Goal: Communication & Community: Answer question/provide support

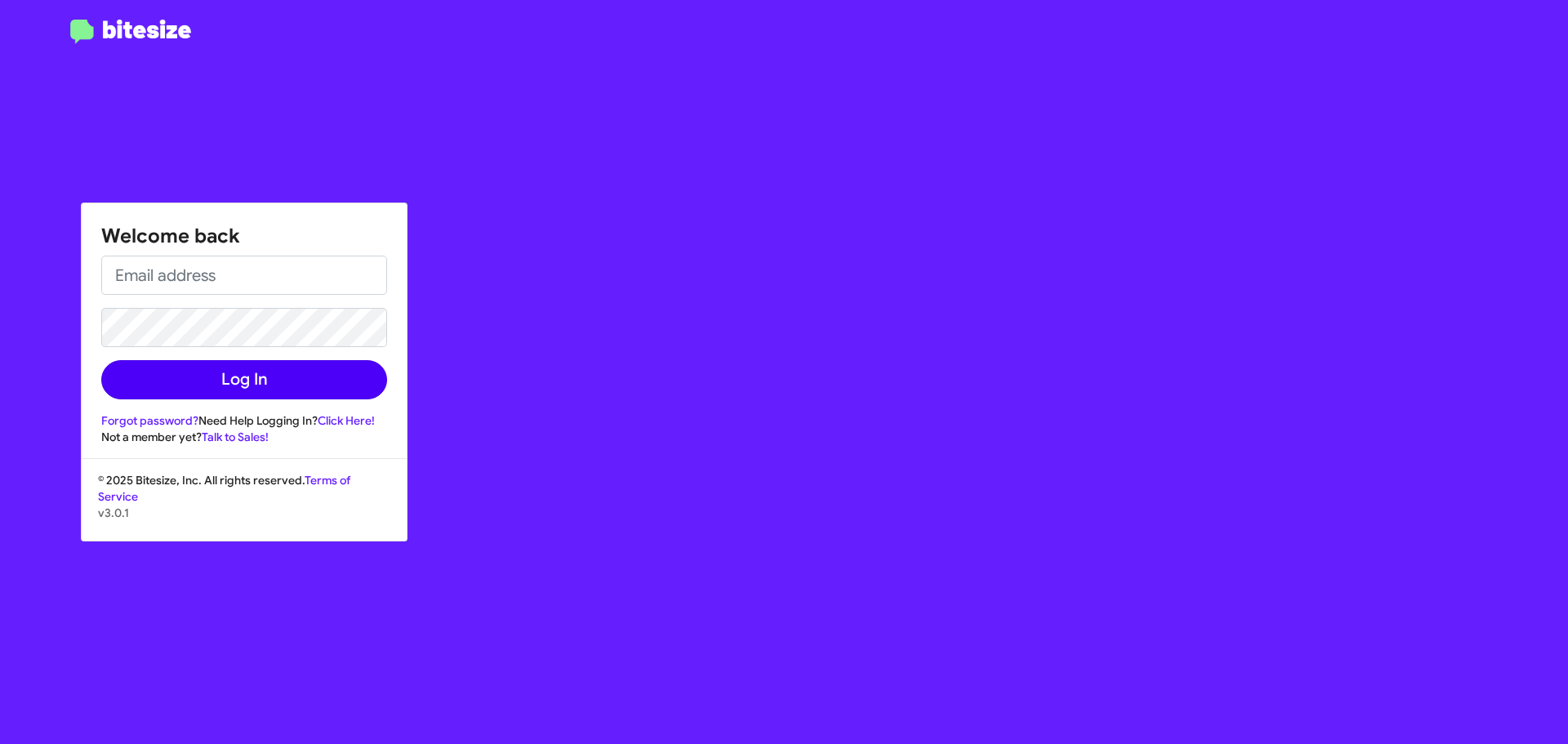
type input "[EMAIL_ADDRESS][DOMAIN_NAME]"
click at [146, 387] on button "Log In" at bounding box center [243, 380] width 286 height 40
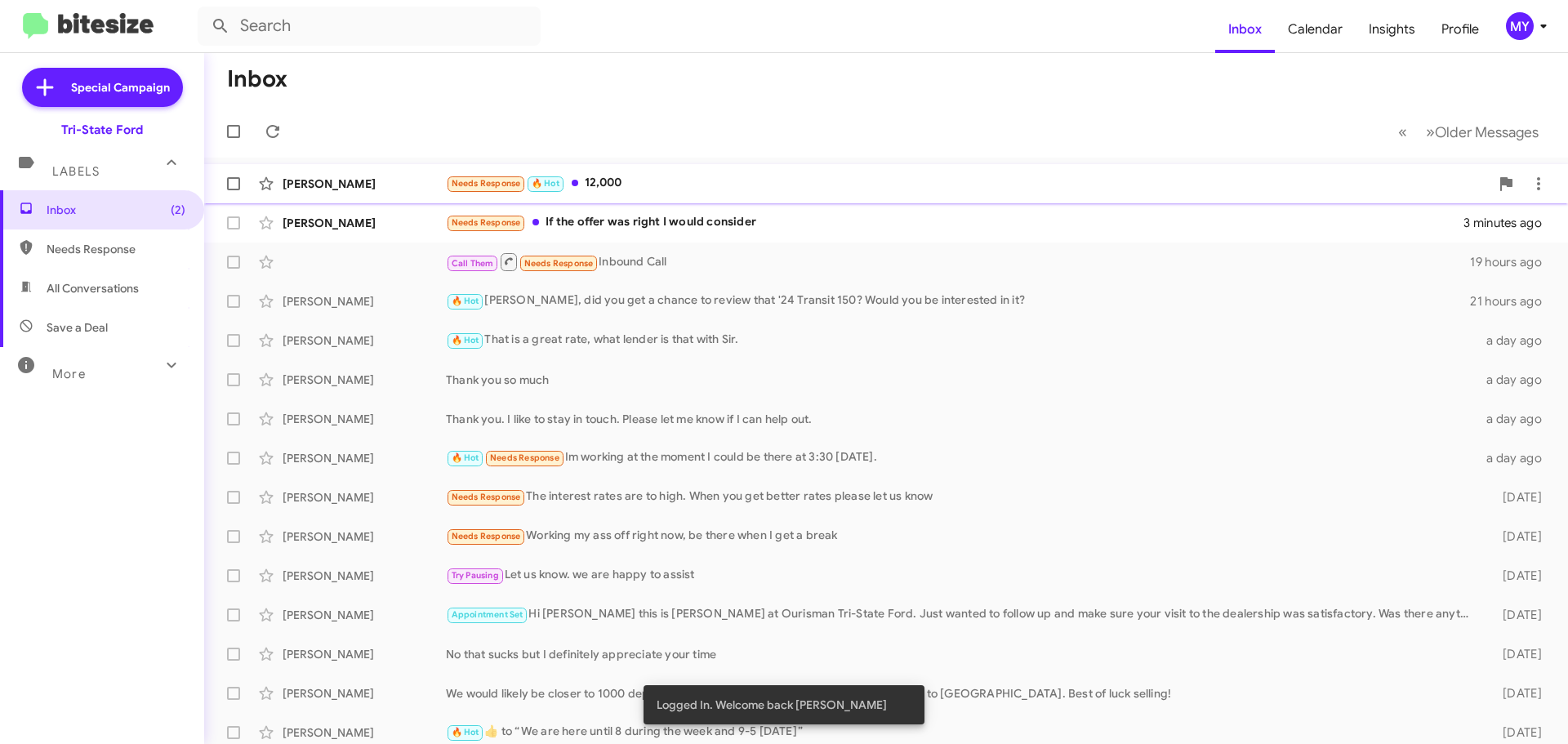
click at [641, 183] on div "Needs Response 🔥 Hot 12,000" at bounding box center [967, 183] width 1043 height 18
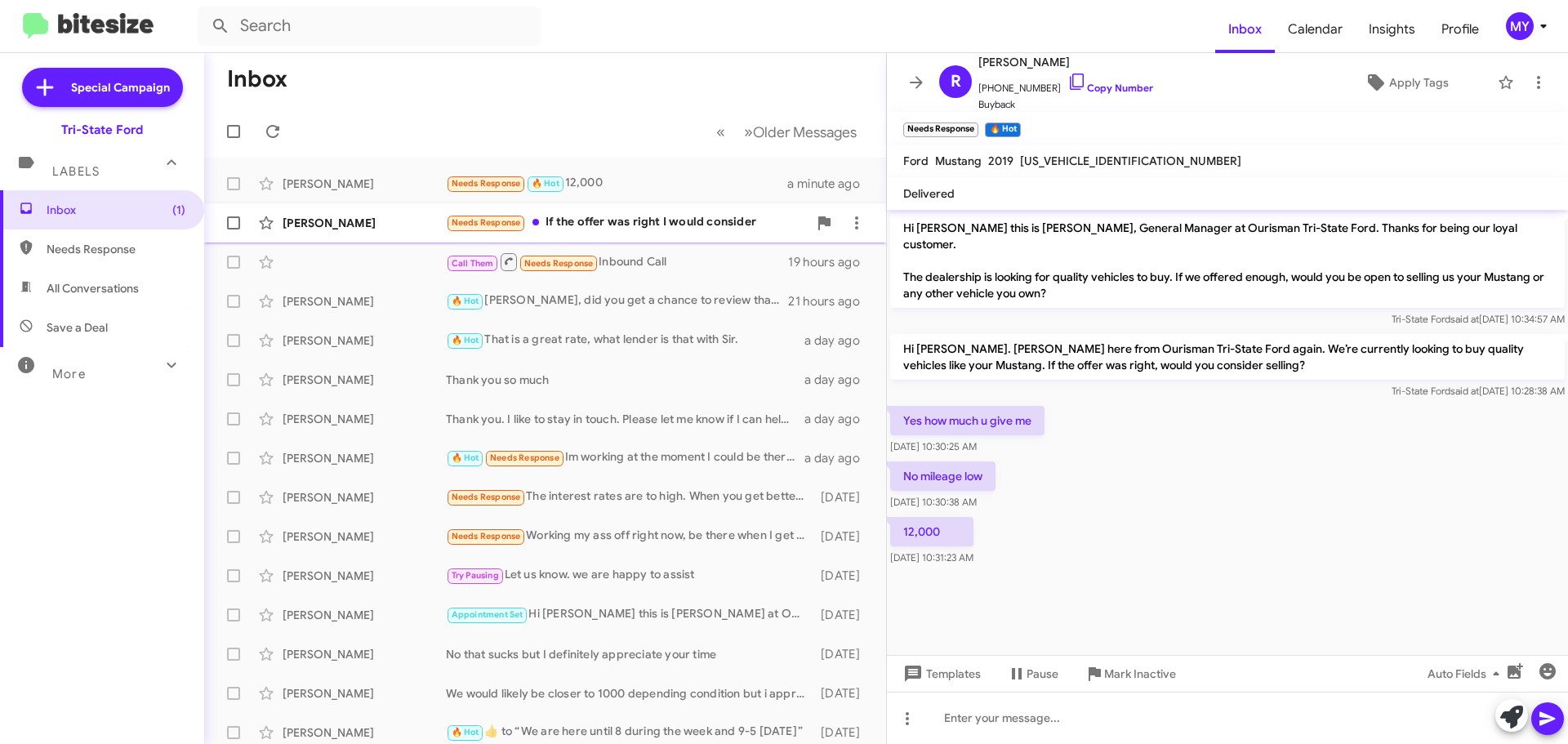
click at [716, 218] on div "Needs Response If the offer was right I would consider" at bounding box center [627, 222] width 362 height 18
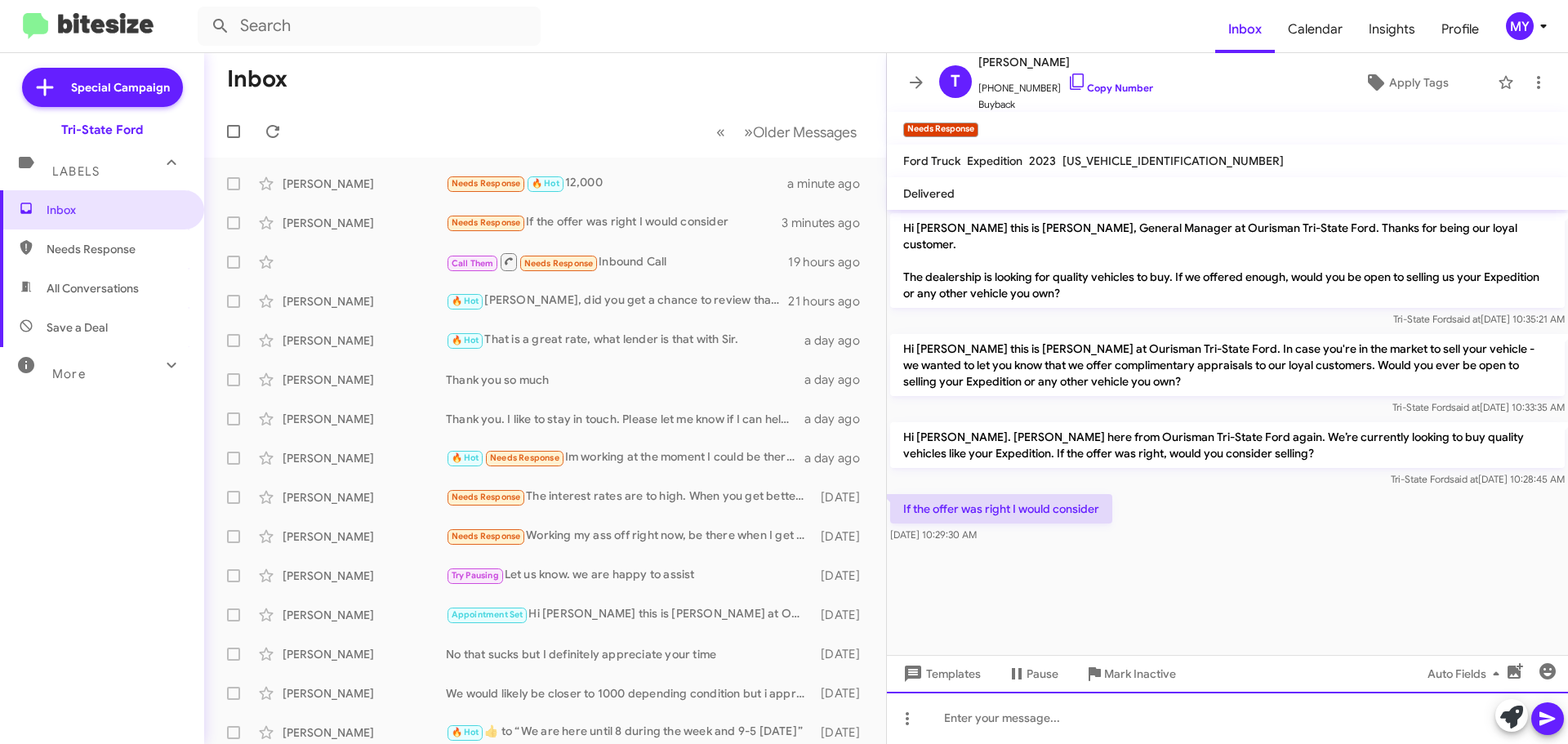
click at [1107, 720] on div at bounding box center [1227, 718] width 681 height 52
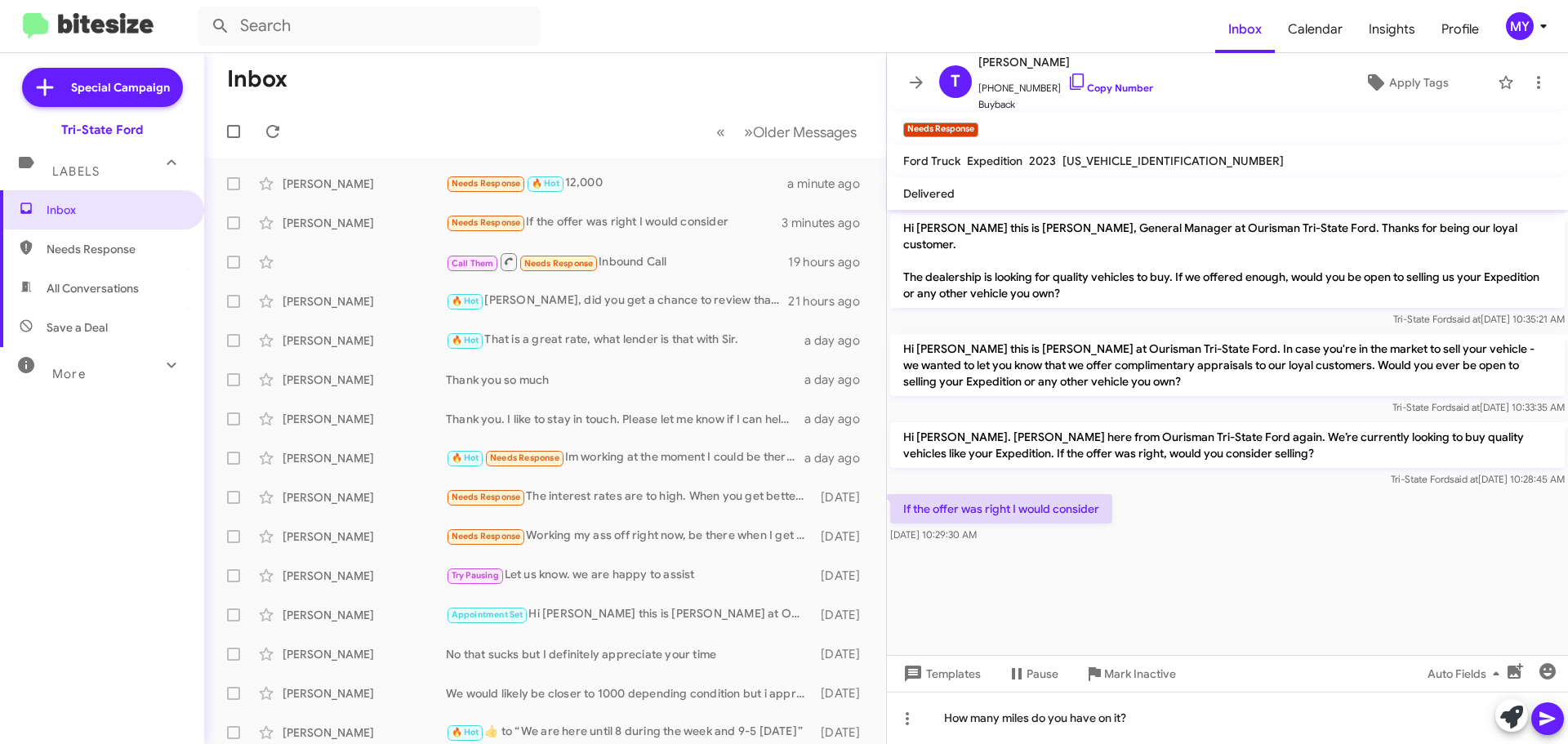
click at [1551, 722] on icon at bounding box center [1547, 718] width 19 height 19
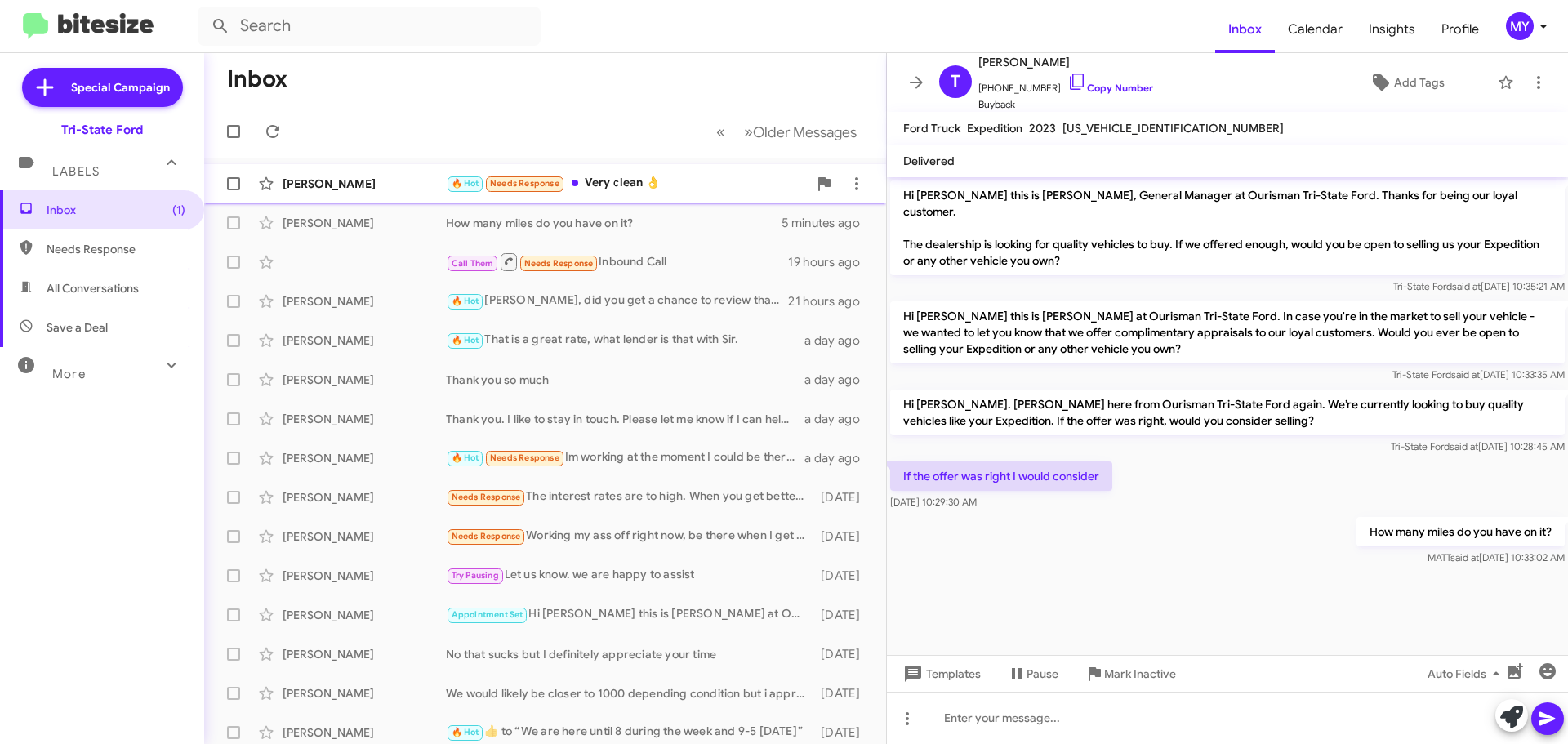
click at [657, 184] on div "🔥 Hot Needs Response Very clean 👌" at bounding box center [627, 183] width 362 height 18
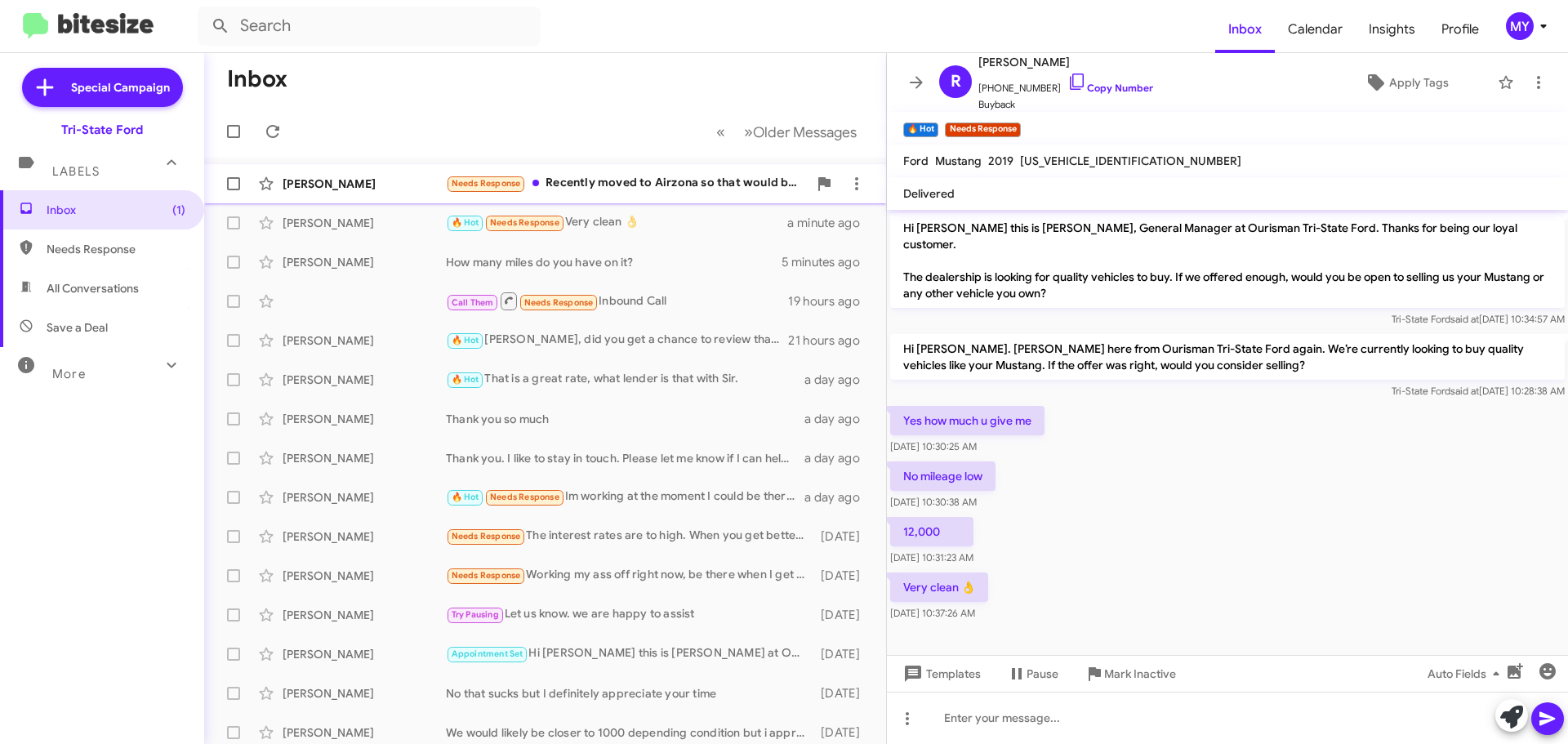
click at [650, 190] on div "Needs Response Recently moved to Airzona so that would be a no on the offer." at bounding box center [627, 183] width 362 height 18
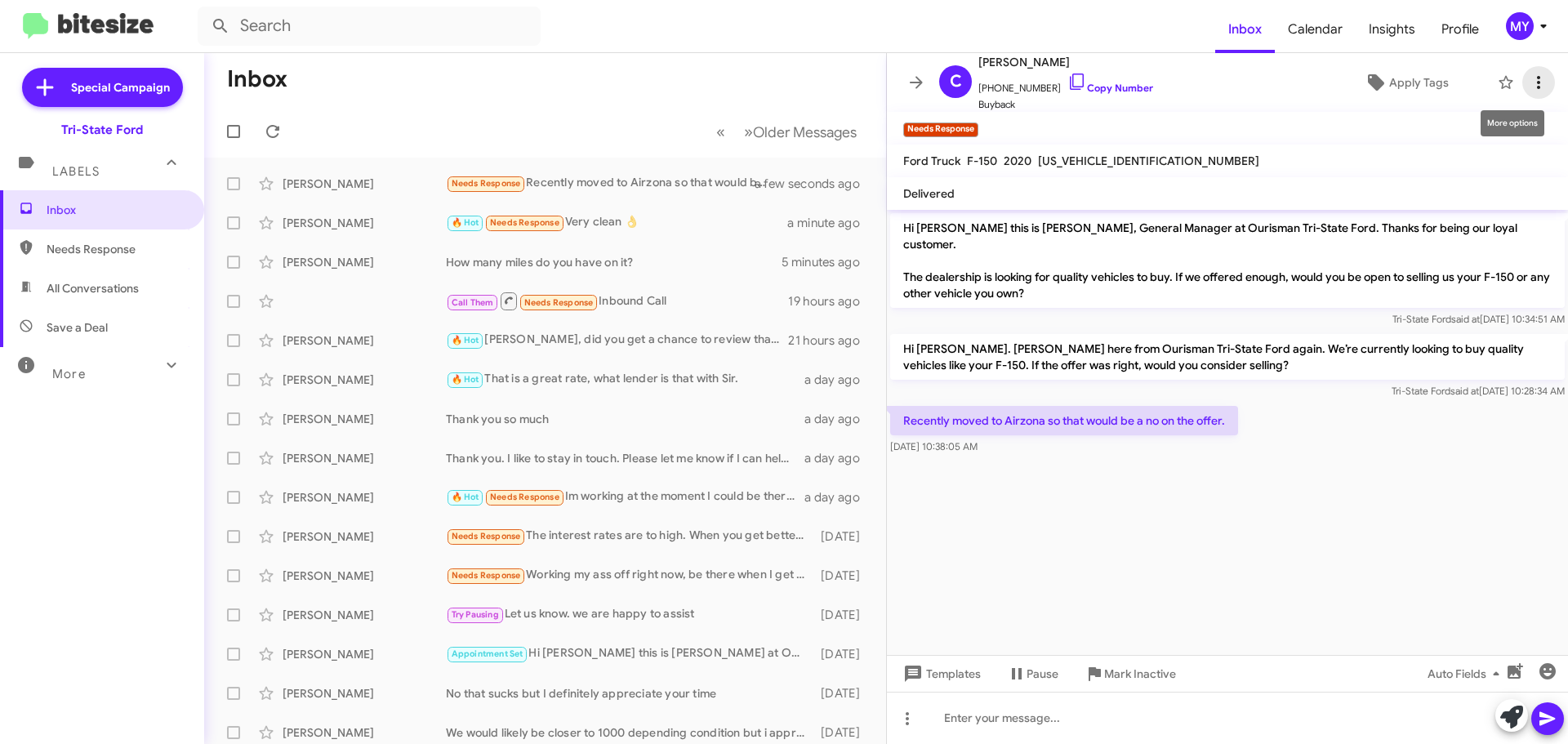
click at [1528, 86] on icon at bounding box center [1538, 83] width 19 height 19
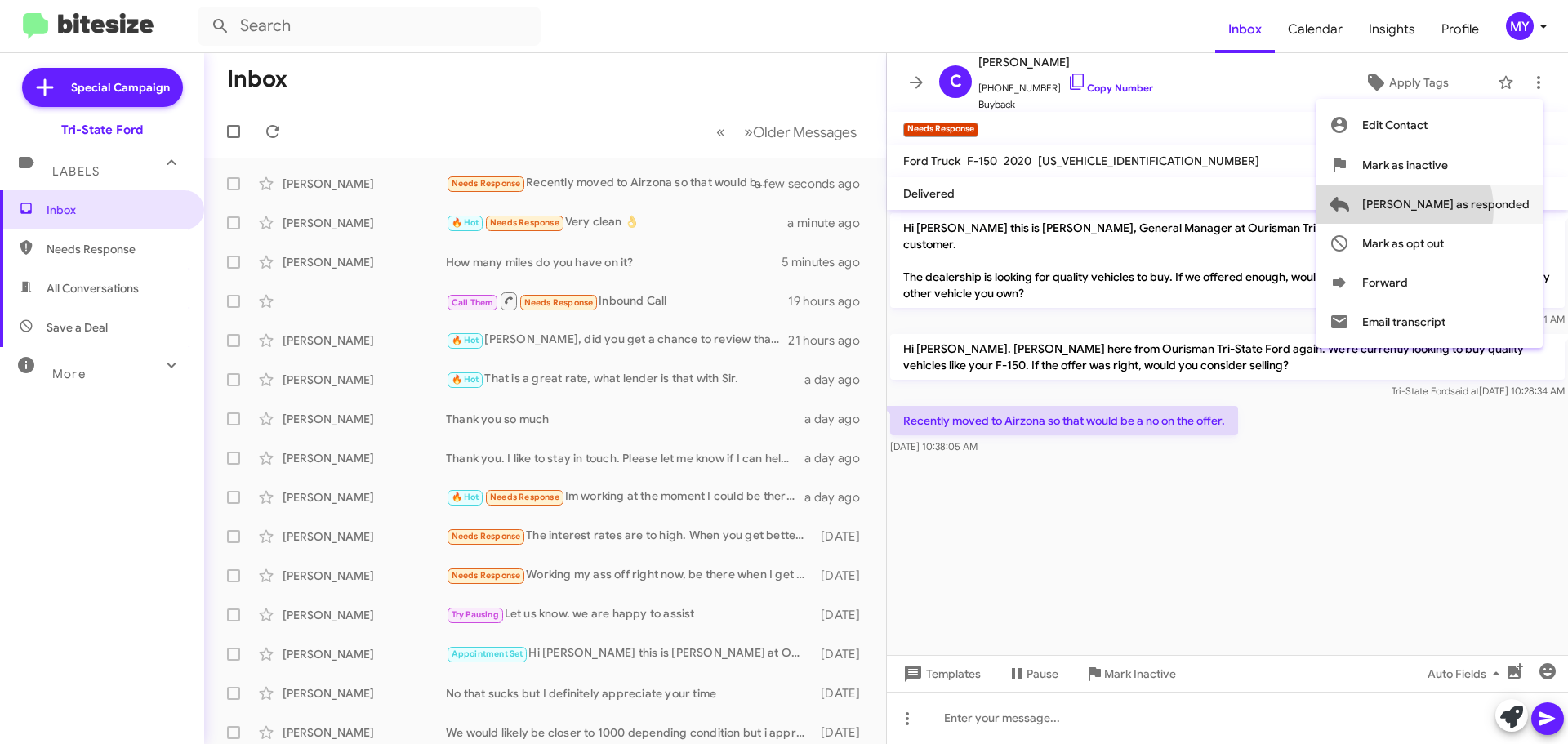
click at [1469, 209] on span "[PERSON_NAME] as responded" at bounding box center [1446, 204] width 167 height 40
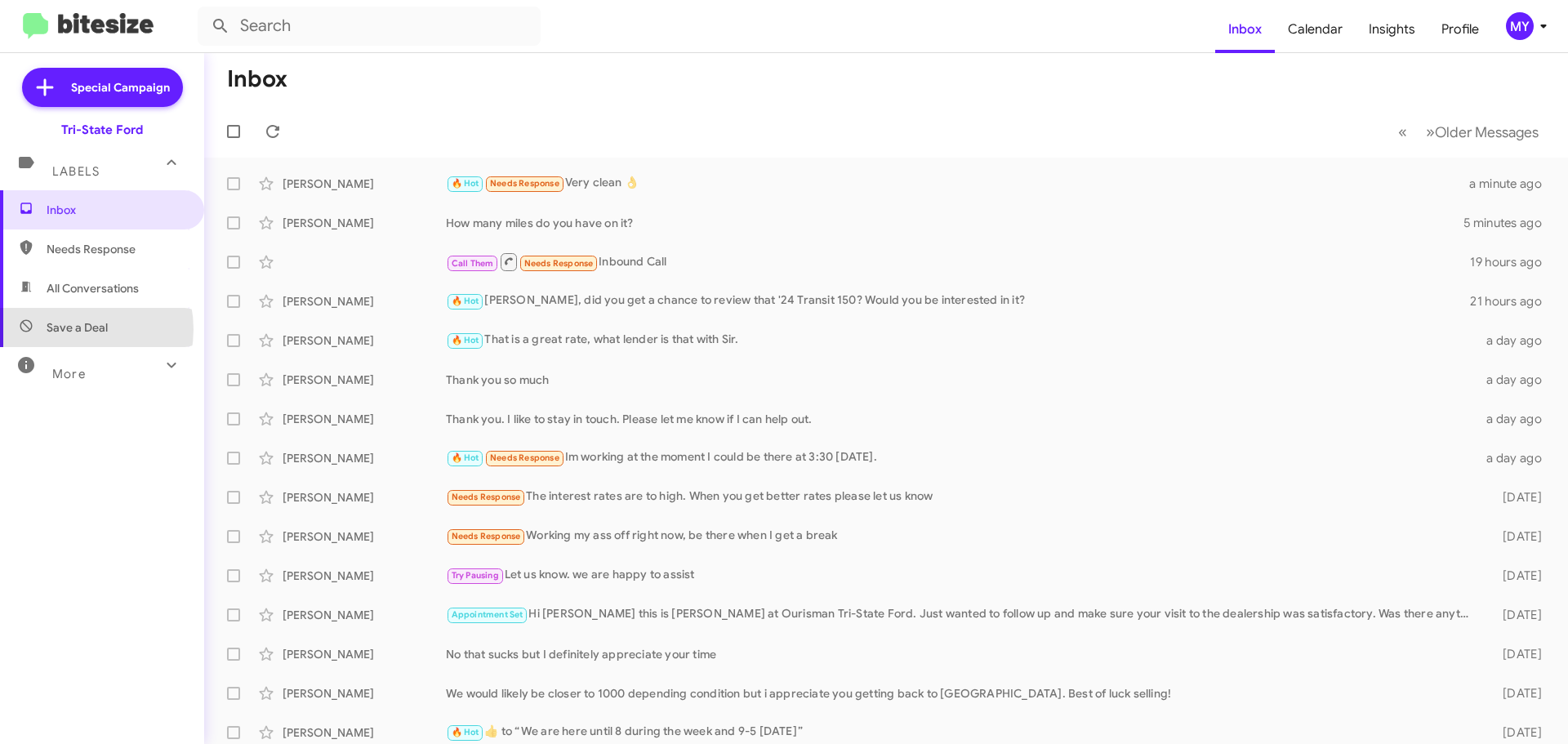
click at [71, 329] on span "Save a Deal" at bounding box center [77, 327] width 62 height 17
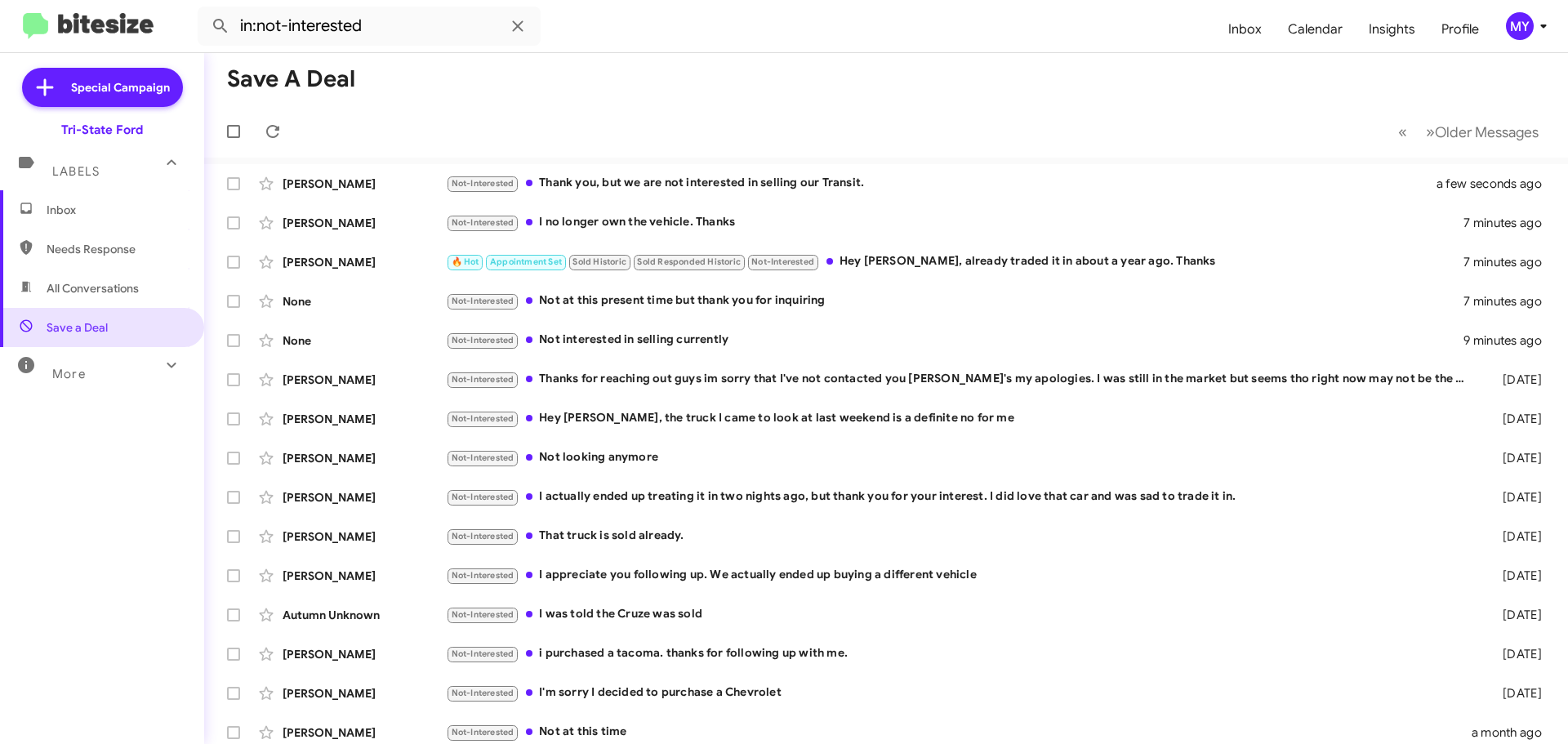
click at [144, 288] on span "All Conversations" at bounding box center [102, 288] width 204 height 40
type input "in:all-conversations"
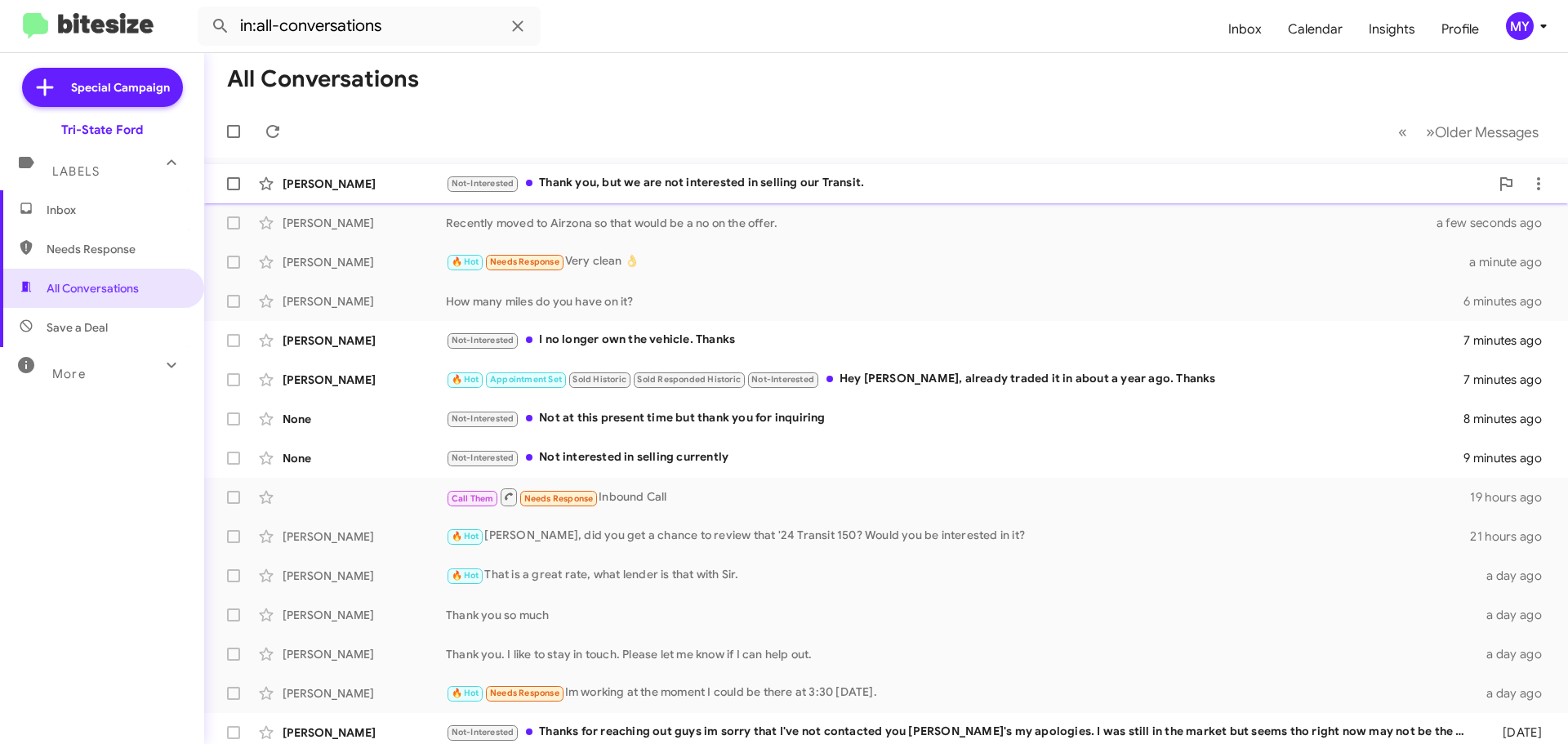
click at [630, 178] on div "Not-Interested Thank you, but we are not interested in selling our Transit." at bounding box center [967, 183] width 1043 height 18
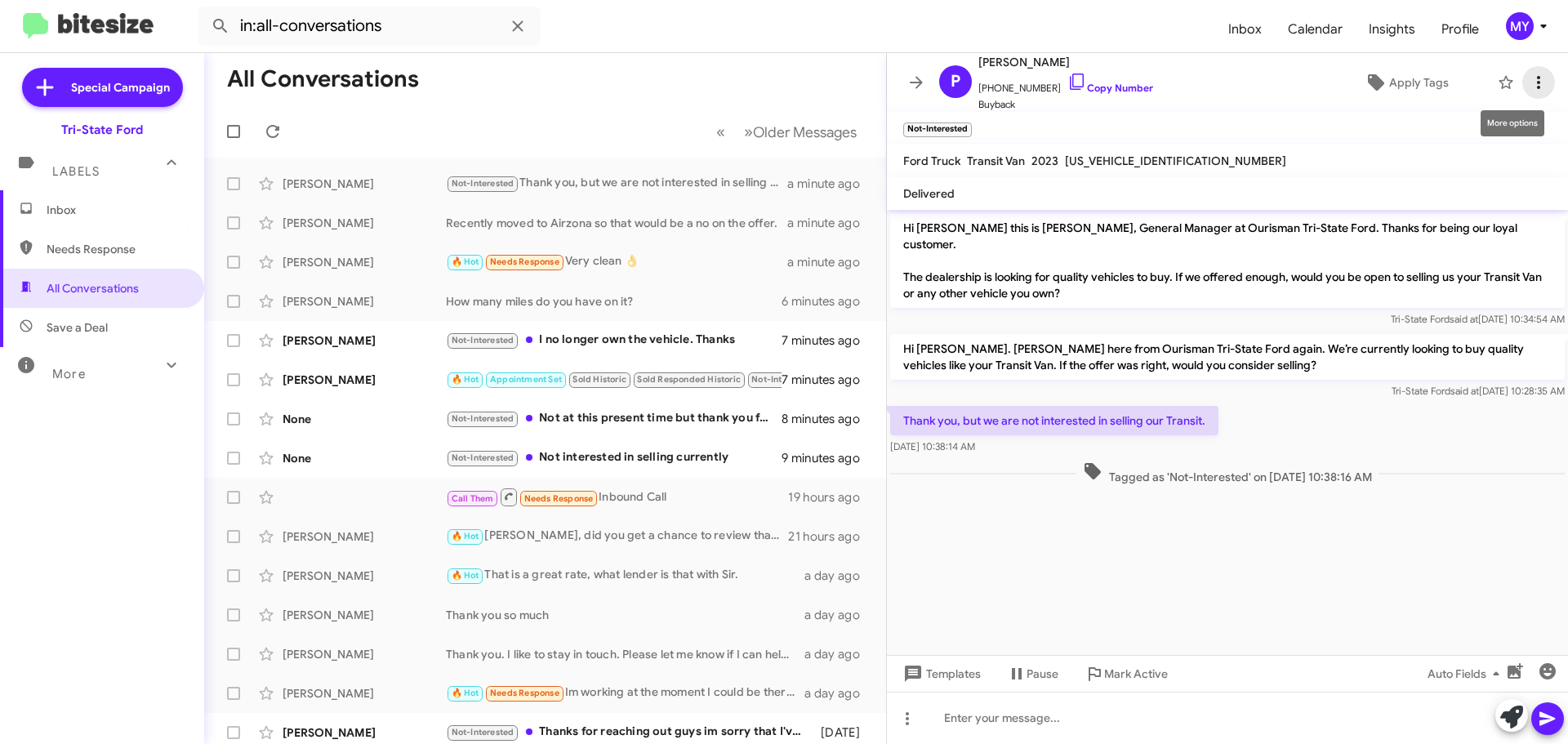
click at [1531, 87] on icon at bounding box center [1538, 83] width 19 height 19
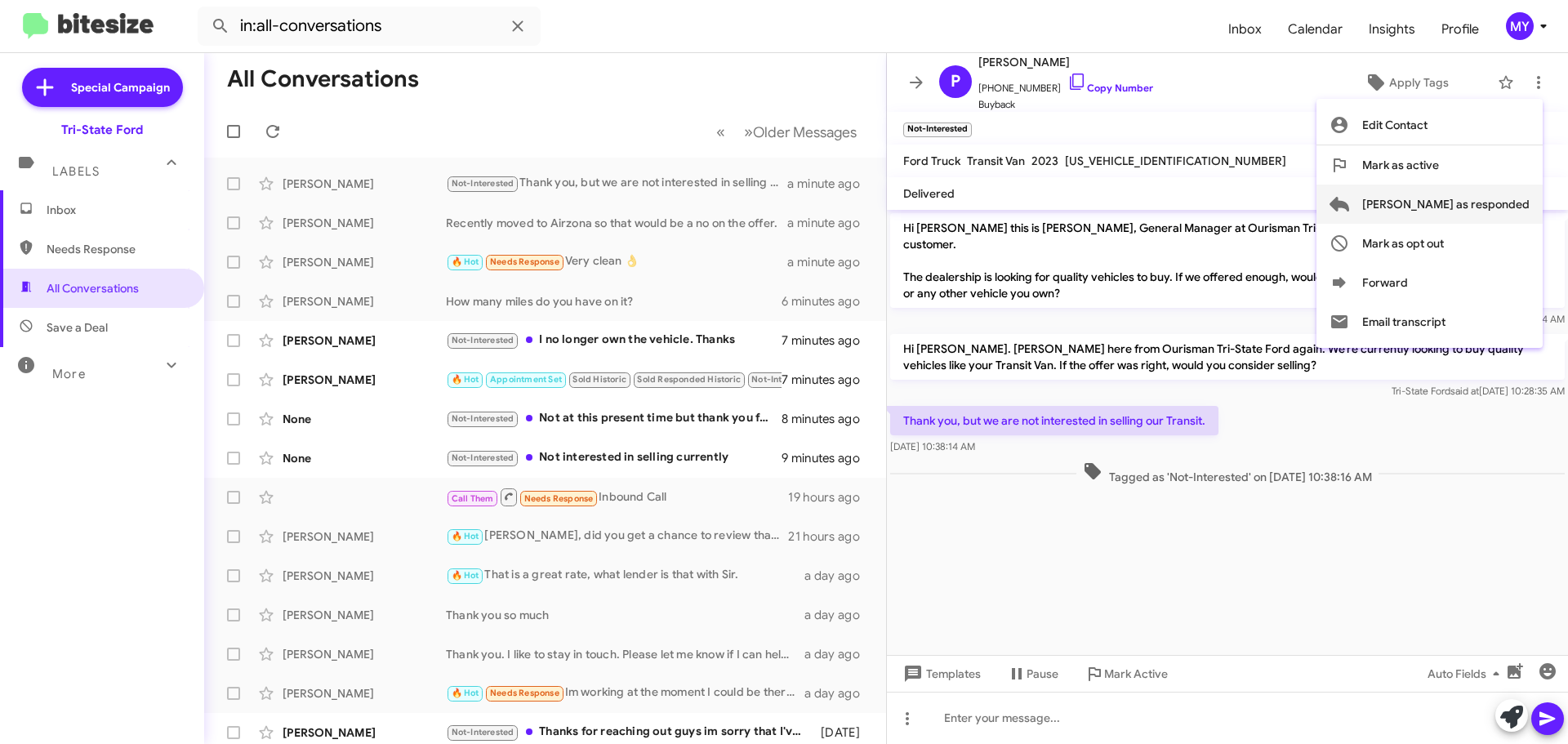
click at [1476, 206] on span "[PERSON_NAME] as responded" at bounding box center [1446, 204] width 167 height 40
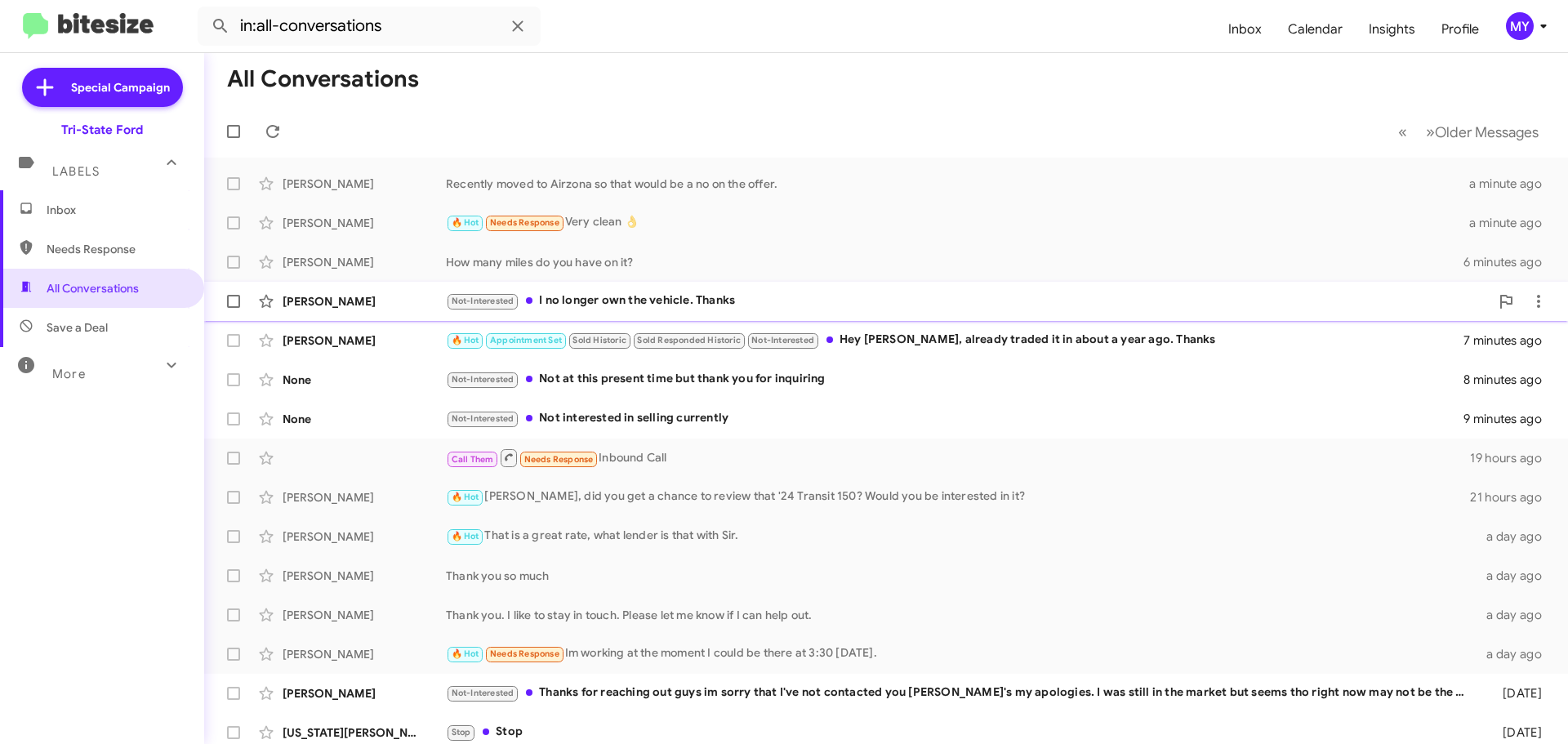
click at [724, 303] on div "Not-Interested I no longer own the vehicle. Thanks" at bounding box center [967, 301] width 1043 height 18
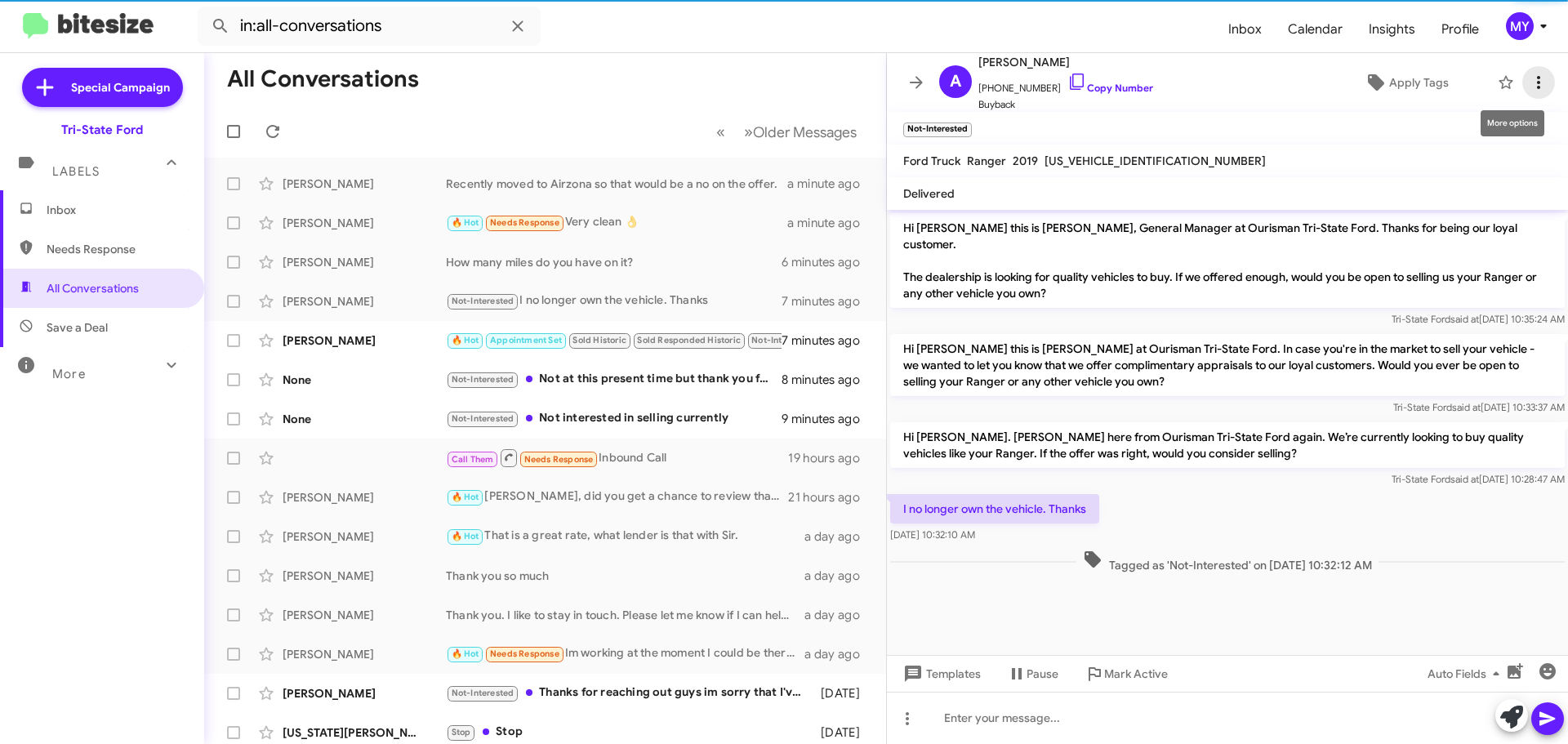
click at [1528, 84] on icon at bounding box center [1538, 83] width 19 height 19
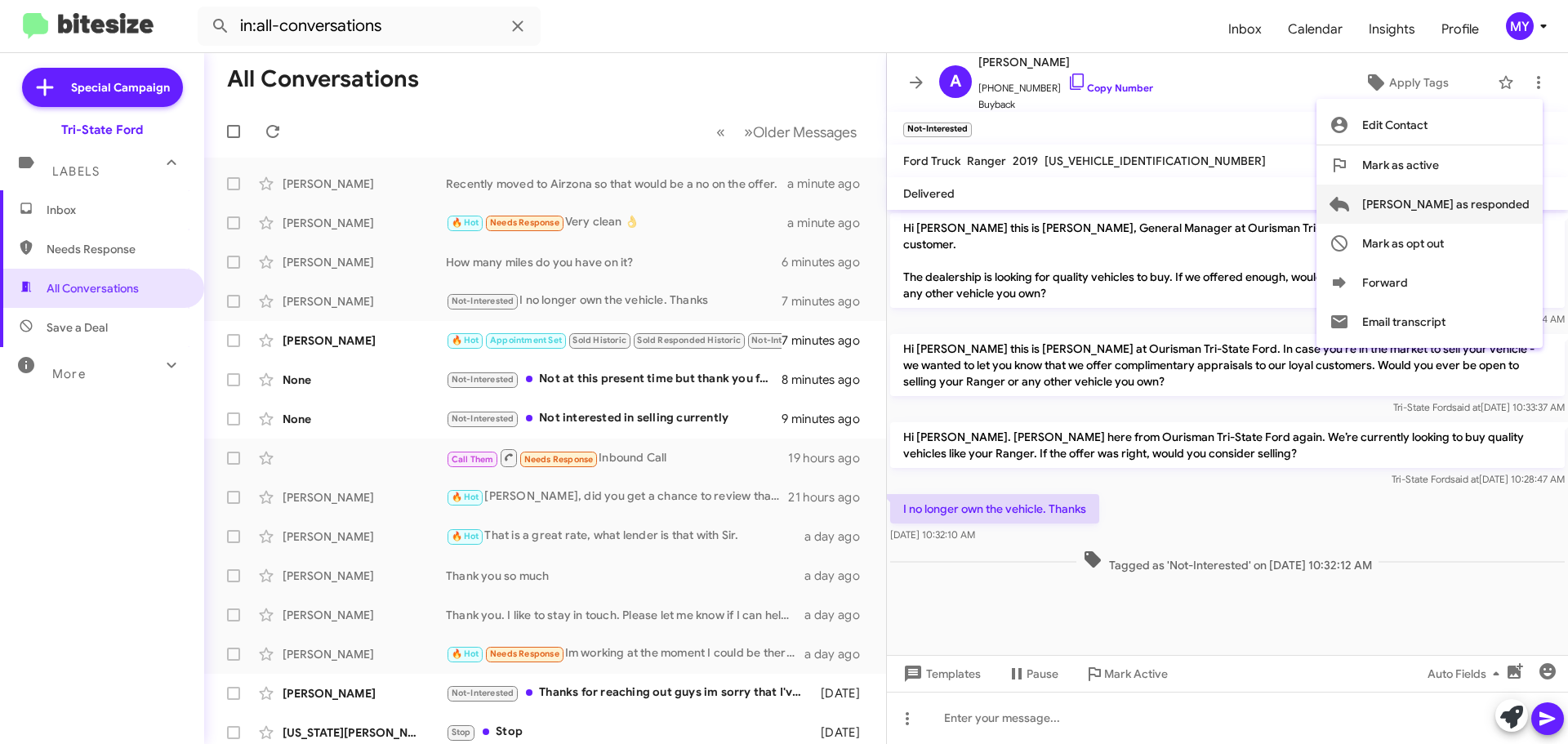
click at [1467, 206] on span "[PERSON_NAME] as responded" at bounding box center [1446, 204] width 167 height 40
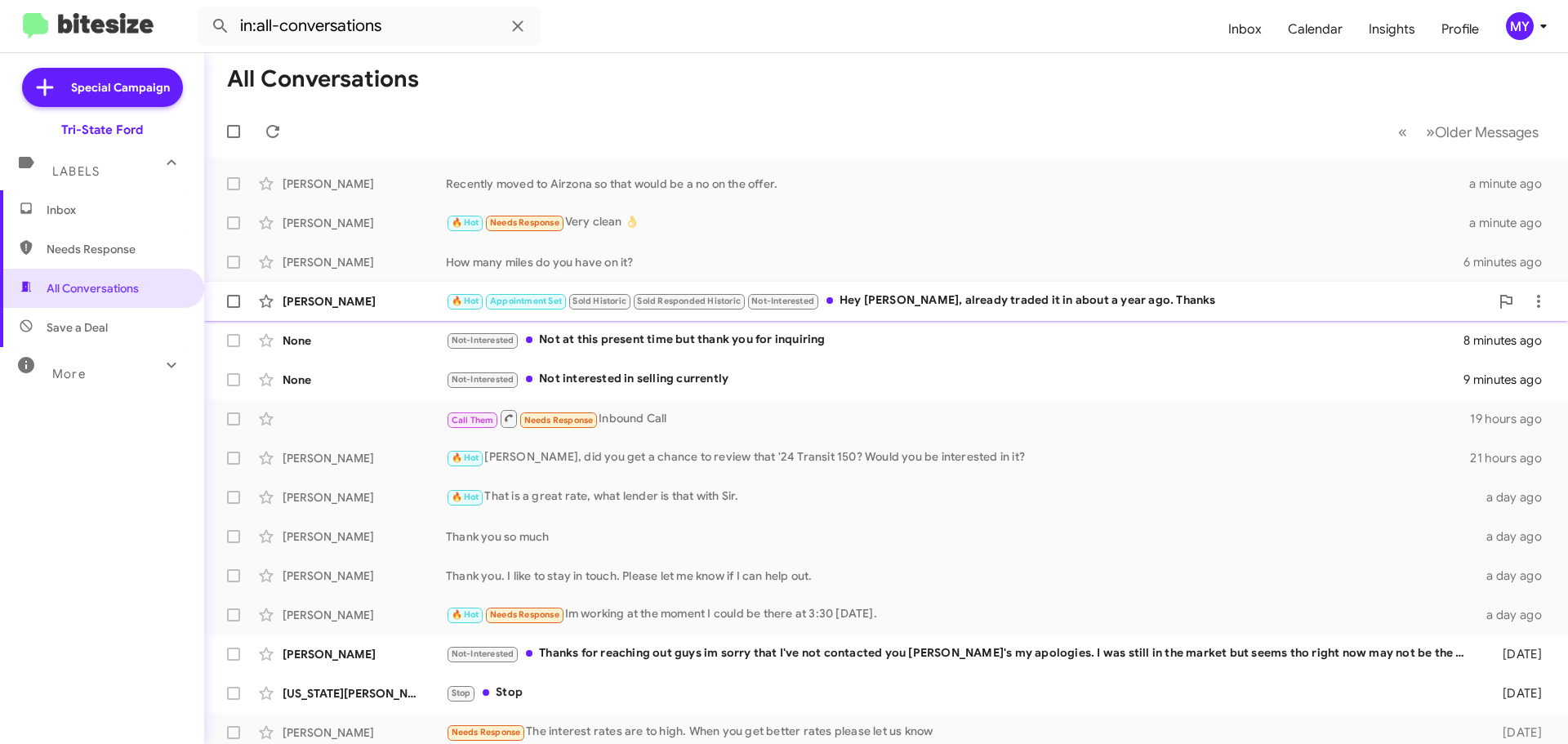
click at [974, 303] on div "🔥 Hot Appointment Set Sold Historic Sold Responded Historic Not-Interested Hey …" at bounding box center [967, 301] width 1043 height 18
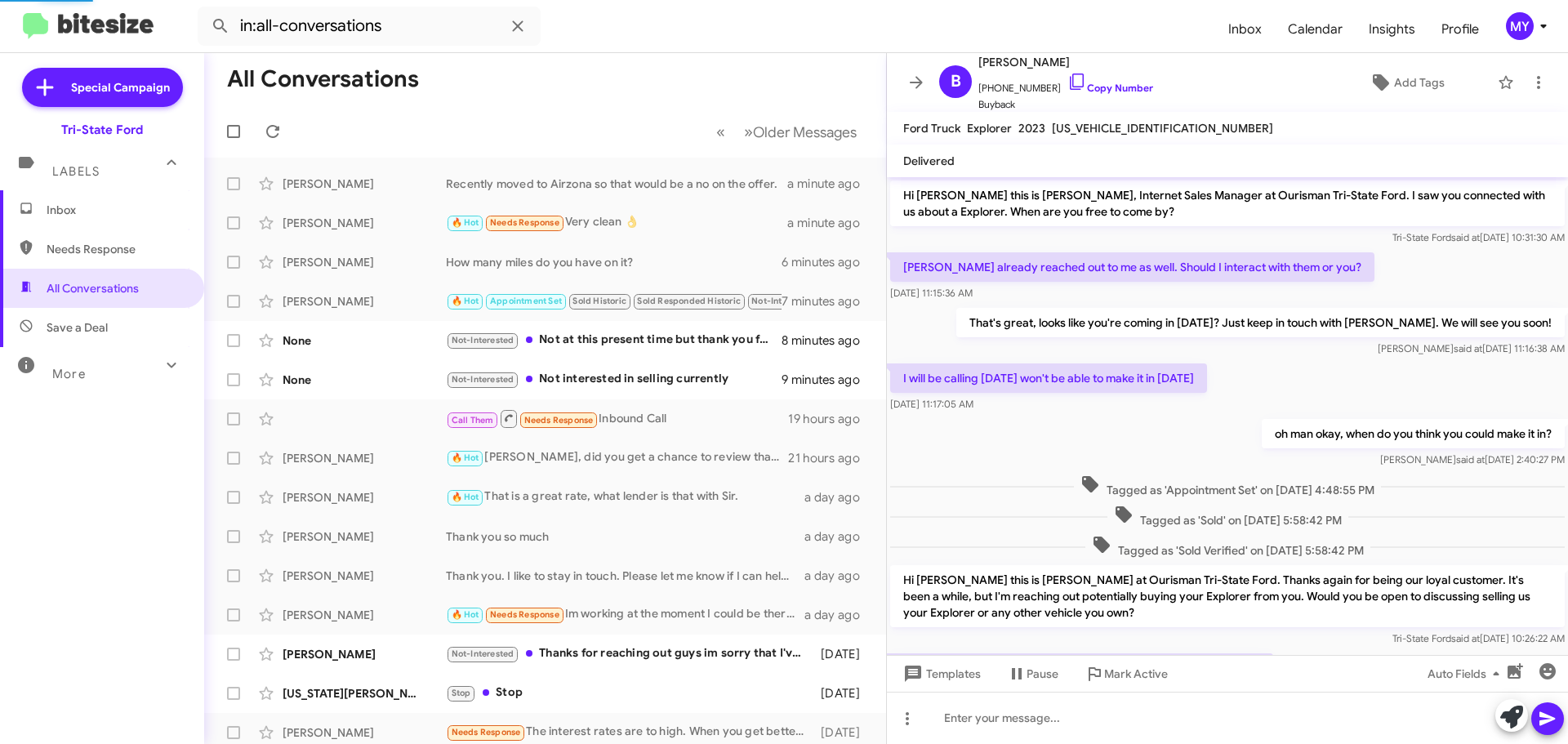
scroll to position [126, 0]
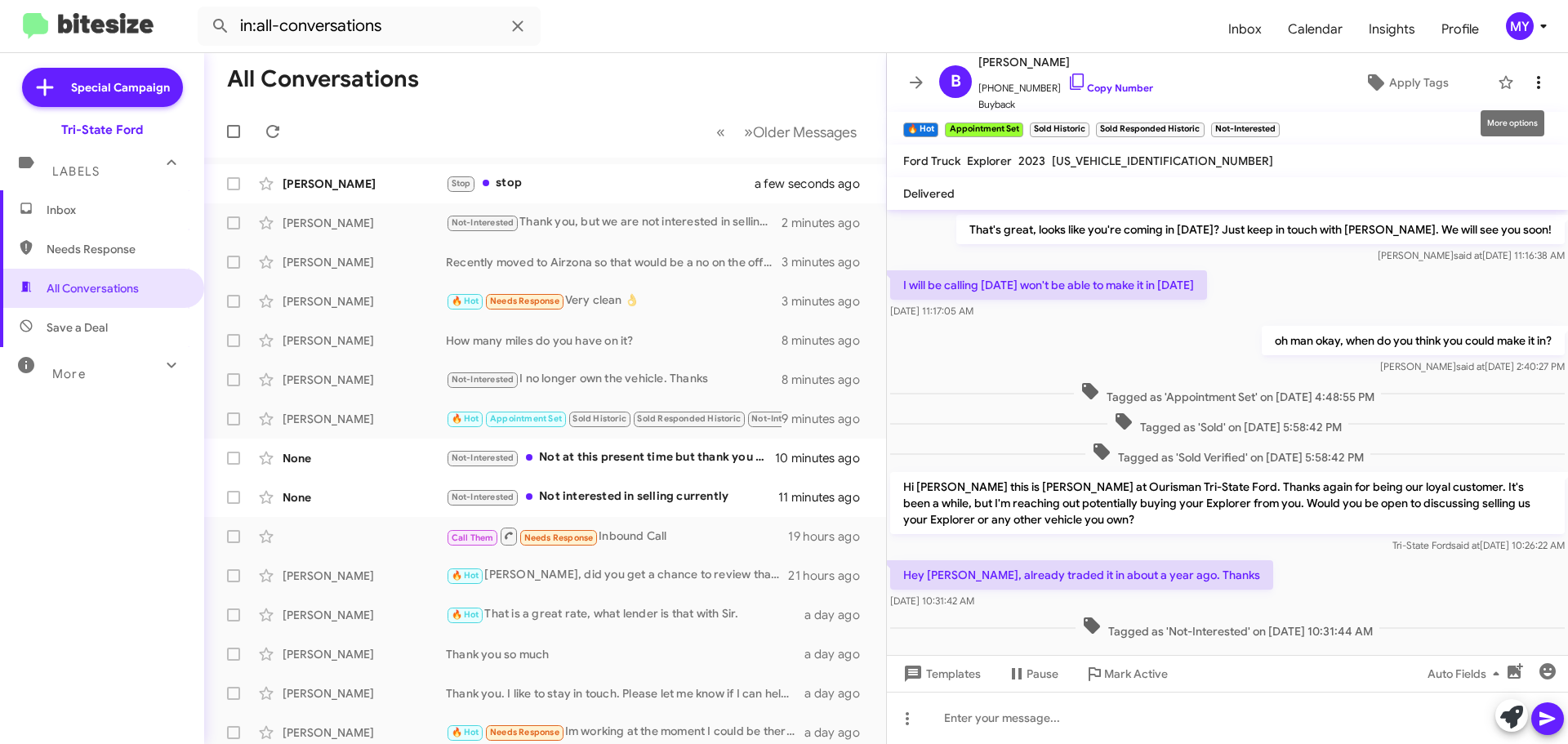
click at [1528, 88] on icon at bounding box center [1538, 83] width 19 height 19
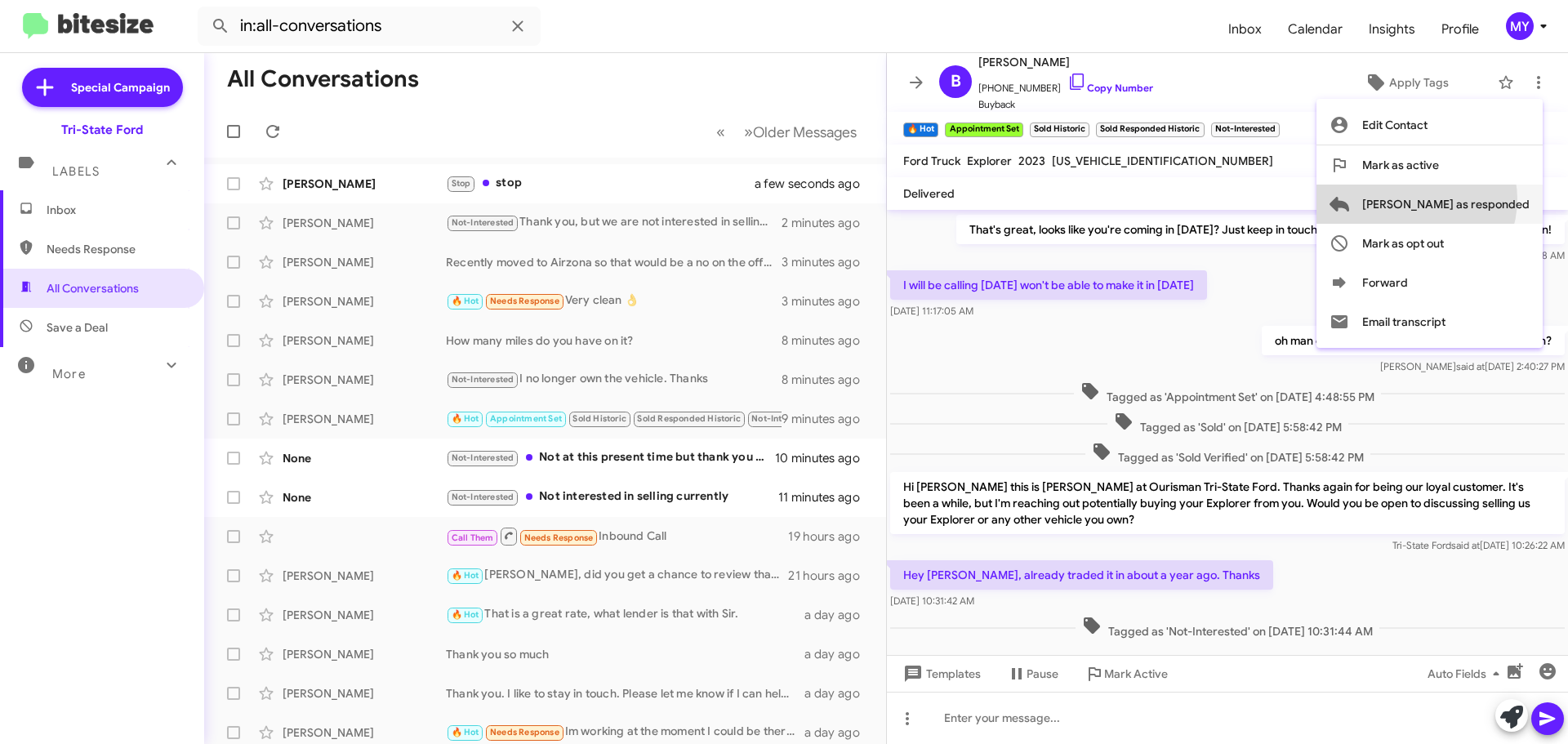
click at [1481, 200] on span "[PERSON_NAME] as responded" at bounding box center [1446, 204] width 167 height 40
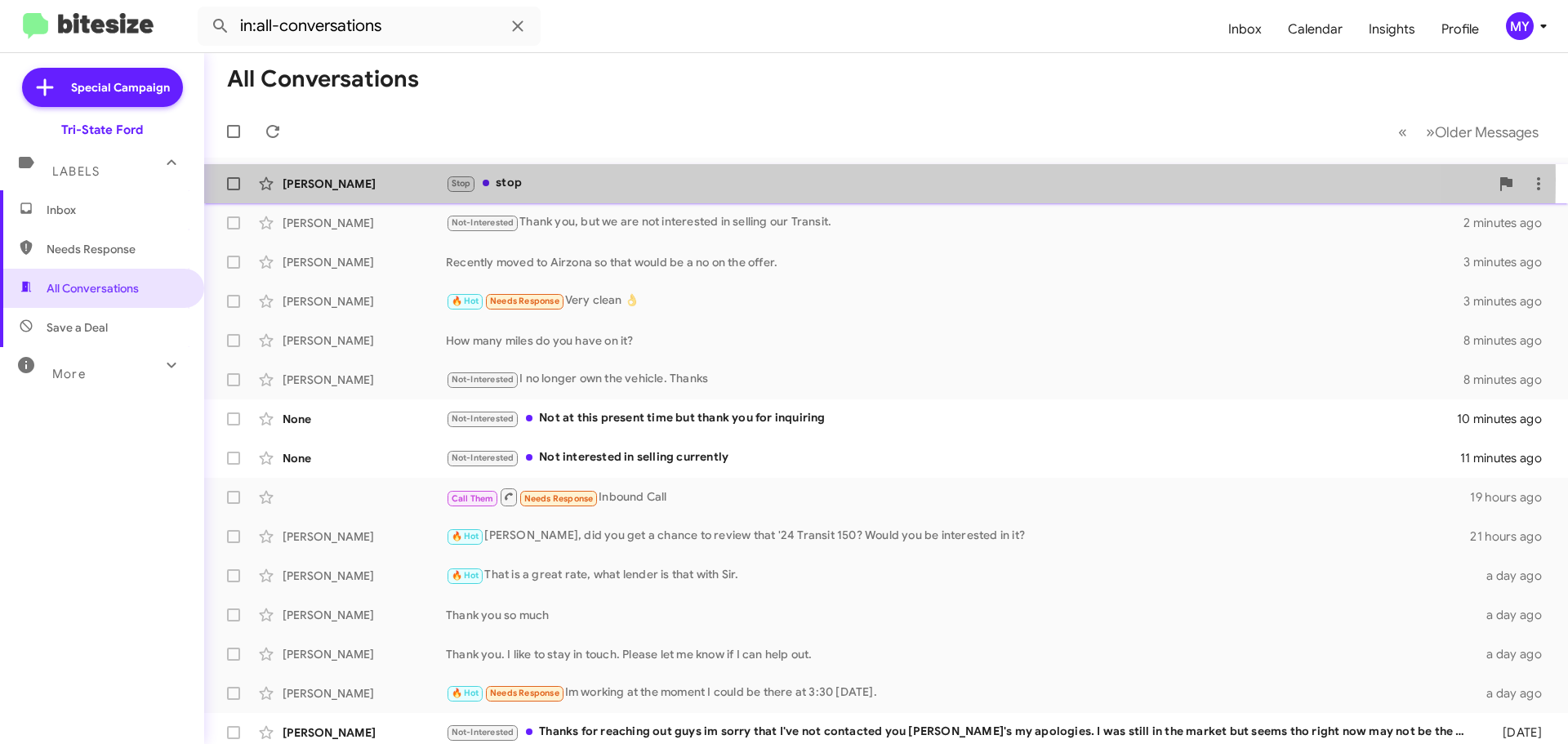
click at [564, 179] on div "Stop stop" at bounding box center [967, 183] width 1043 height 18
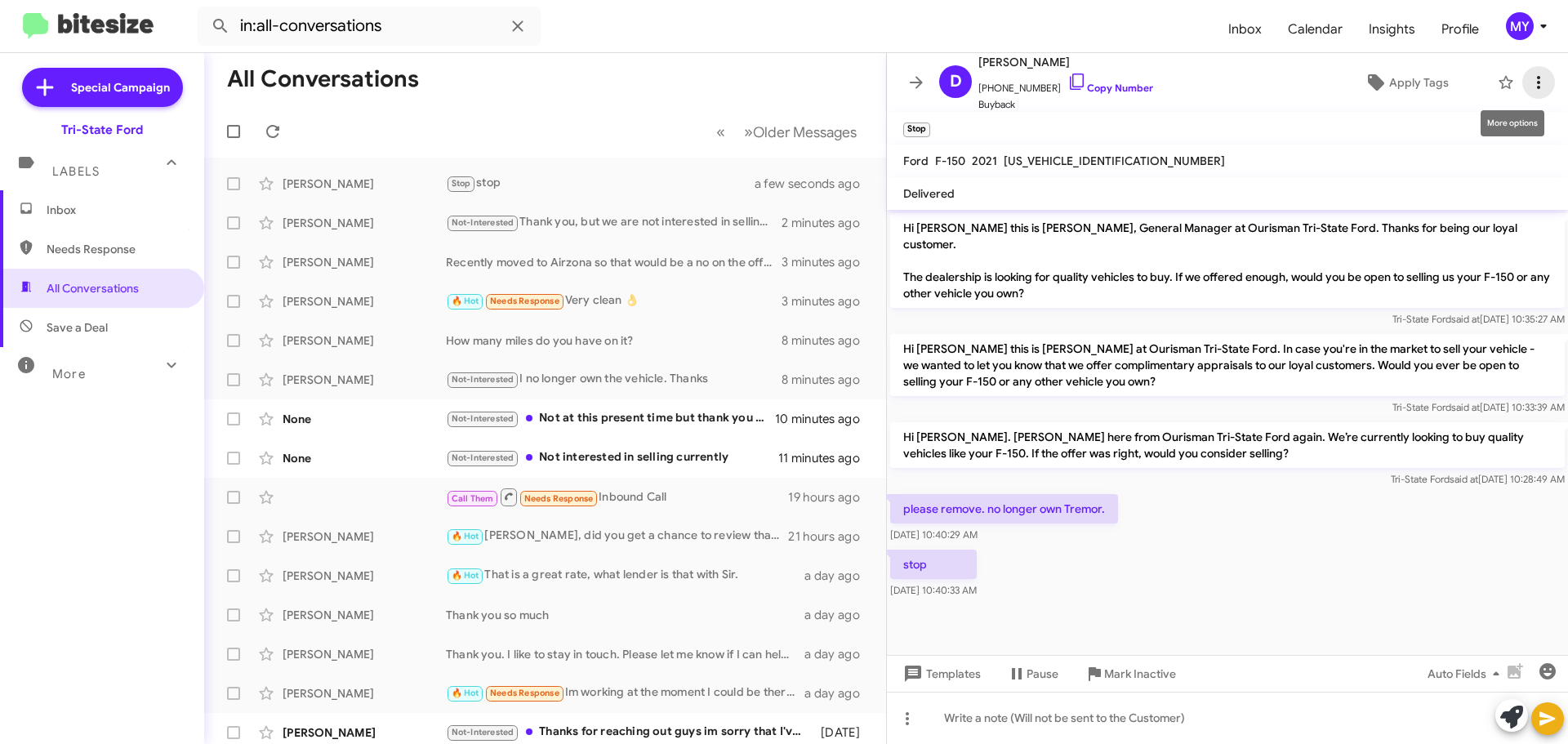
click at [1524, 94] on button at bounding box center [1538, 82] width 33 height 33
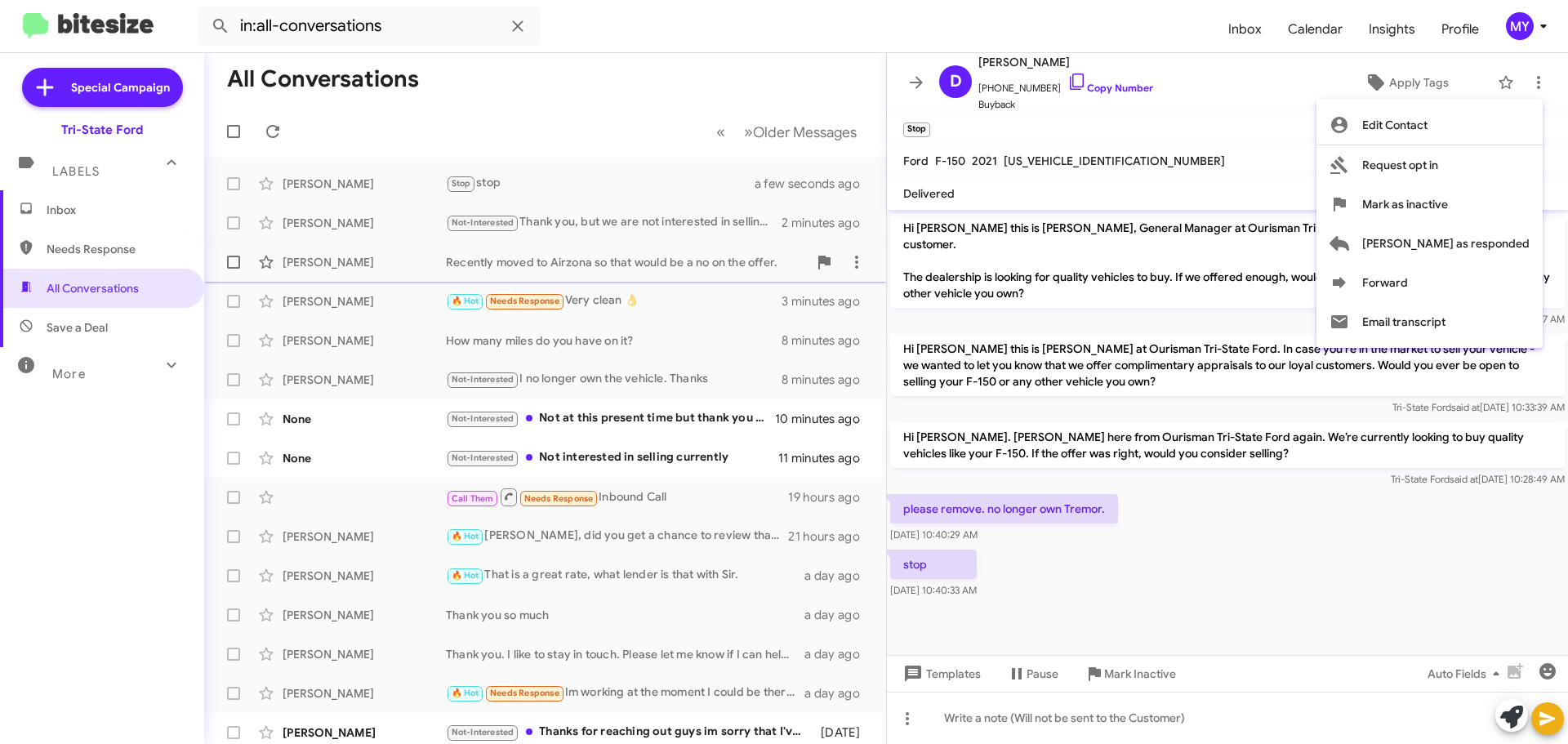
click at [1424, 246] on button "[PERSON_NAME] as responded" at bounding box center [1429, 244] width 226 height 40
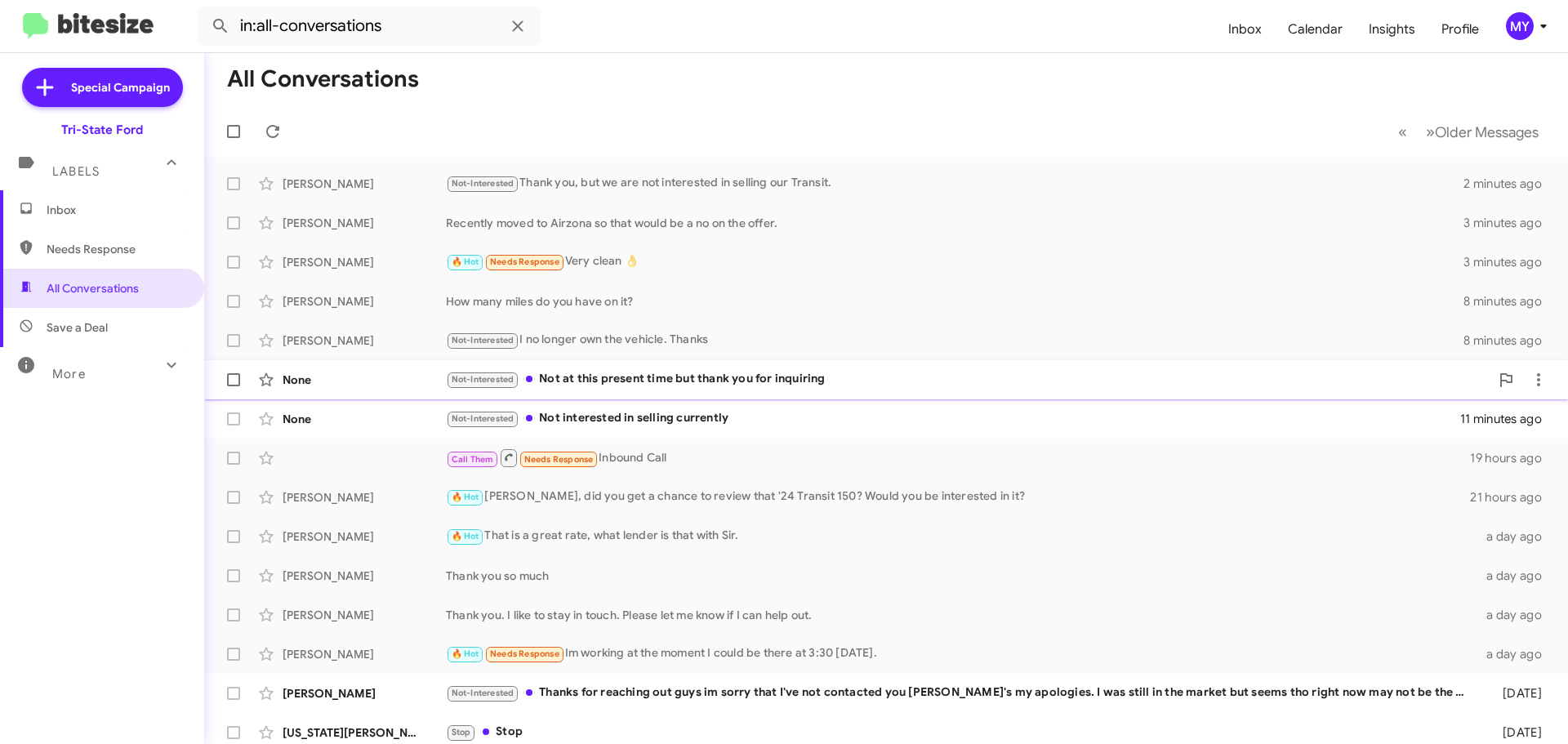
click at [636, 379] on div "Not-Interested Not at this present time but thank you for inquiring" at bounding box center [967, 379] width 1043 height 18
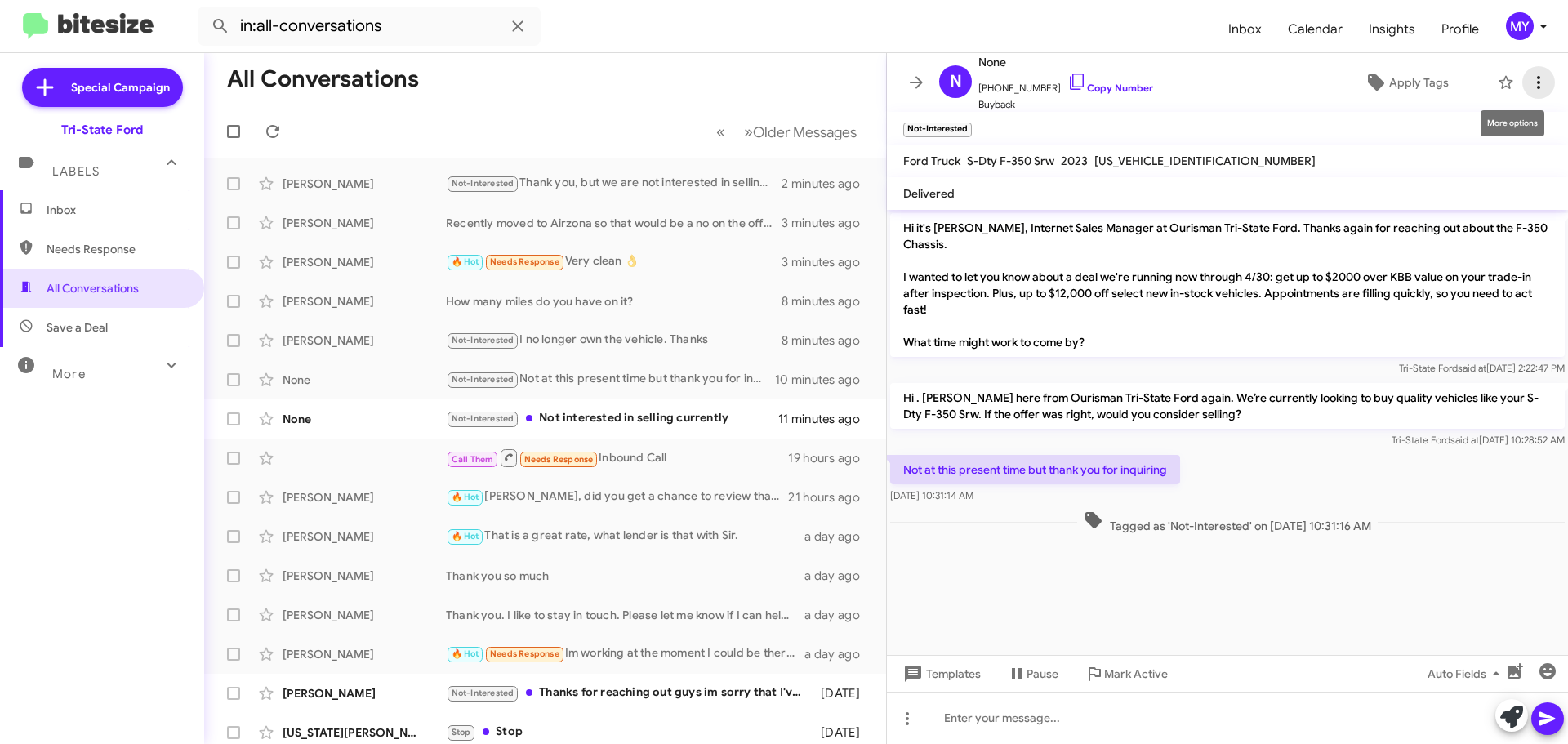
click at [1528, 77] on icon at bounding box center [1538, 83] width 19 height 19
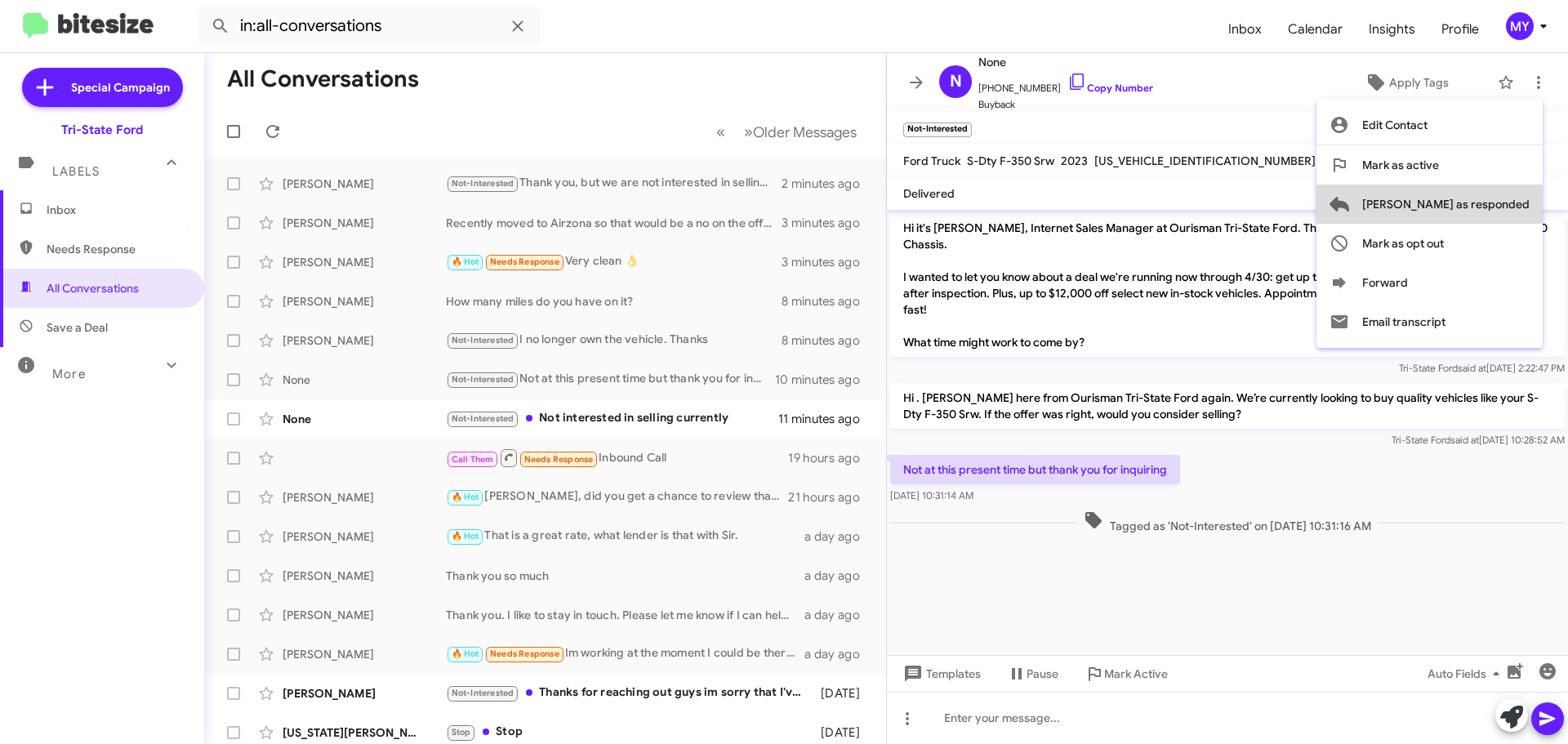
click at [1495, 201] on span "[PERSON_NAME] as responded" at bounding box center [1446, 204] width 167 height 40
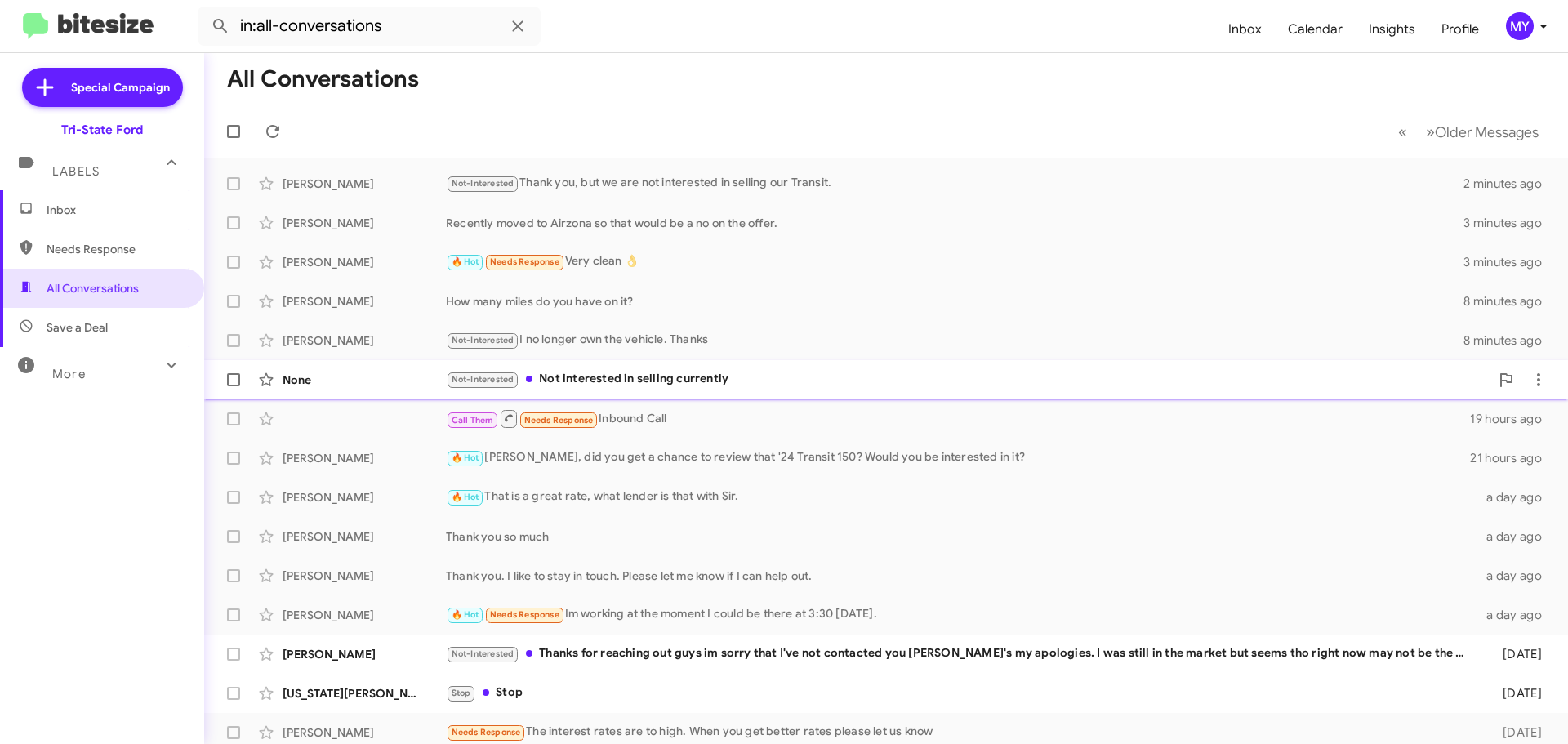
click at [751, 388] on div "Not-Interested Not interested in selling currently" at bounding box center [967, 379] width 1043 height 18
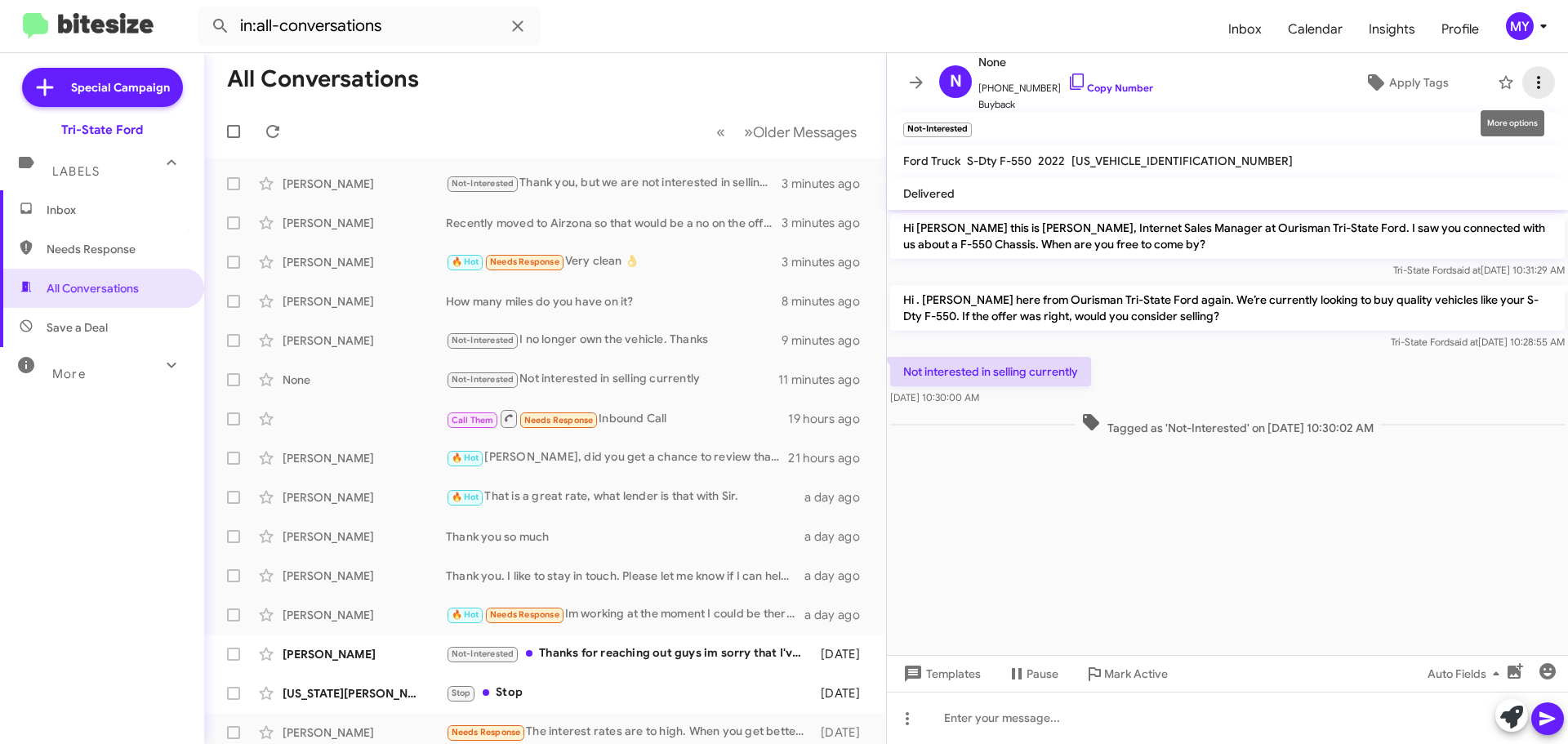
click at [1528, 81] on icon at bounding box center [1538, 83] width 19 height 19
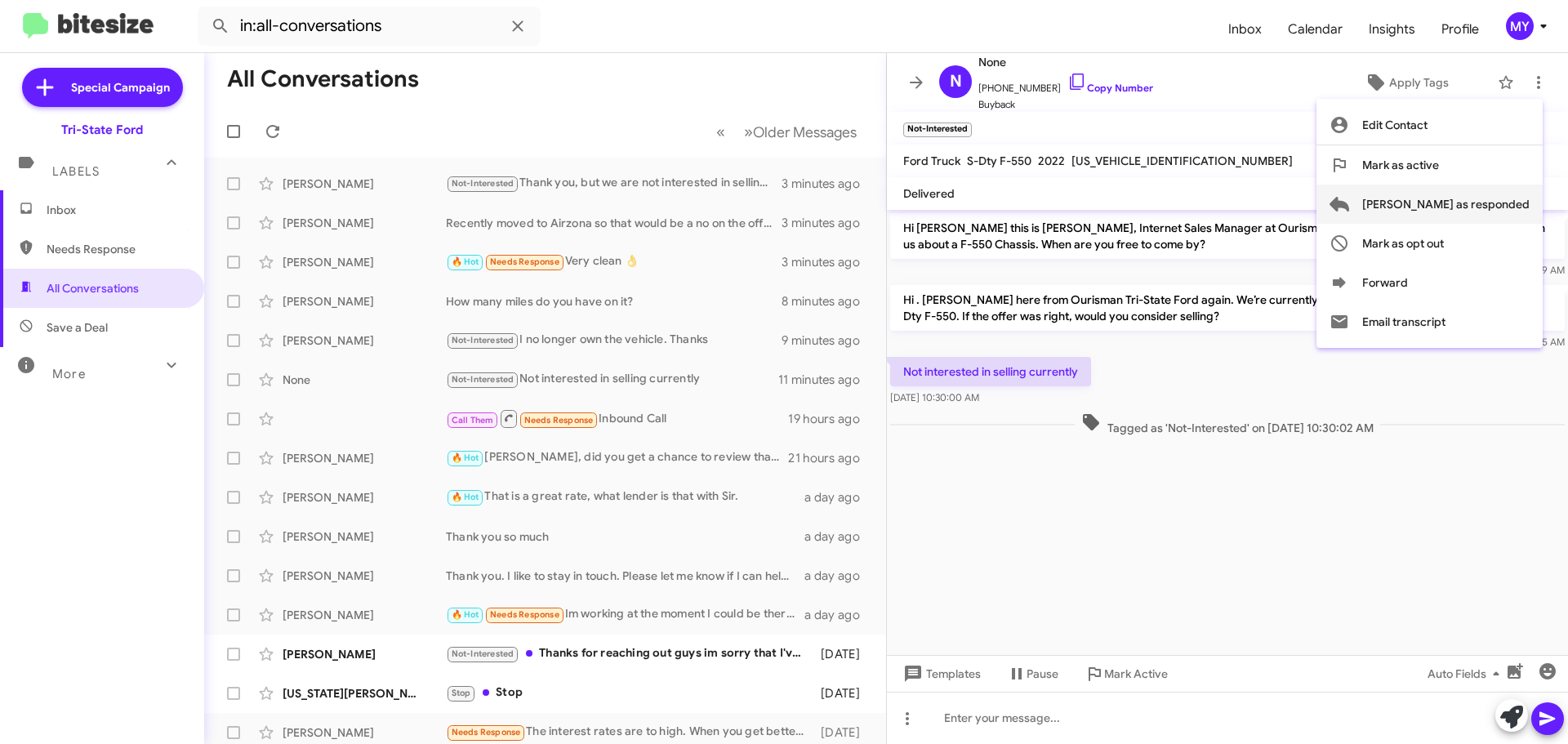
click at [1493, 200] on span "[PERSON_NAME] as responded" at bounding box center [1446, 204] width 167 height 40
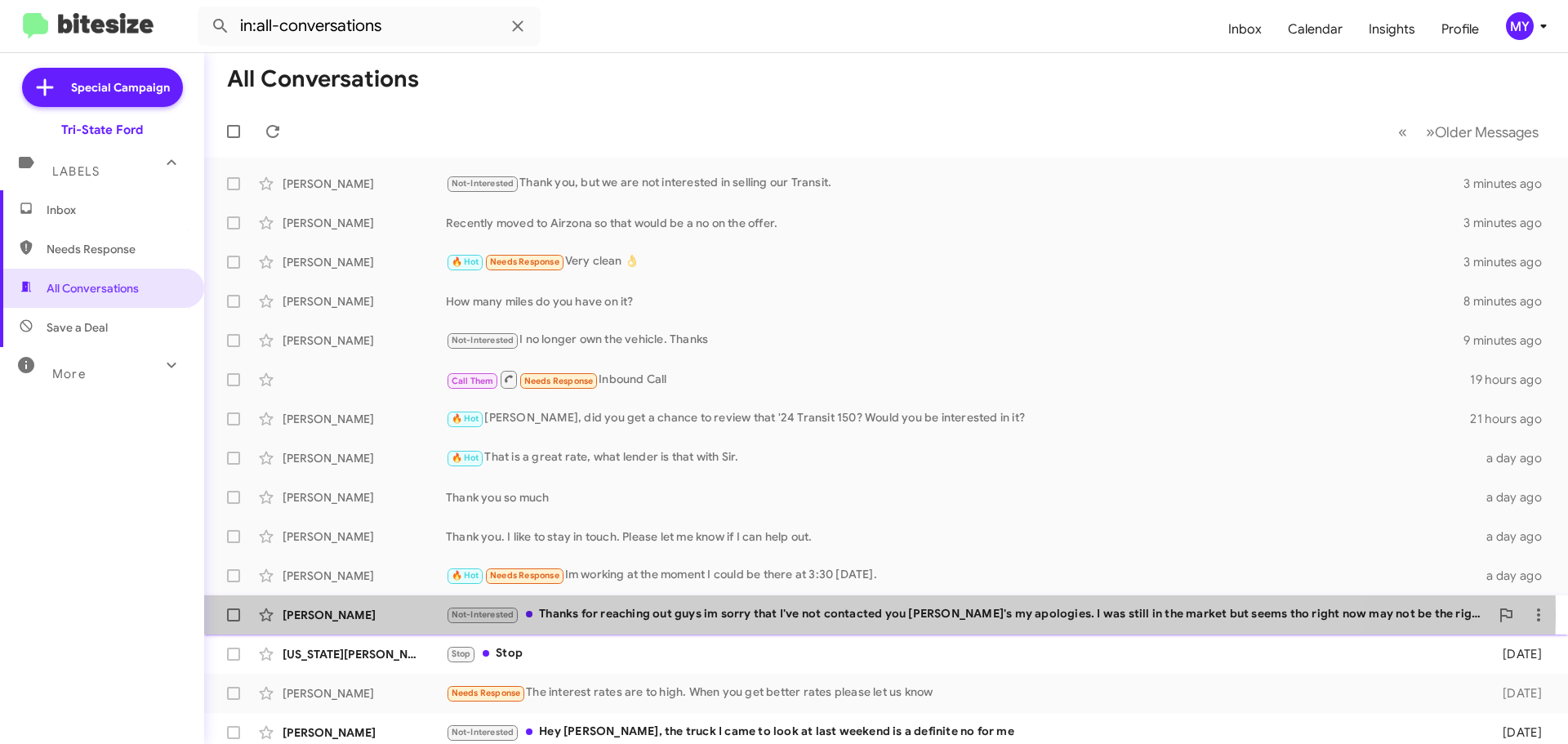
click at [733, 613] on div "Not-Interested Thanks for reaching out guys im sorry that I've not contacted yo…" at bounding box center [967, 614] width 1043 height 18
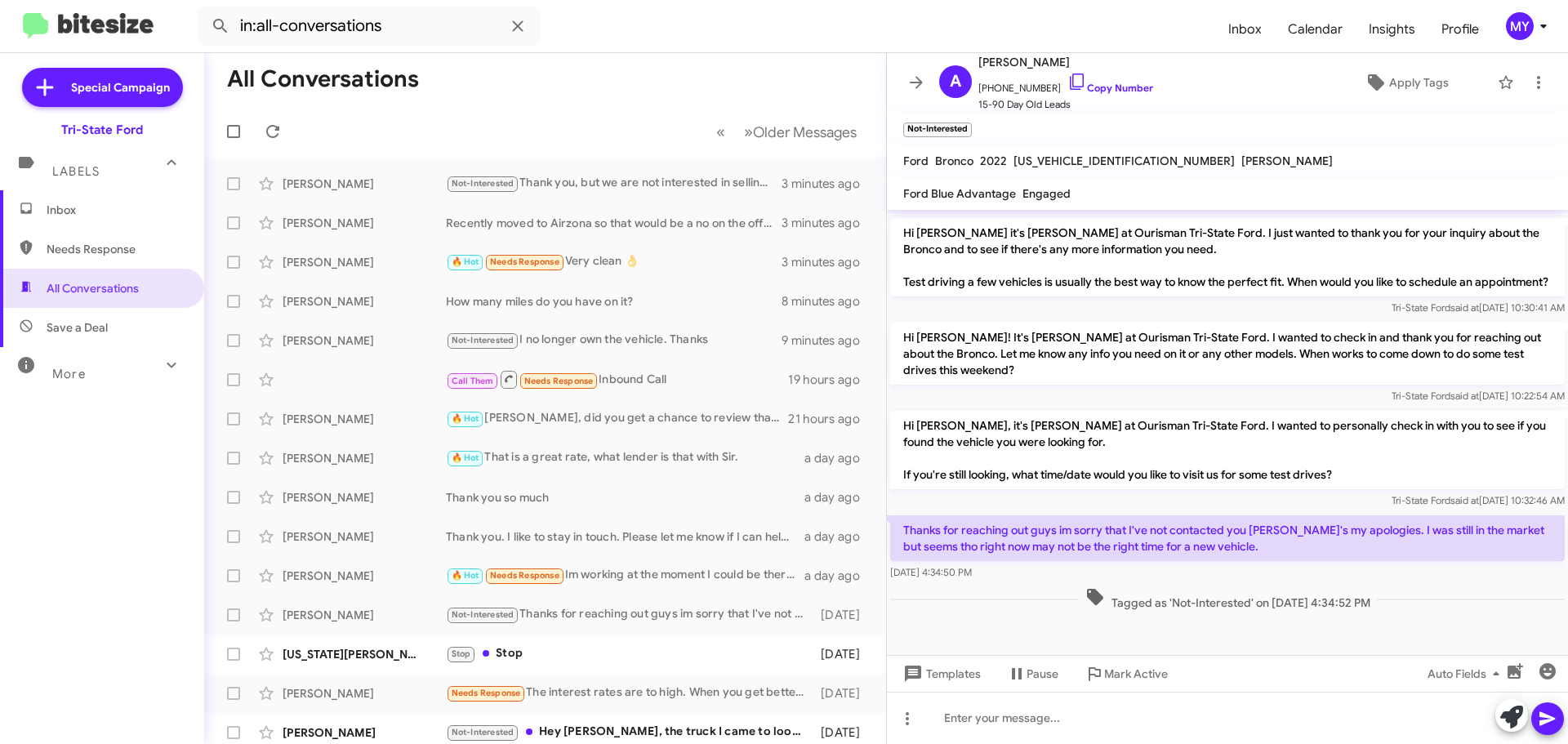
scroll to position [535, 0]
click at [1530, 72] on button at bounding box center [1538, 82] width 33 height 33
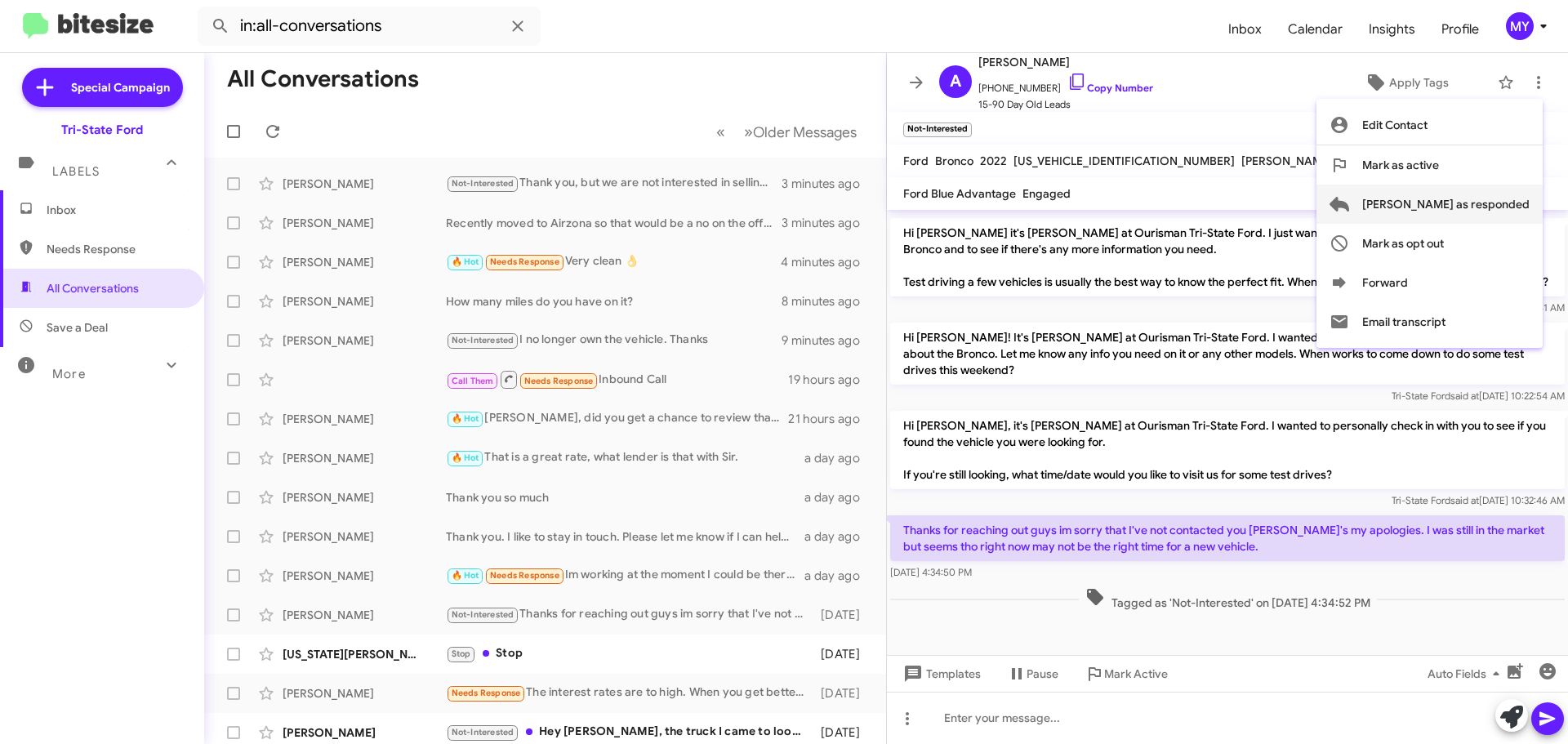
click at [1466, 206] on span "[PERSON_NAME] as responded" at bounding box center [1446, 204] width 167 height 40
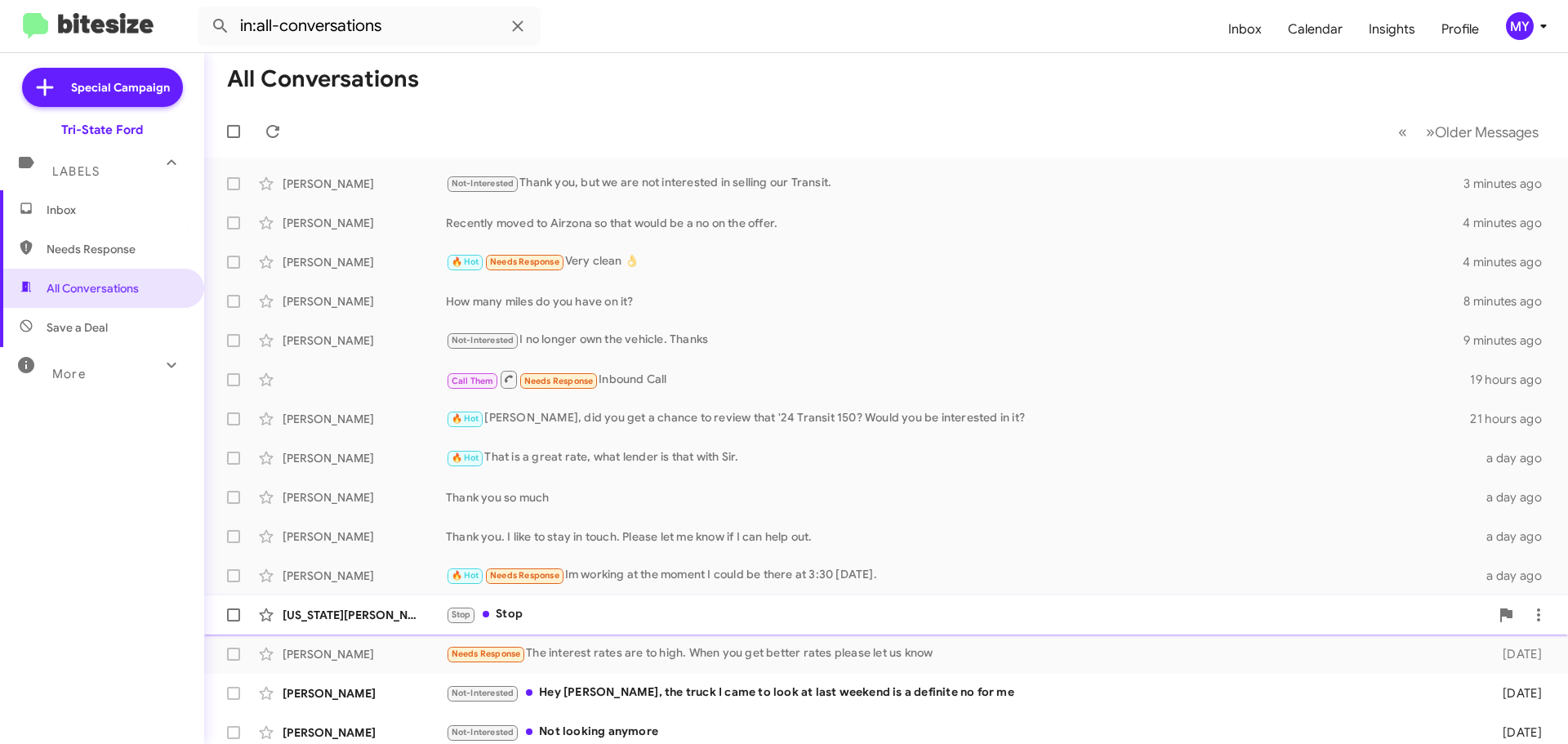
click at [570, 607] on div "Stop Stop" at bounding box center [967, 614] width 1043 height 18
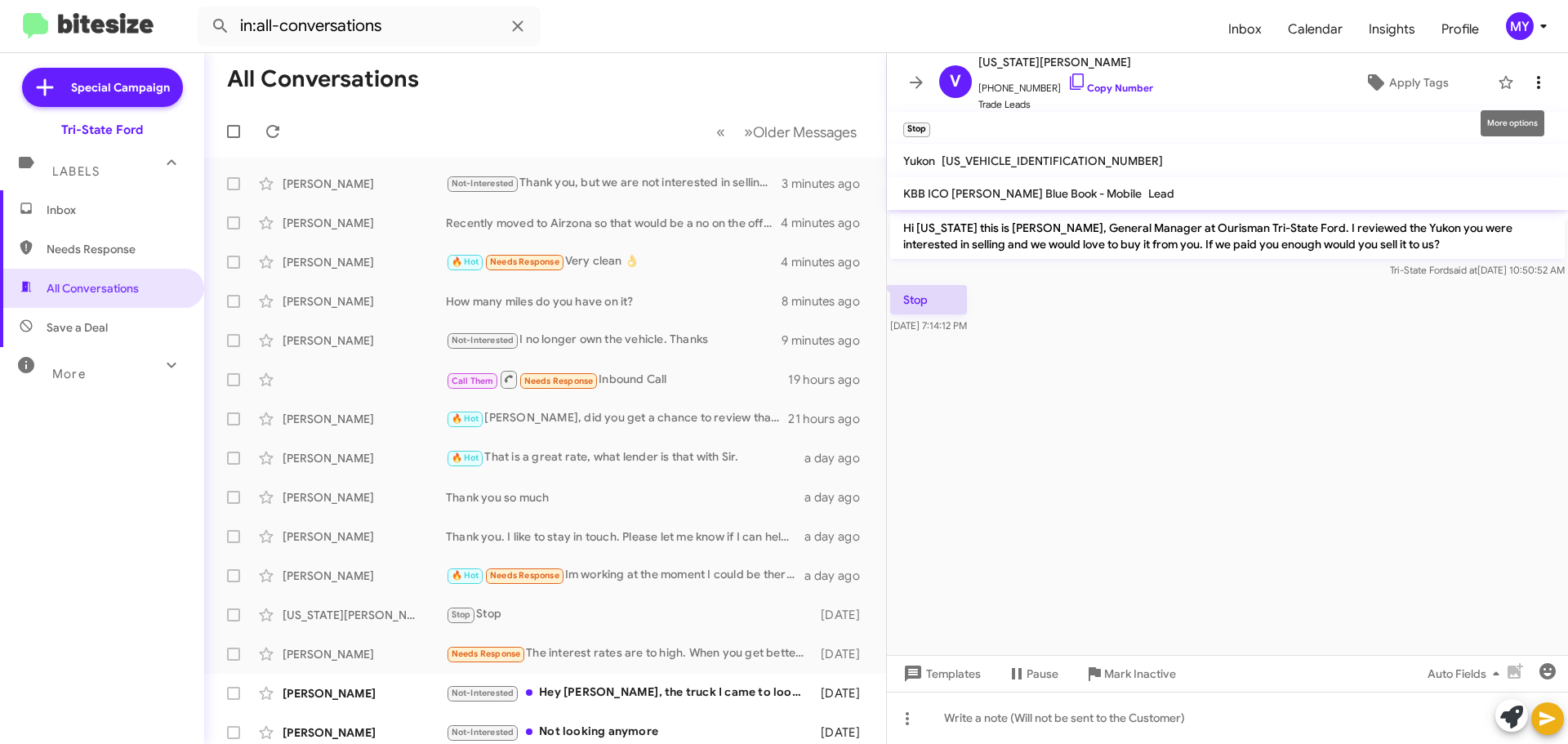
click at [1522, 86] on span at bounding box center [1538, 83] width 33 height 19
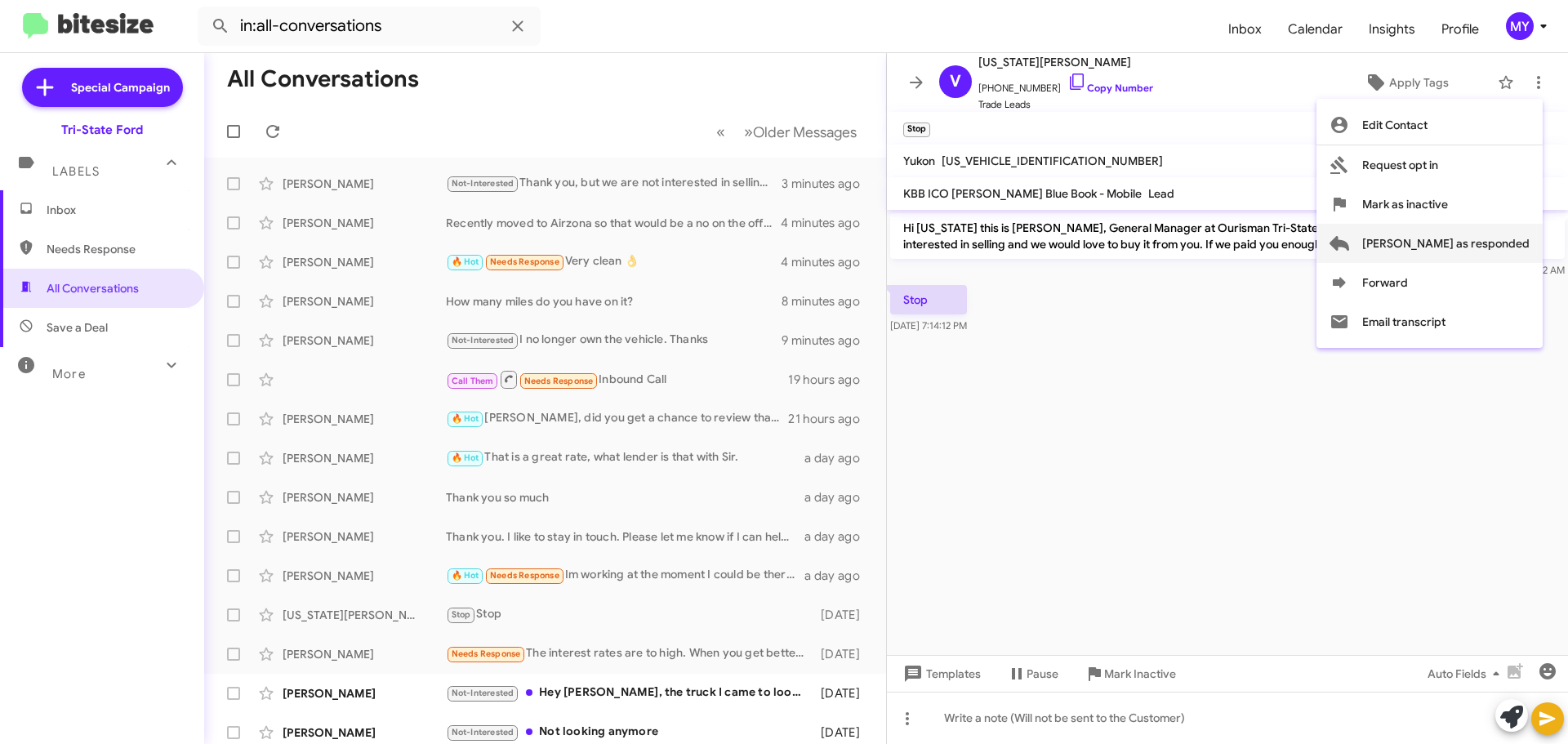
click at [1479, 237] on span "[PERSON_NAME] as responded" at bounding box center [1446, 244] width 167 height 40
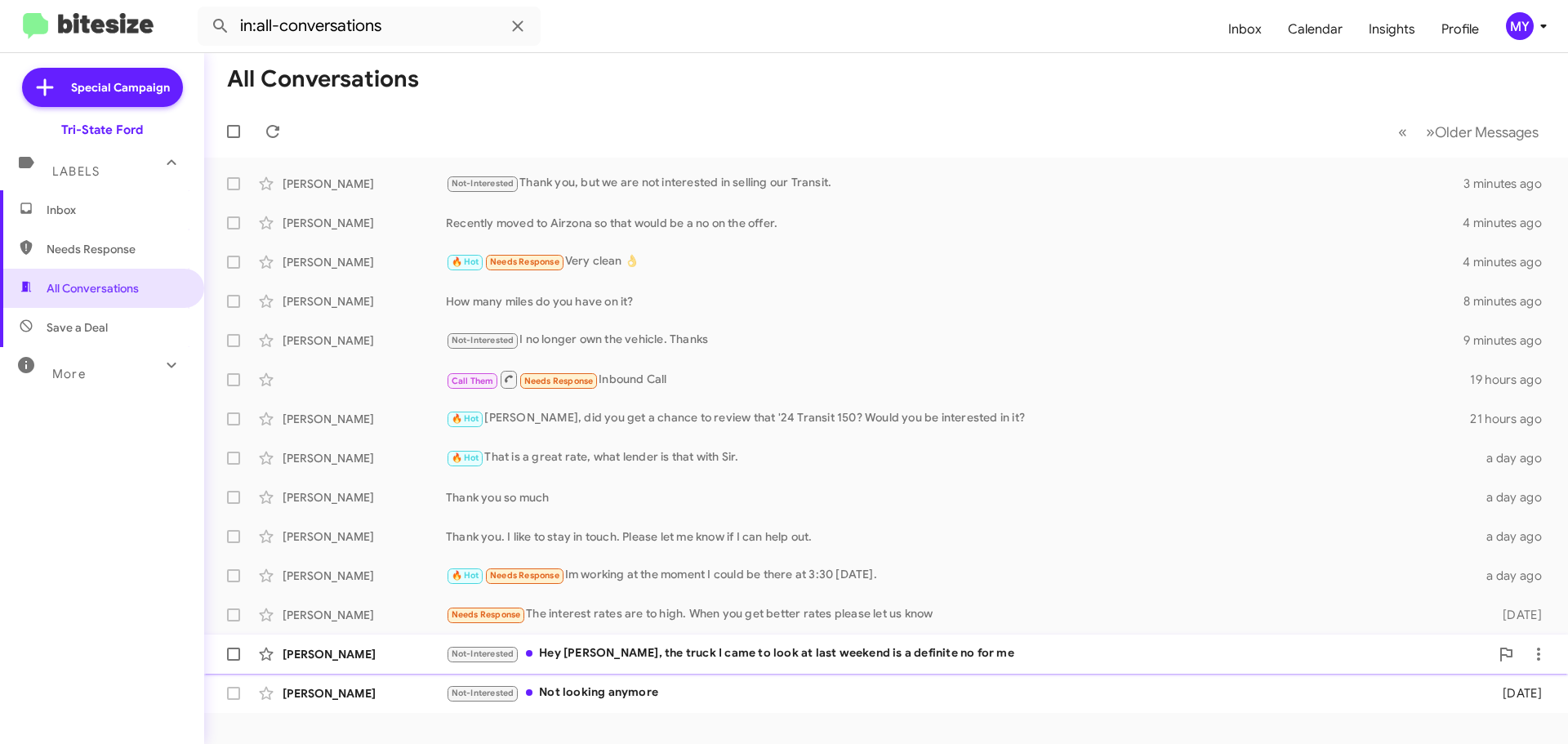
click at [606, 654] on div "Not-Interested Hey [PERSON_NAME], the truck I came to look at last weekend is a…" at bounding box center [967, 653] width 1043 height 18
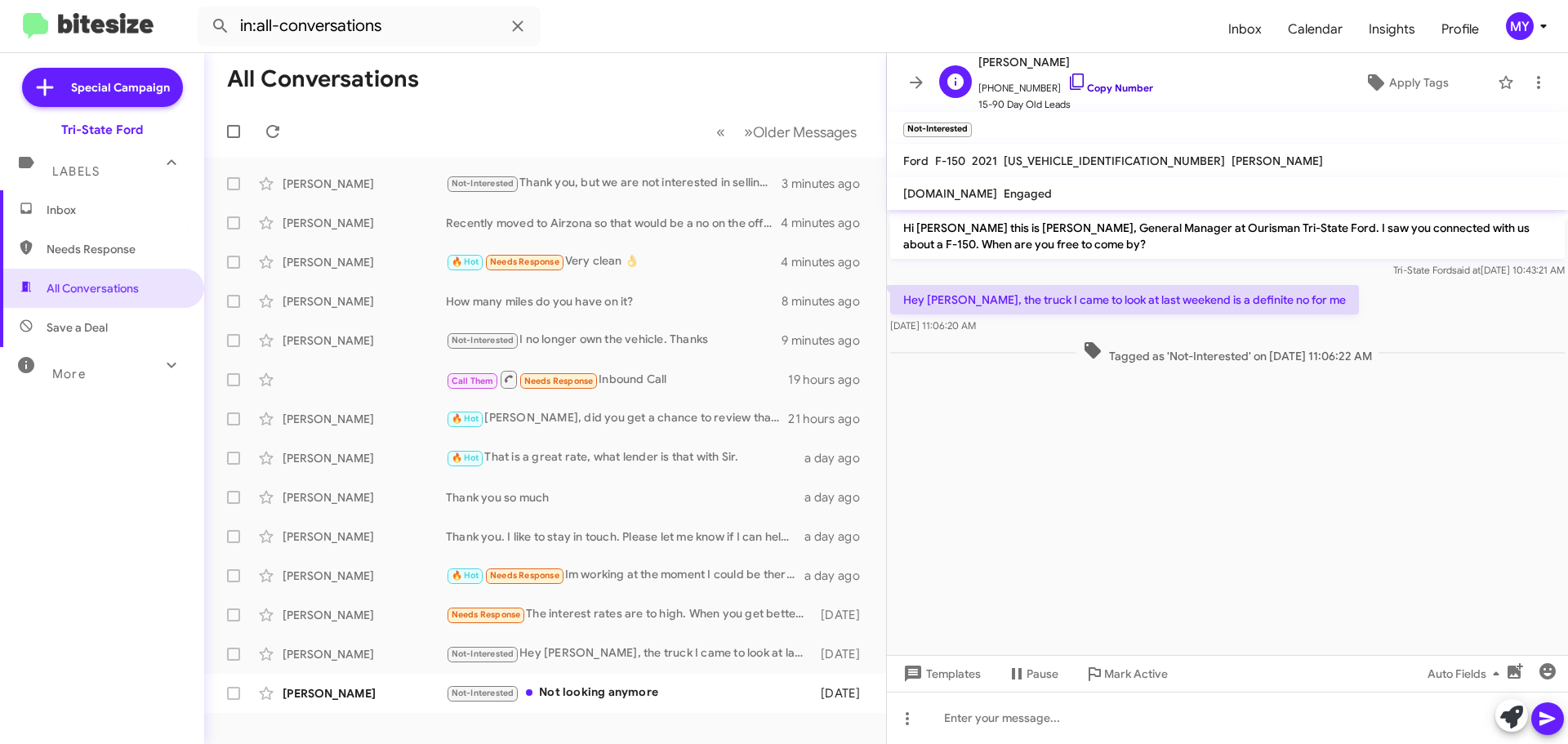
click at [1067, 81] on icon at bounding box center [1077, 82] width 19 height 19
click at [1530, 80] on icon at bounding box center [1538, 83] width 19 height 19
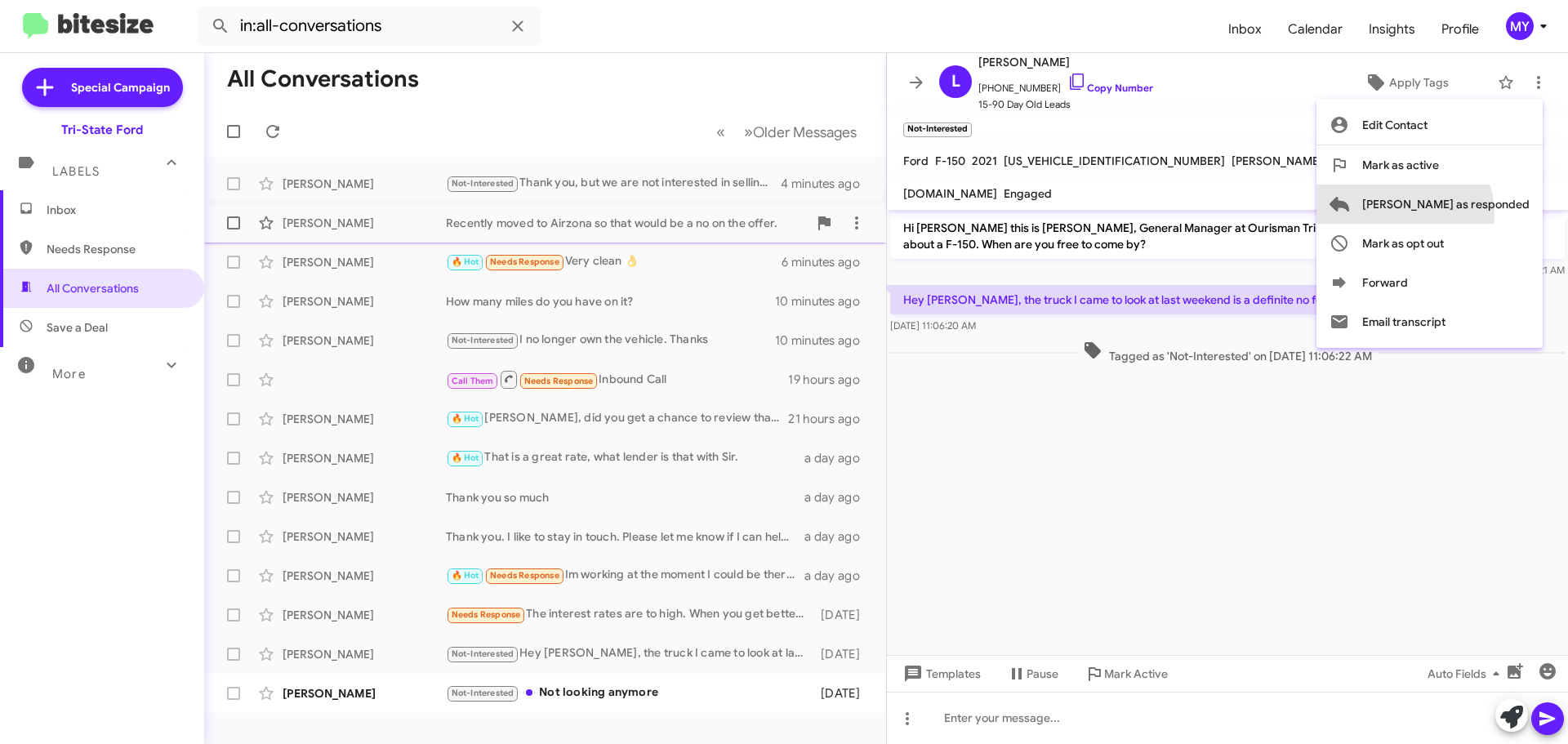
click at [1470, 213] on span "[PERSON_NAME] as responded" at bounding box center [1446, 204] width 167 height 40
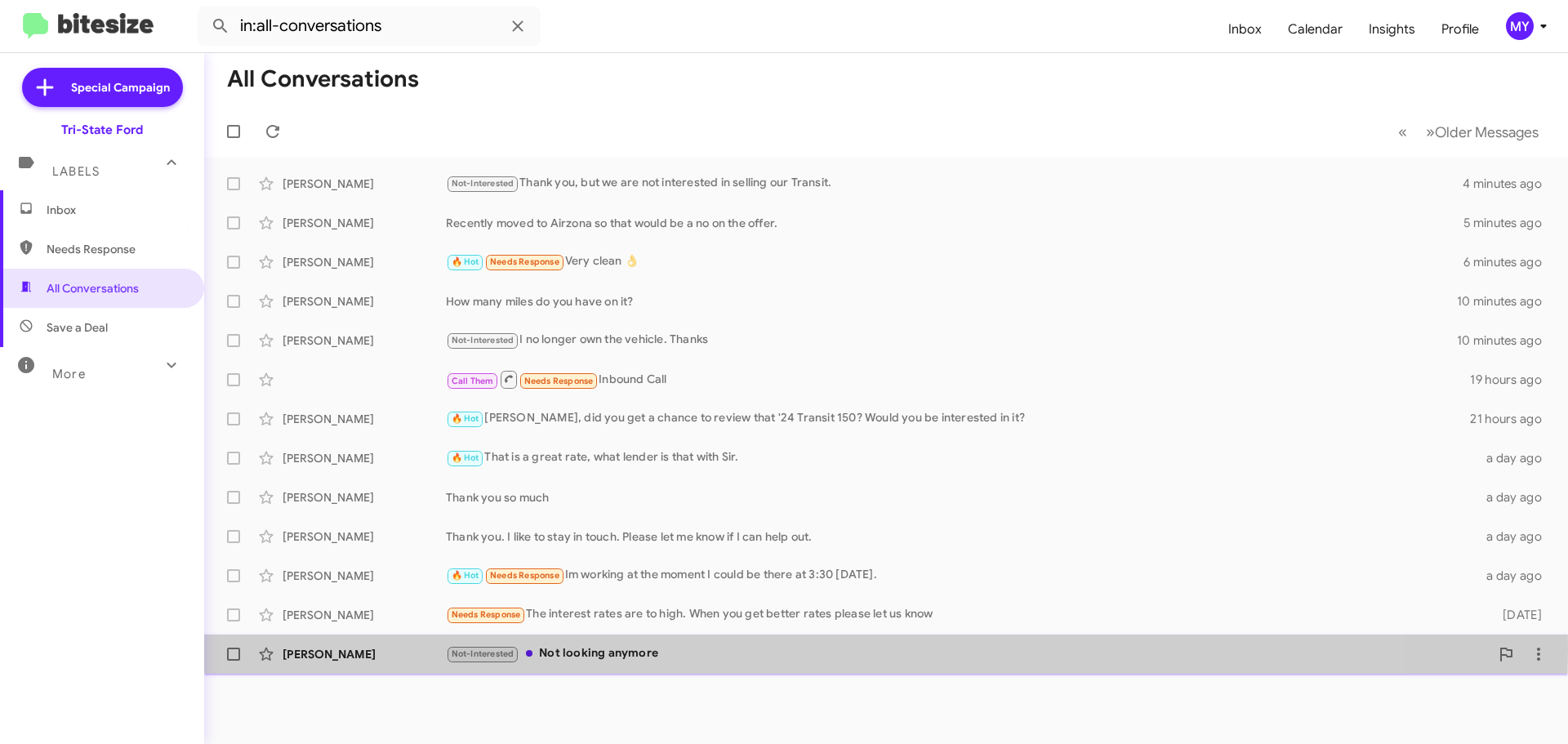
click at [657, 649] on div "Not-Interested Not looking anymore" at bounding box center [967, 653] width 1043 height 18
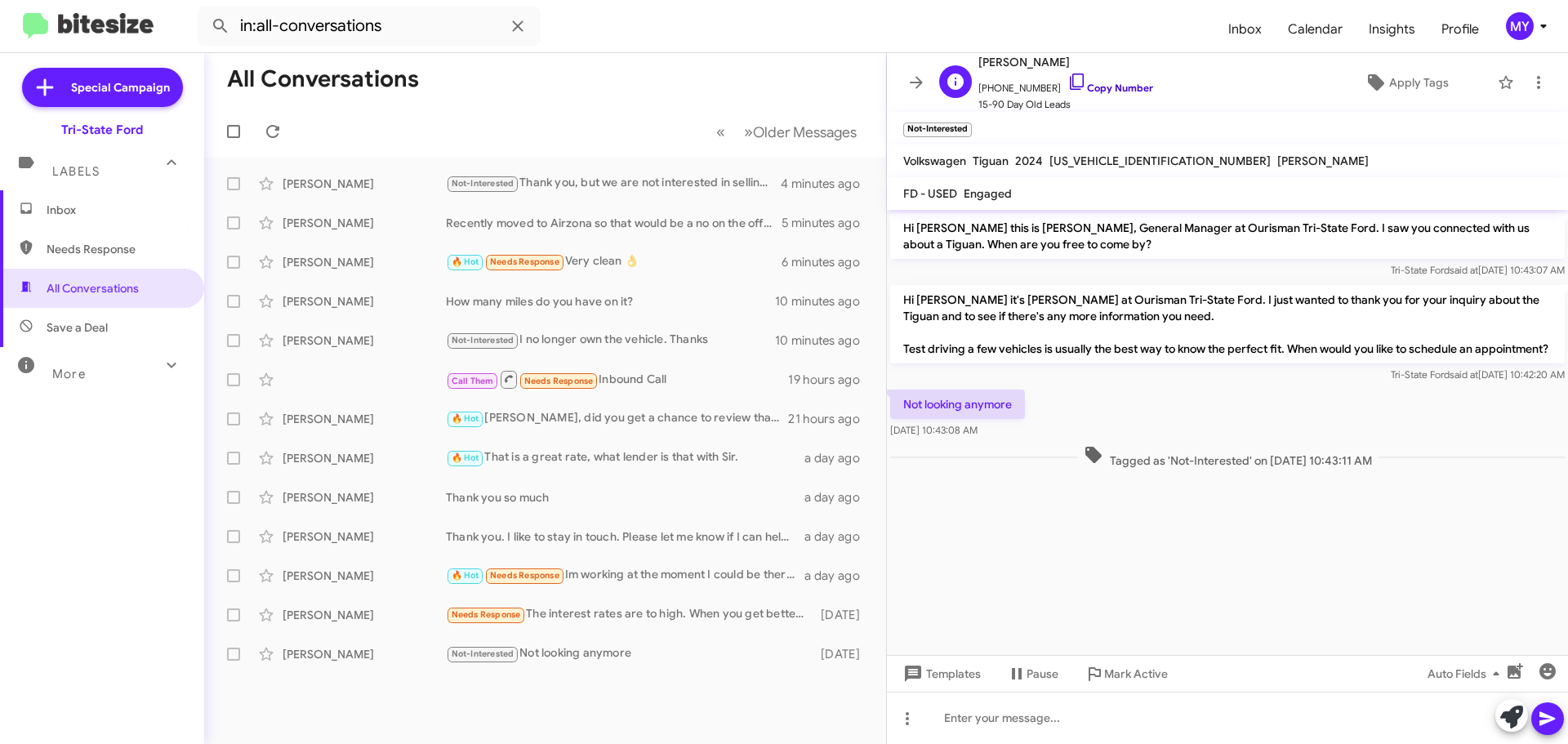
click at [1067, 77] on icon at bounding box center [1077, 82] width 19 height 19
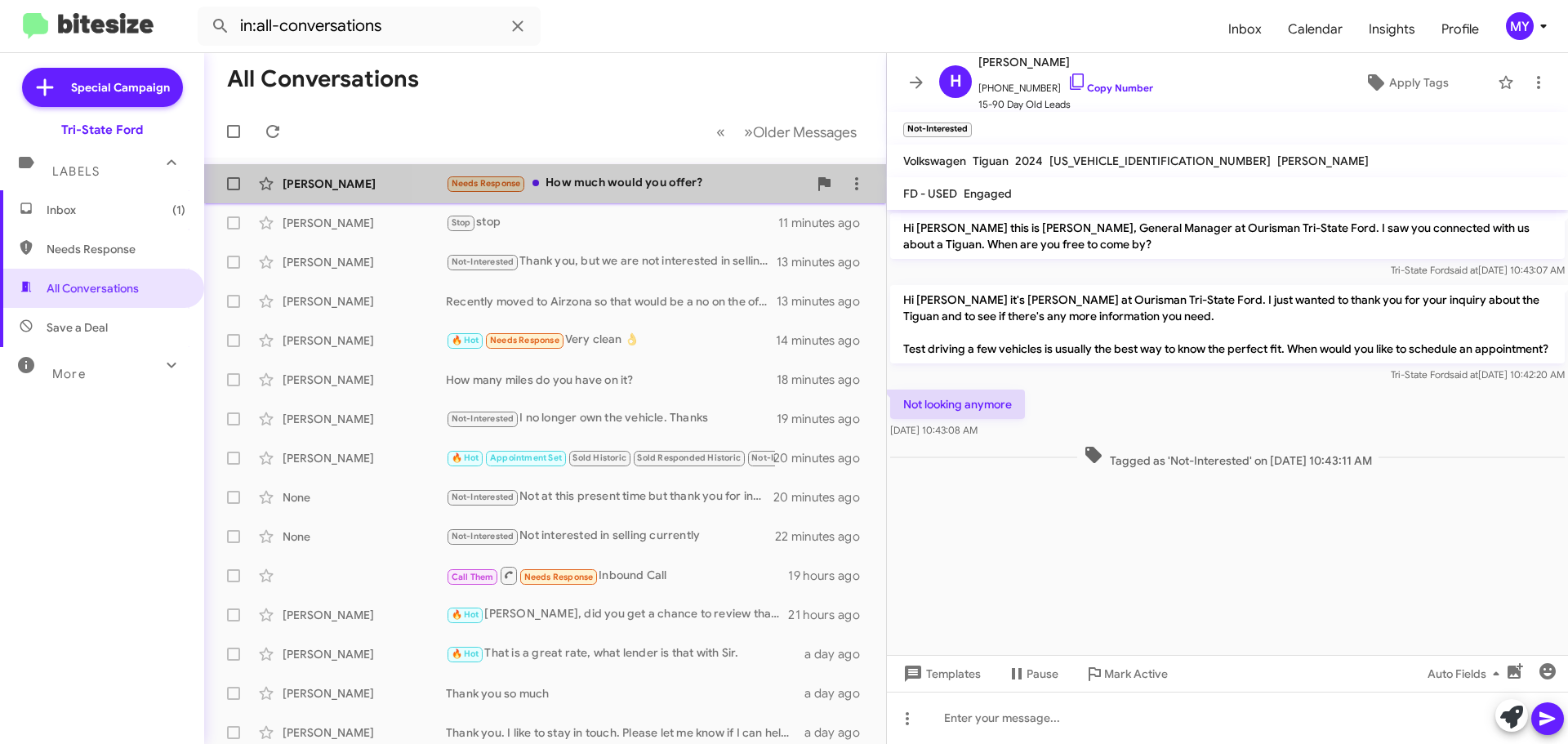
click at [656, 185] on div "Needs Response How much would you offer?" at bounding box center [627, 183] width 362 height 18
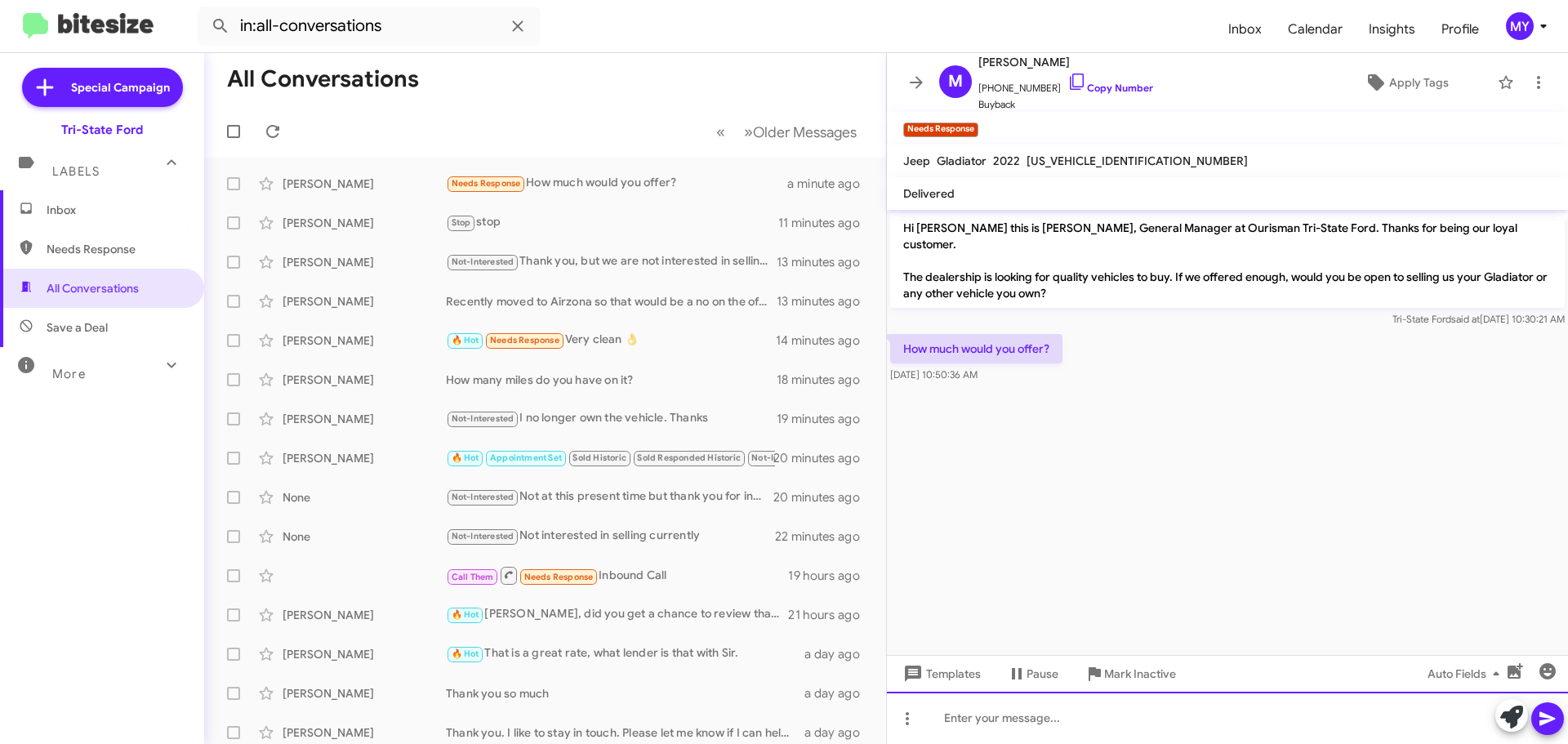
click at [990, 711] on div at bounding box center [1227, 718] width 681 height 52
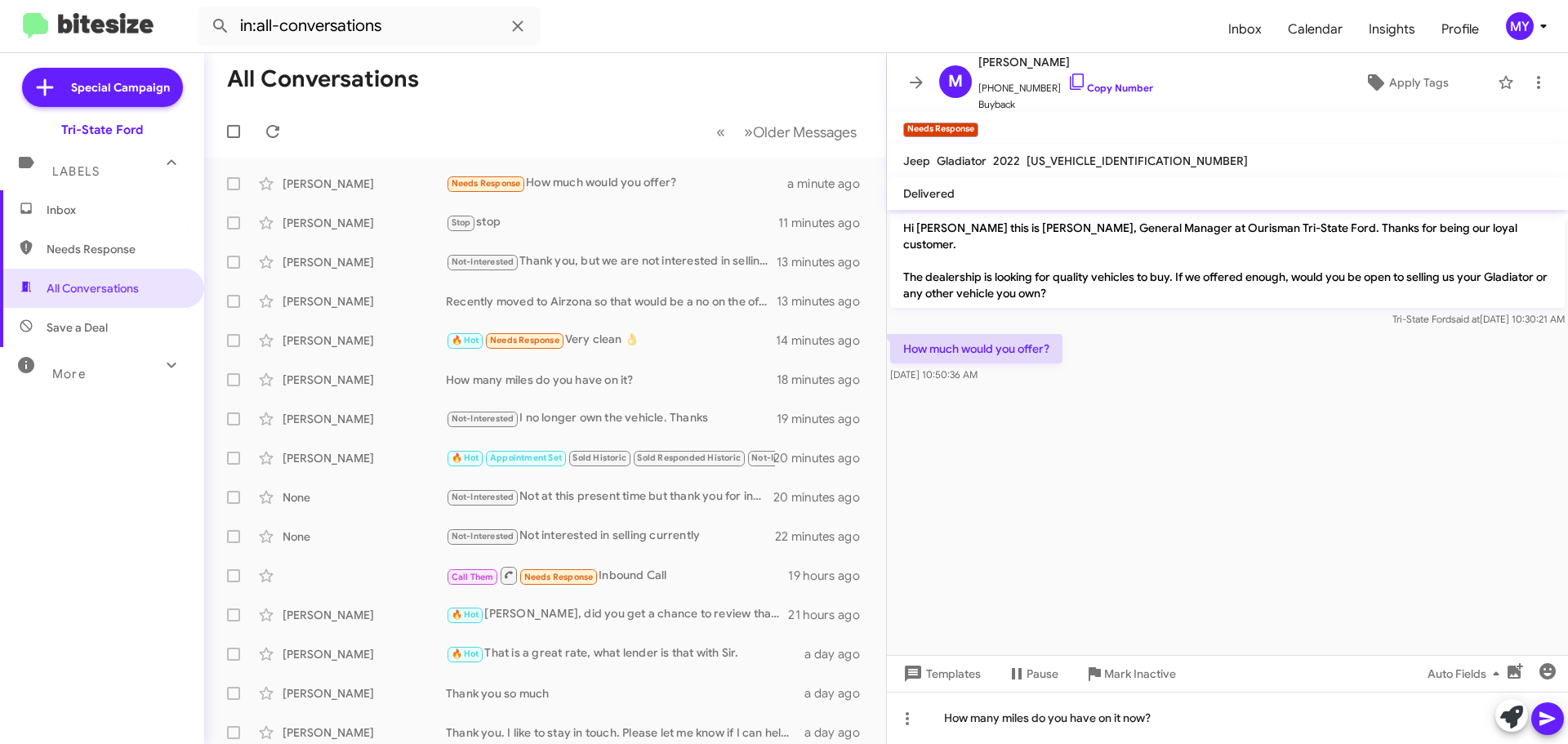
click at [1542, 719] on icon at bounding box center [1547, 718] width 19 height 19
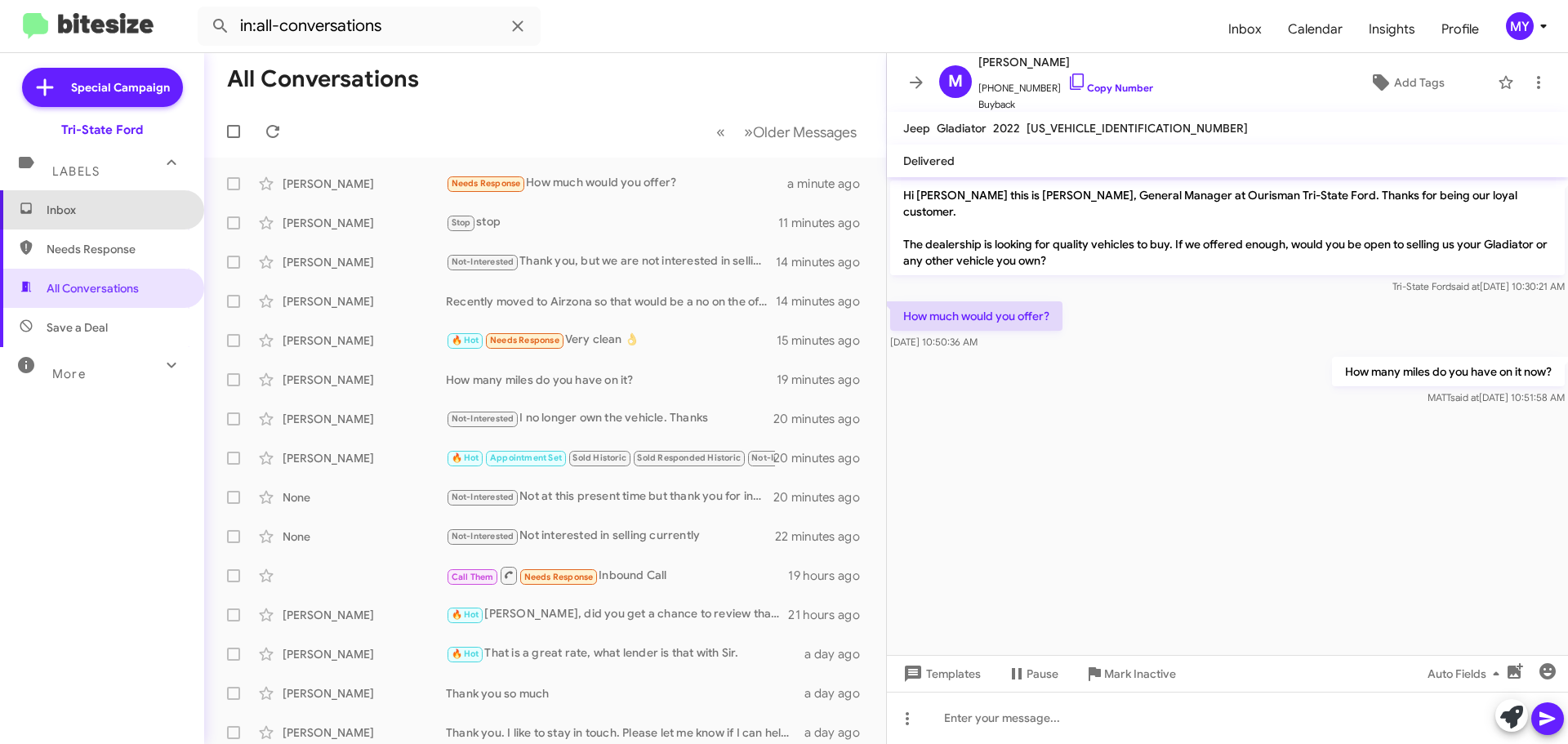
click at [108, 208] on span "Inbox" at bounding box center [116, 209] width 139 height 17
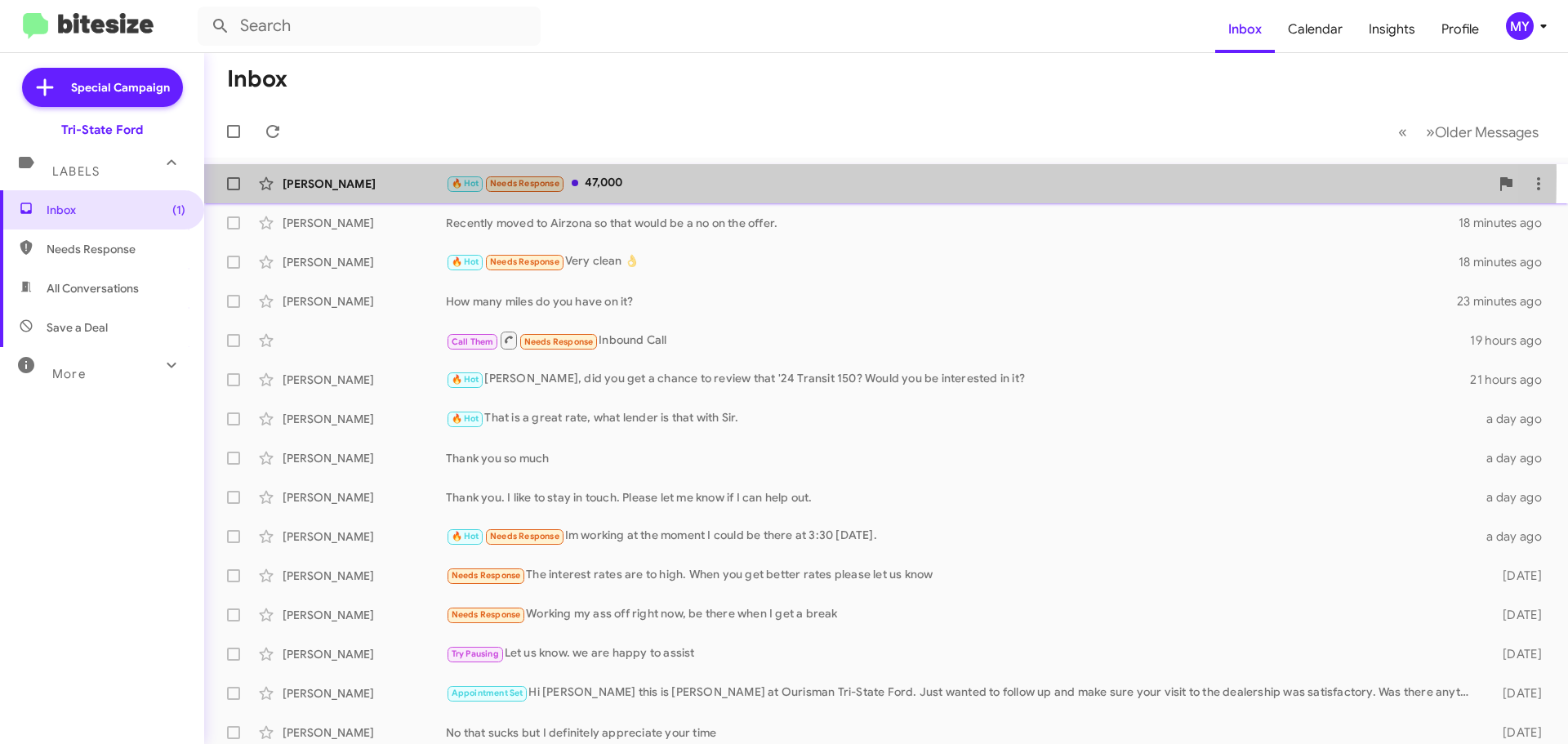
click at [708, 177] on div "🔥 Hot Needs Response 47,000" at bounding box center [967, 183] width 1043 height 18
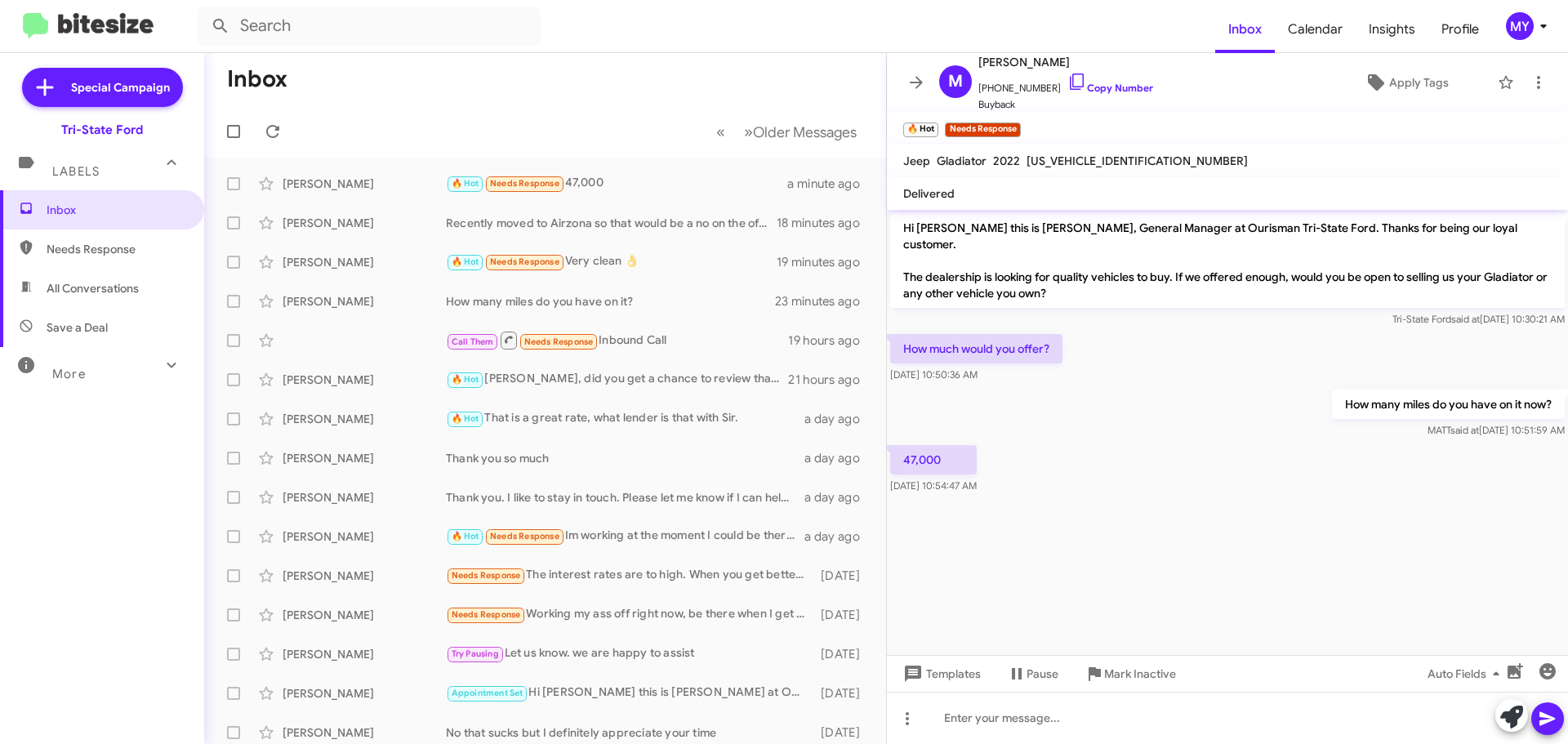
click at [1056, 157] on span "[US_VEHICLE_IDENTIFICATION_NUMBER]" at bounding box center [1137, 161] width 221 height 15
click at [1056, 157] on span "[US_VEHICLE_IDENTIFICATION_NUMBER]" at bounding box center [1137, 161] width 221 height 15
copy span "[US_VEHICLE_IDENTIFICATION_NUMBER]"
click at [638, 261] on div "🔥 Hot Needs Response Very clean 👌" at bounding box center [627, 261] width 362 height 18
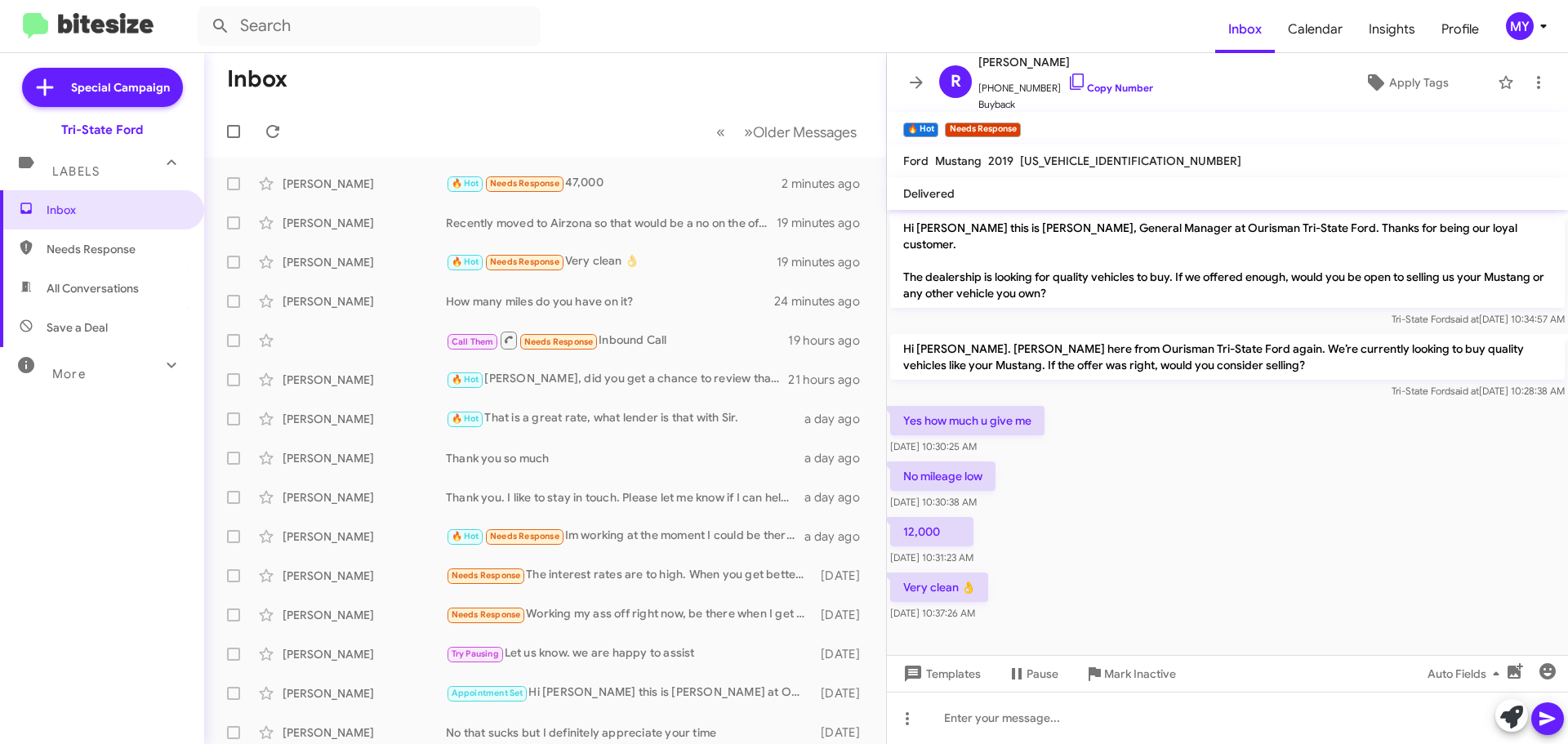
click at [1076, 158] on span "[US_VEHICLE_IDENTIFICATION_NUMBER]" at bounding box center [1130, 161] width 221 height 15
copy span "[US_VEHICLE_IDENTIFICATION_NUMBER]"
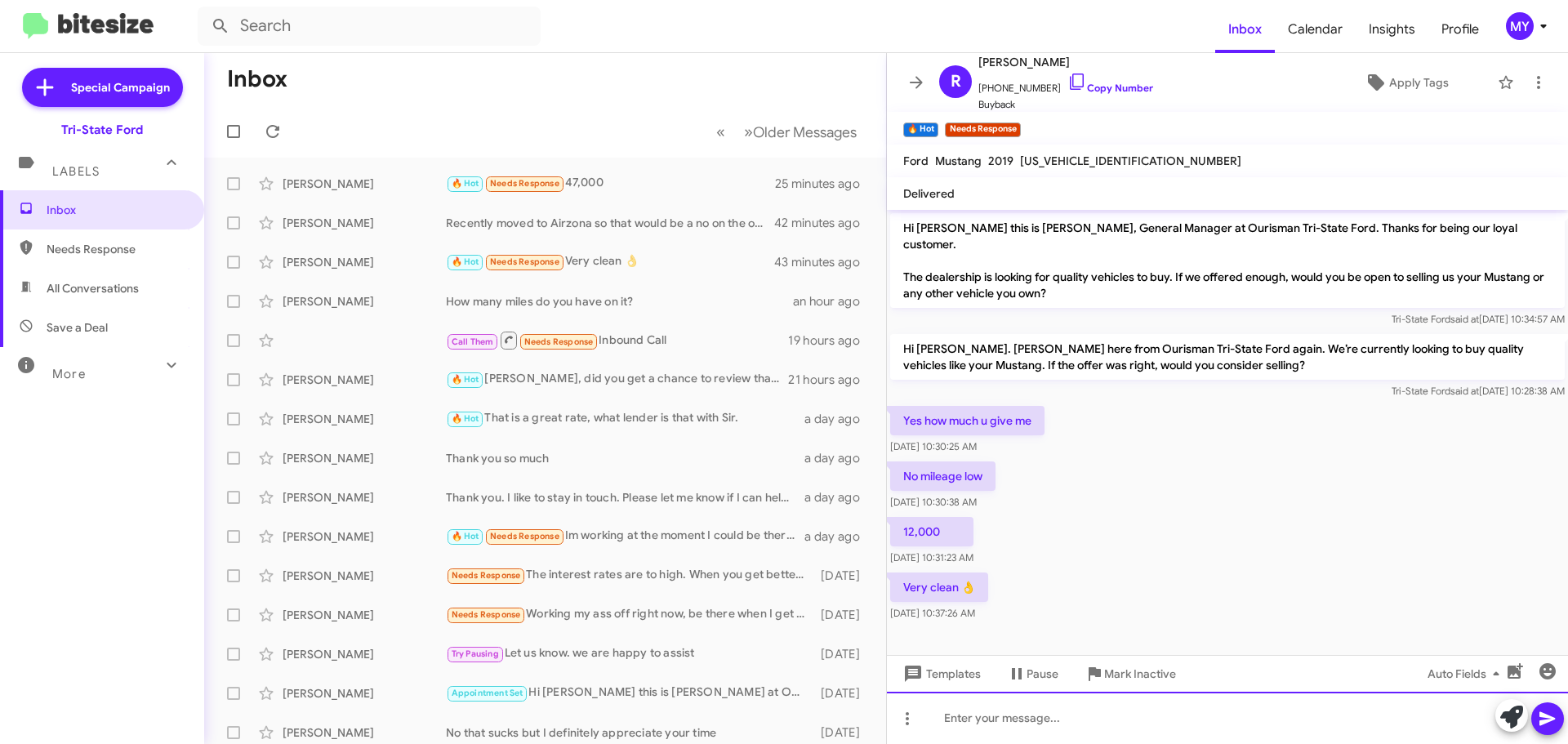
click at [1101, 711] on div at bounding box center [1227, 718] width 681 height 52
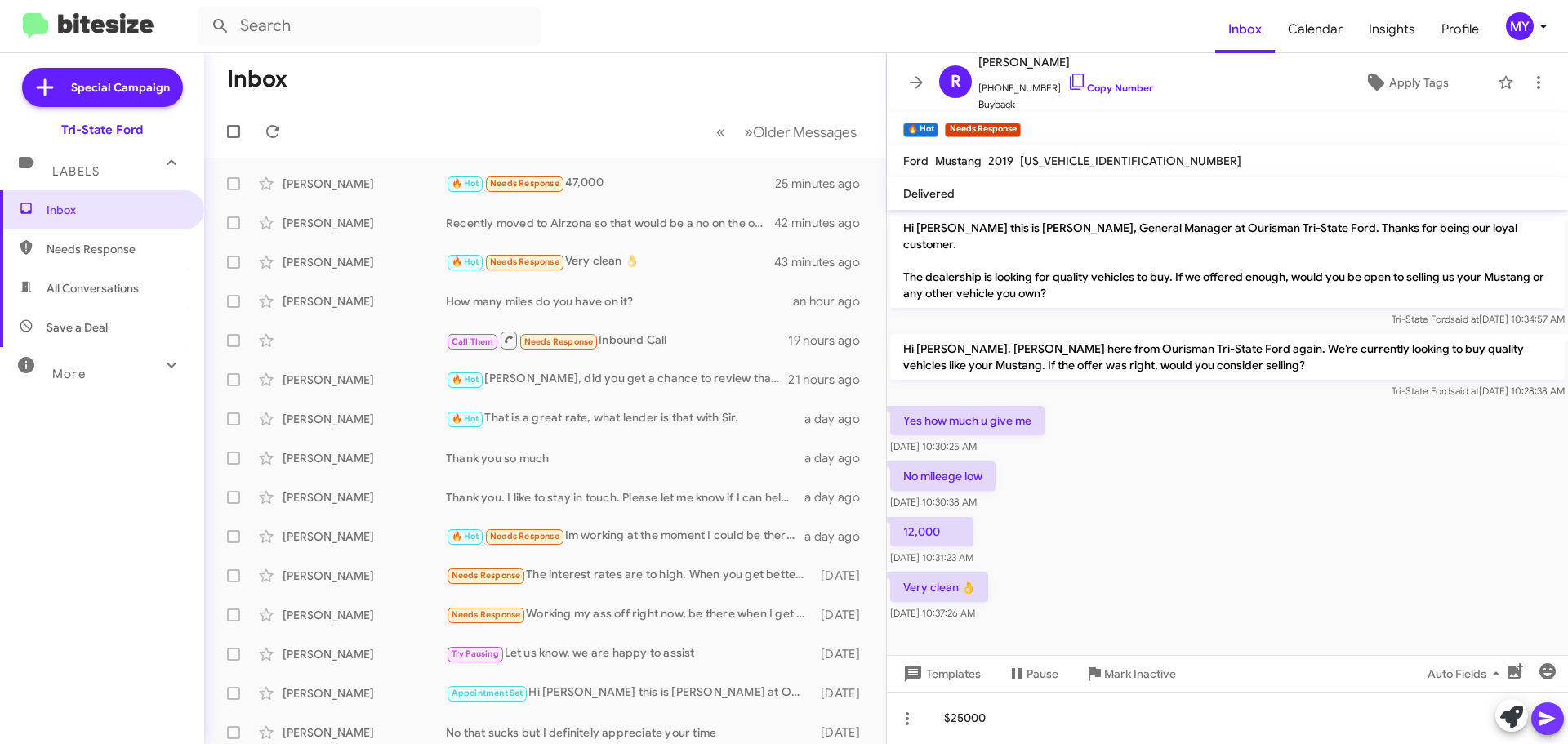
click at [1548, 724] on icon at bounding box center [1547, 718] width 19 height 19
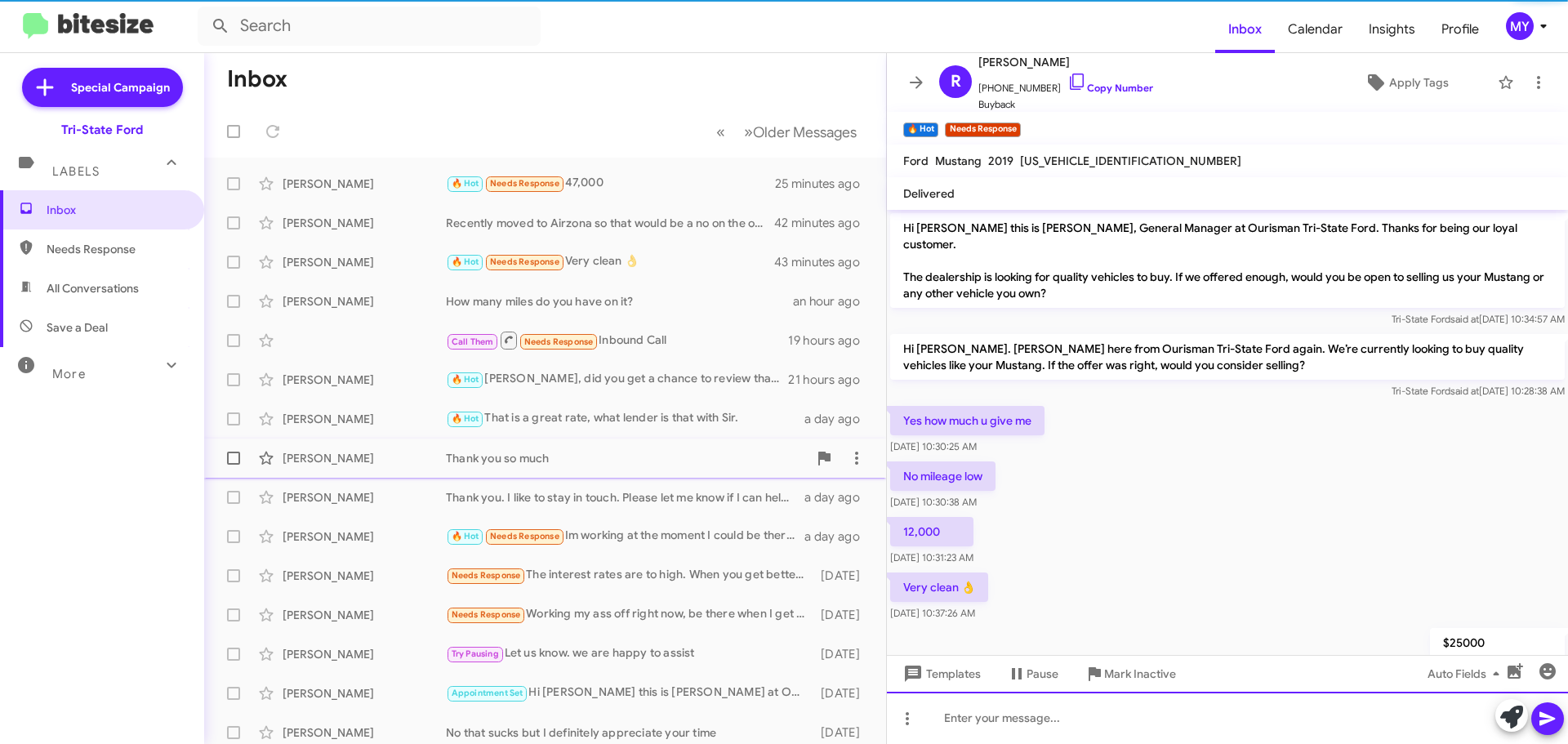
scroll to position [38, 0]
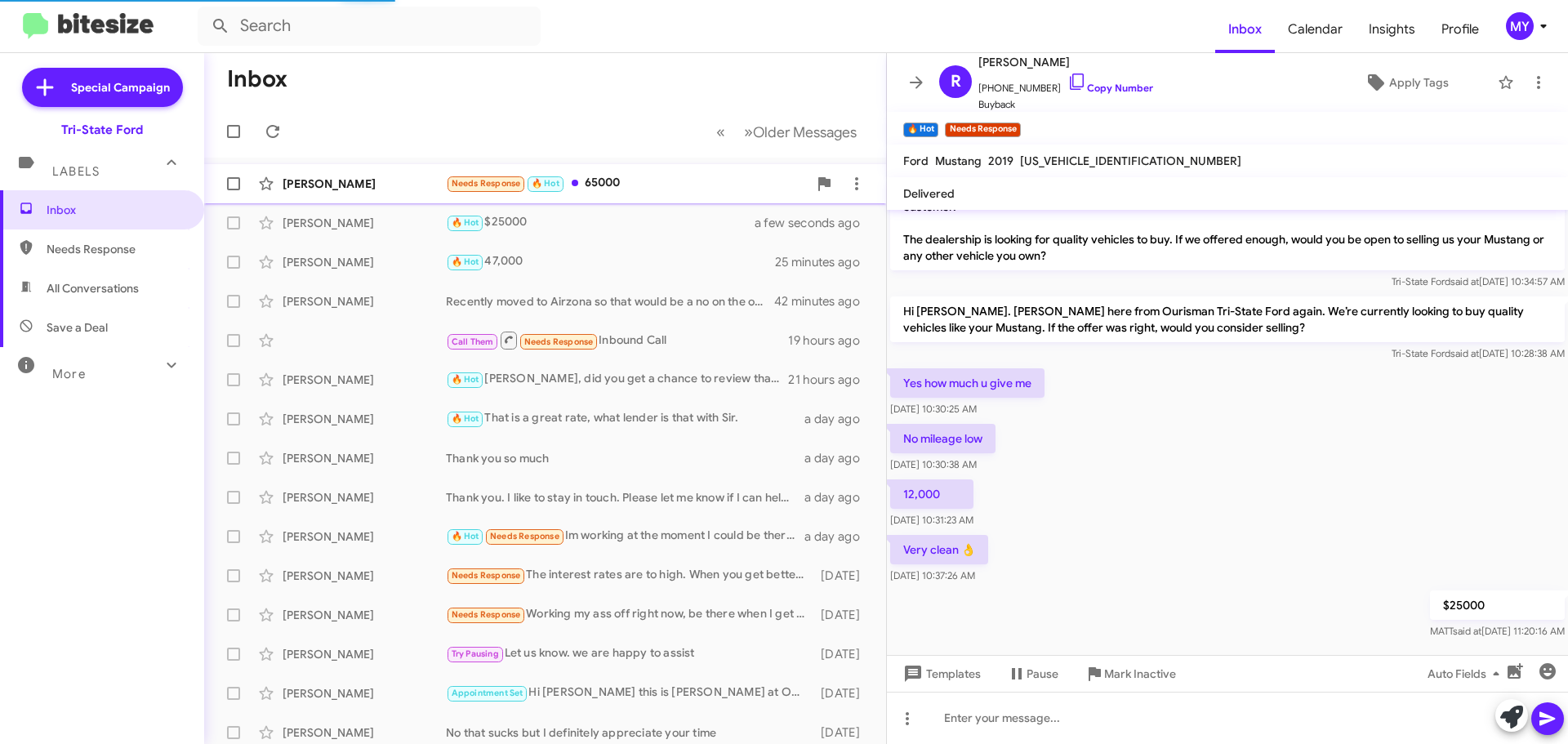
click at [614, 180] on div "Needs Response 🔥 Hot 65000" at bounding box center [627, 183] width 362 height 18
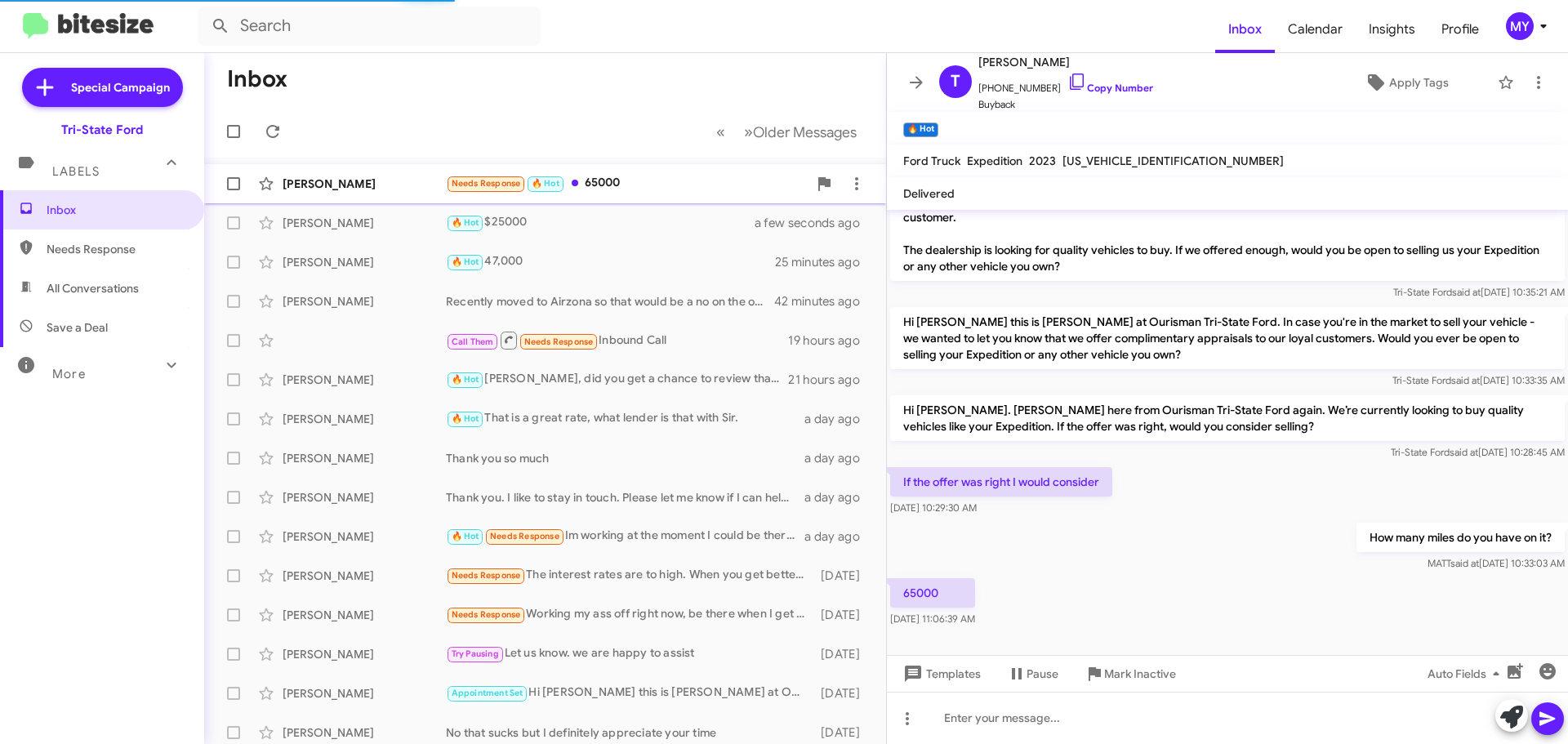
scroll to position [11, 0]
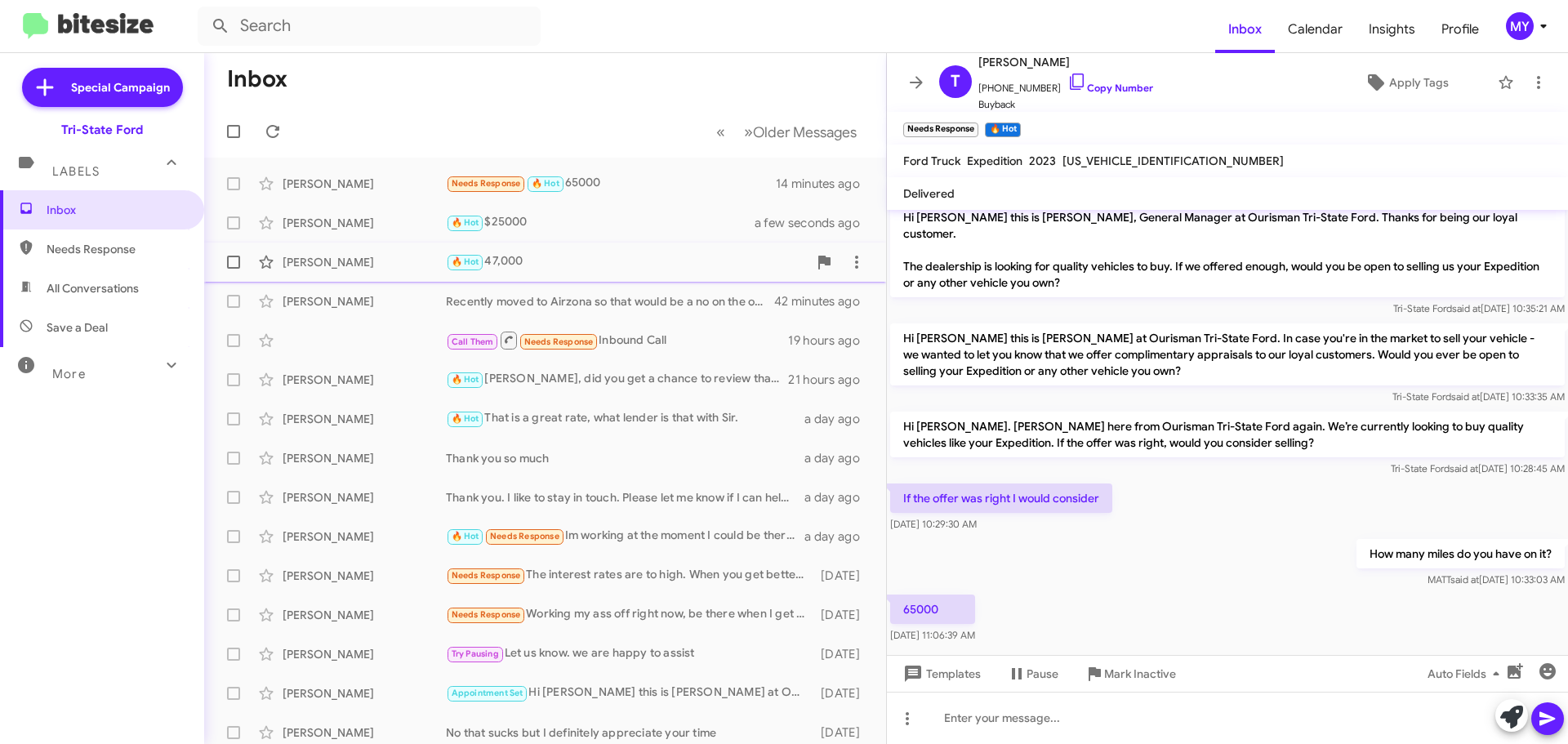
click at [537, 263] on div "🔥 Hot 47,000" at bounding box center [627, 261] width 362 height 18
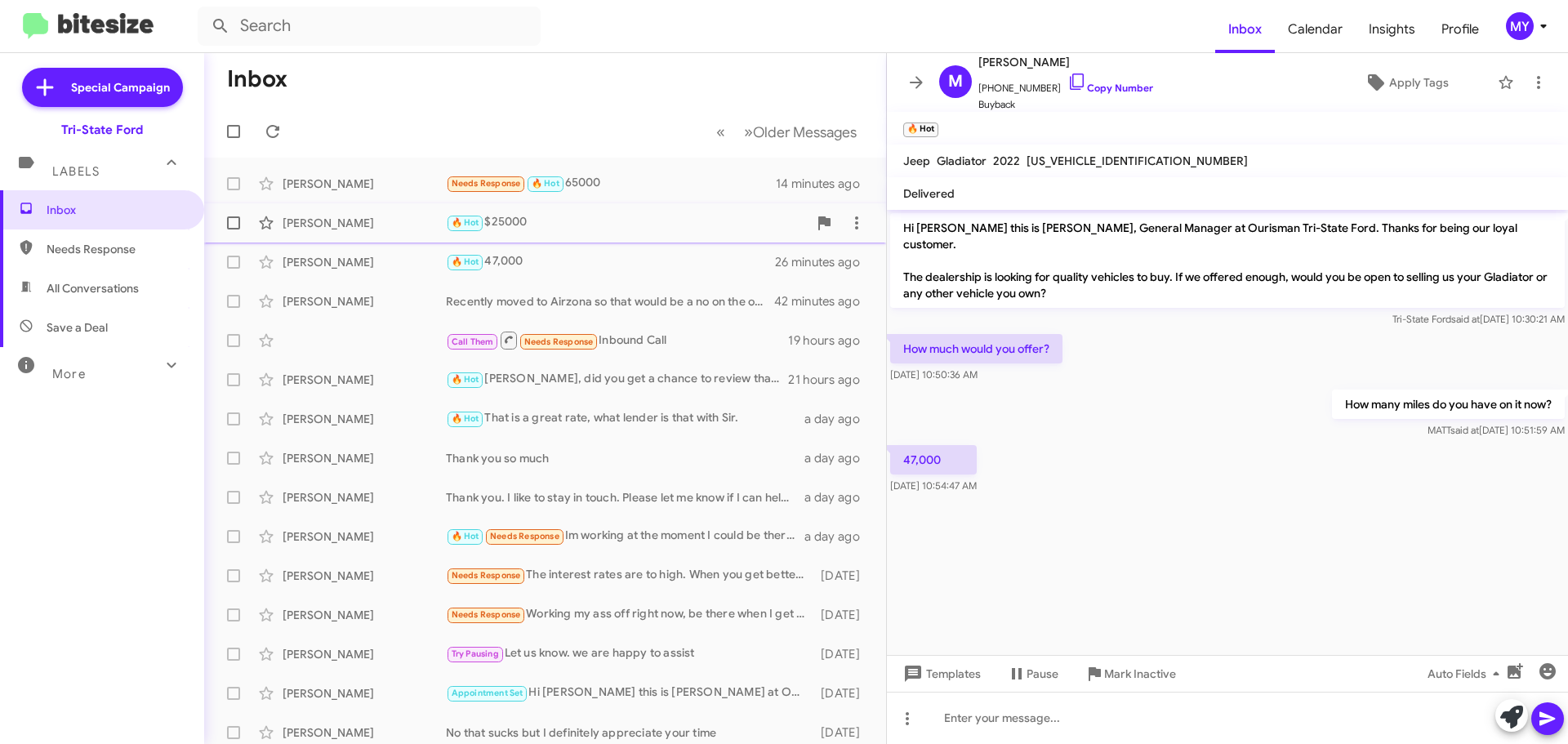
click at [583, 222] on div "🔥 Hot $25000" at bounding box center [627, 222] width 362 height 18
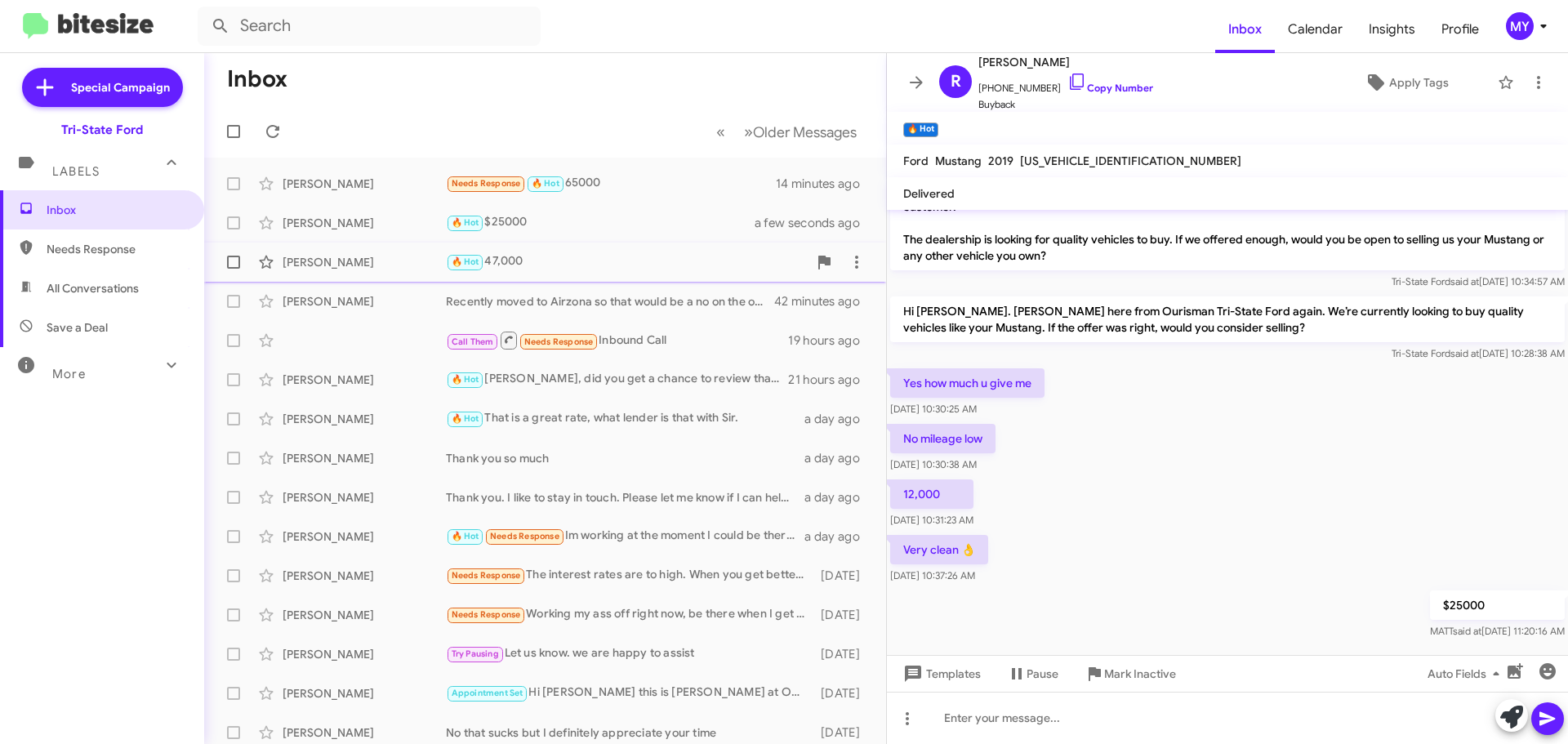
click at [577, 269] on div "🔥 Hot 47,000" at bounding box center [627, 261] width 362 height 18
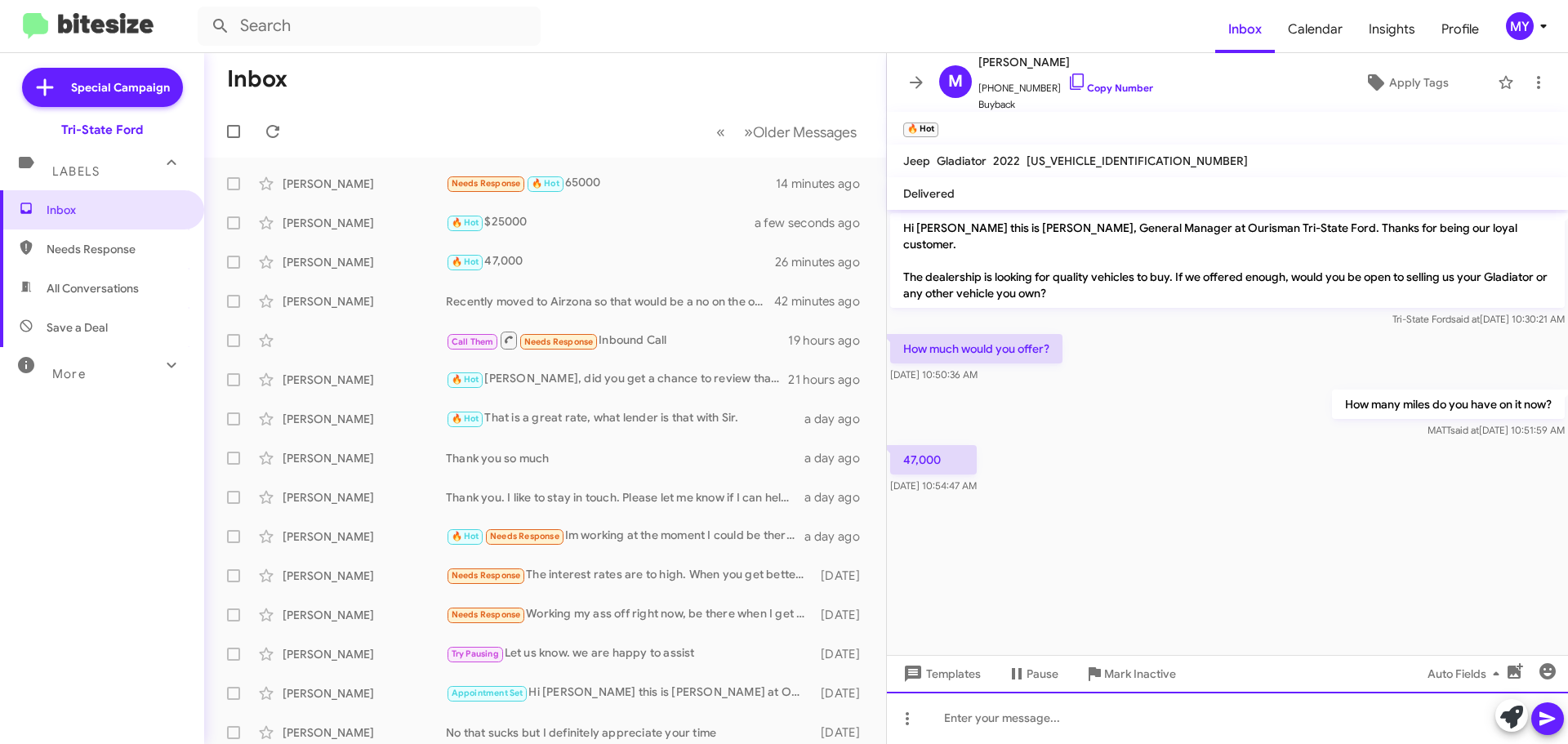
click at [985, 720] on div at bounding box center [1227, 718] width 681 height 52
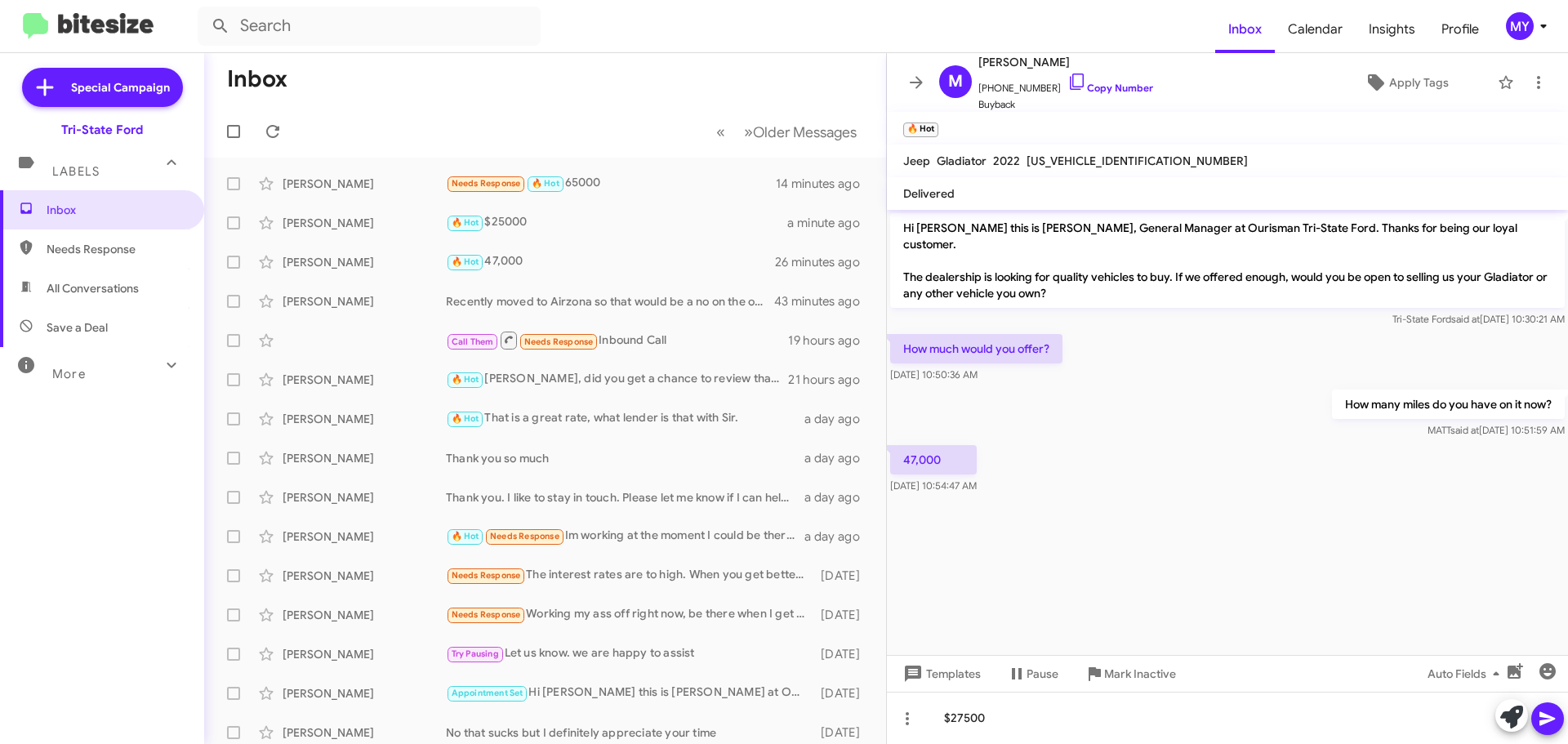
click at [1542, 722] on icon at bounding box center [1547, 719] width 16 height 14
click at [662, 265] on div "Needs Response 🔥 Hot 65000" at bounding box center [627, 261] width 362 height 18
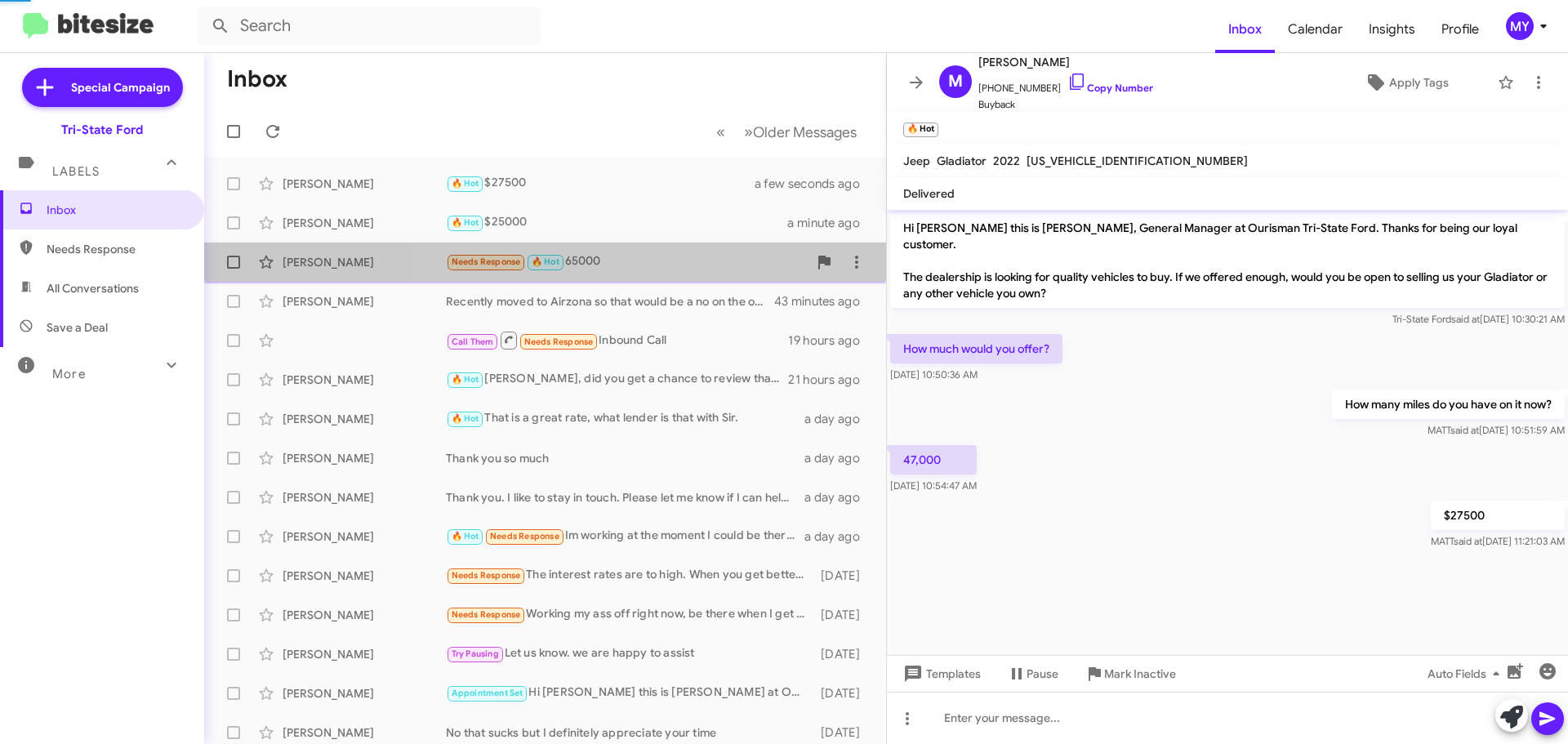
scroll to position [11, 0]
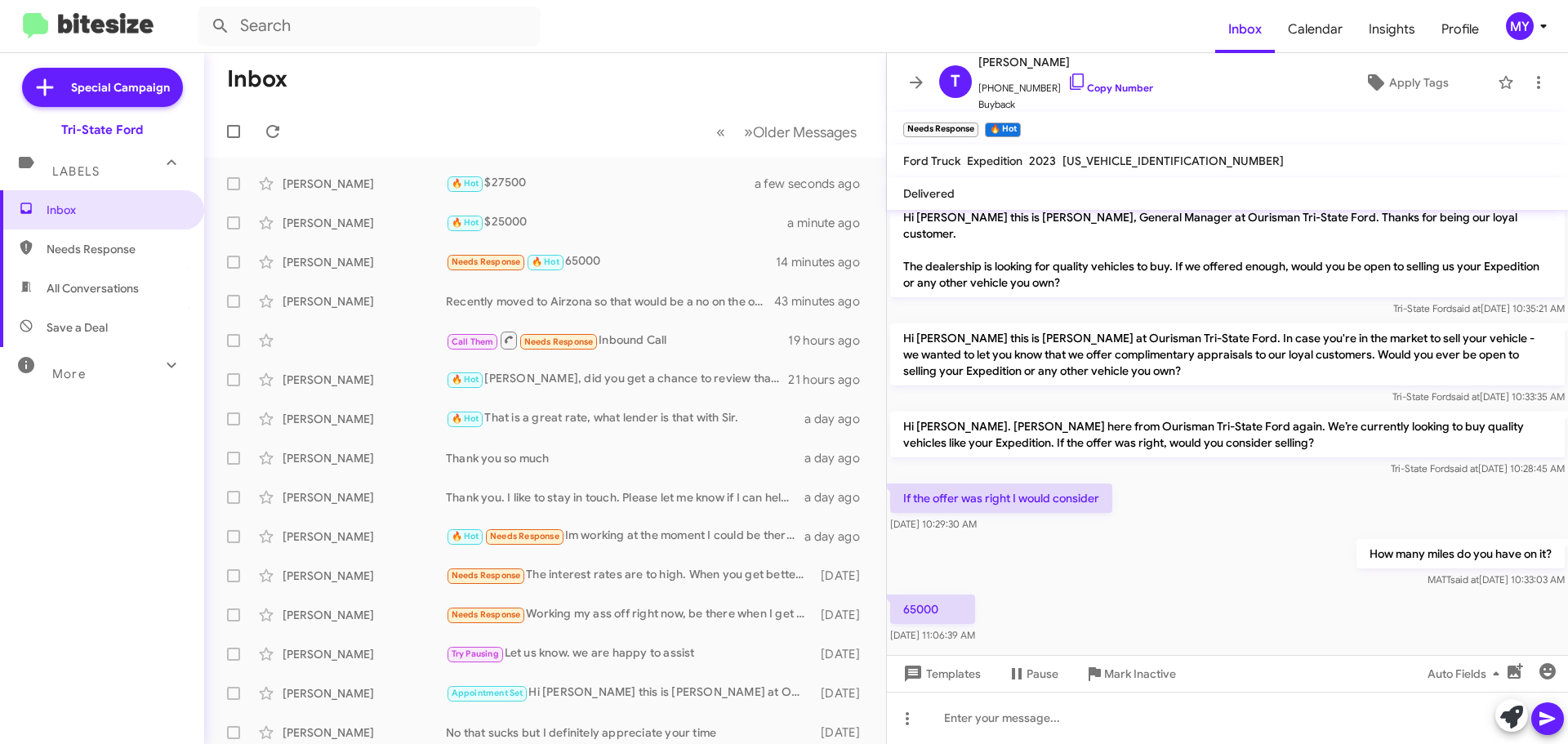
click at [1099, 158] on span "[US_VEHICLE_IDENTIFICATION_NUMBER]" at bounding box center [1173, 161] width 221 height 15
copy span "[US_VEHICLE_IDENTIFICATION_NUMBER]"
click at [77, 295] on span "All Conversations" at bounding box center [92, 288] width 92 height 17
type input "in:all-conversations"
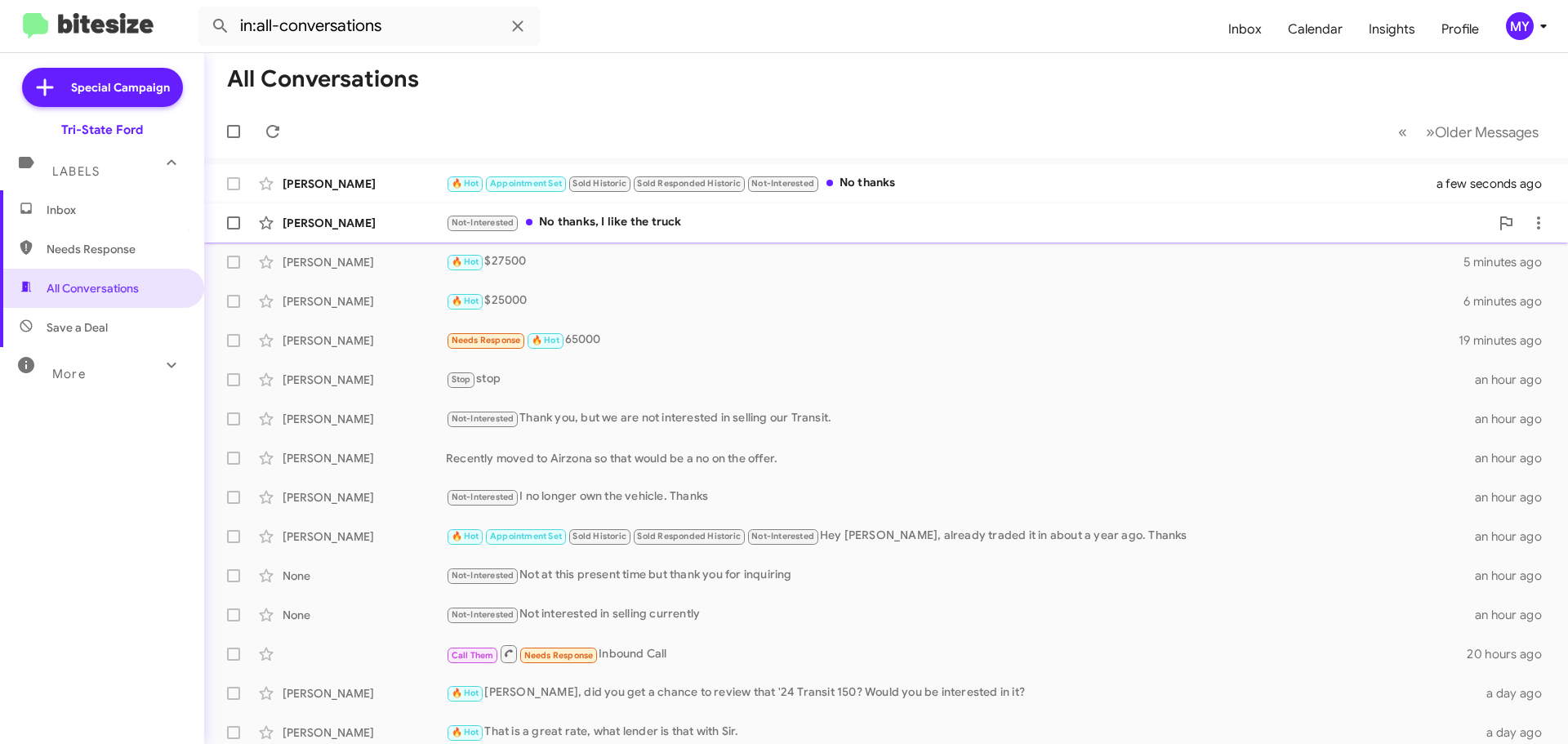
click at [643, 227] on div "Not-Interested No thanks, I like the truck" at bounding box center [967, 222] width 1043 height 18
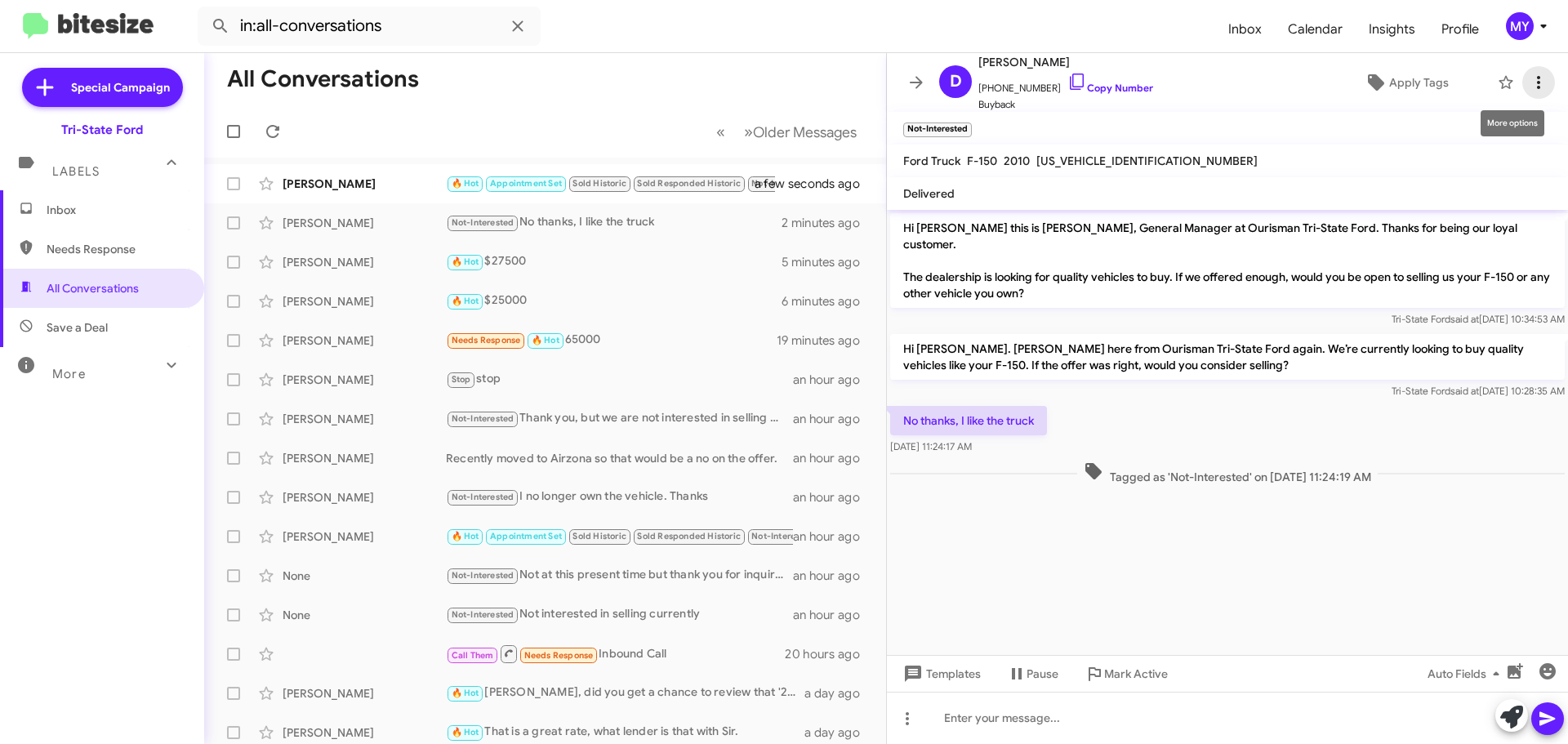
click at [1530, 78] on icon at bounding box center [1538, 83] width 19 height 19
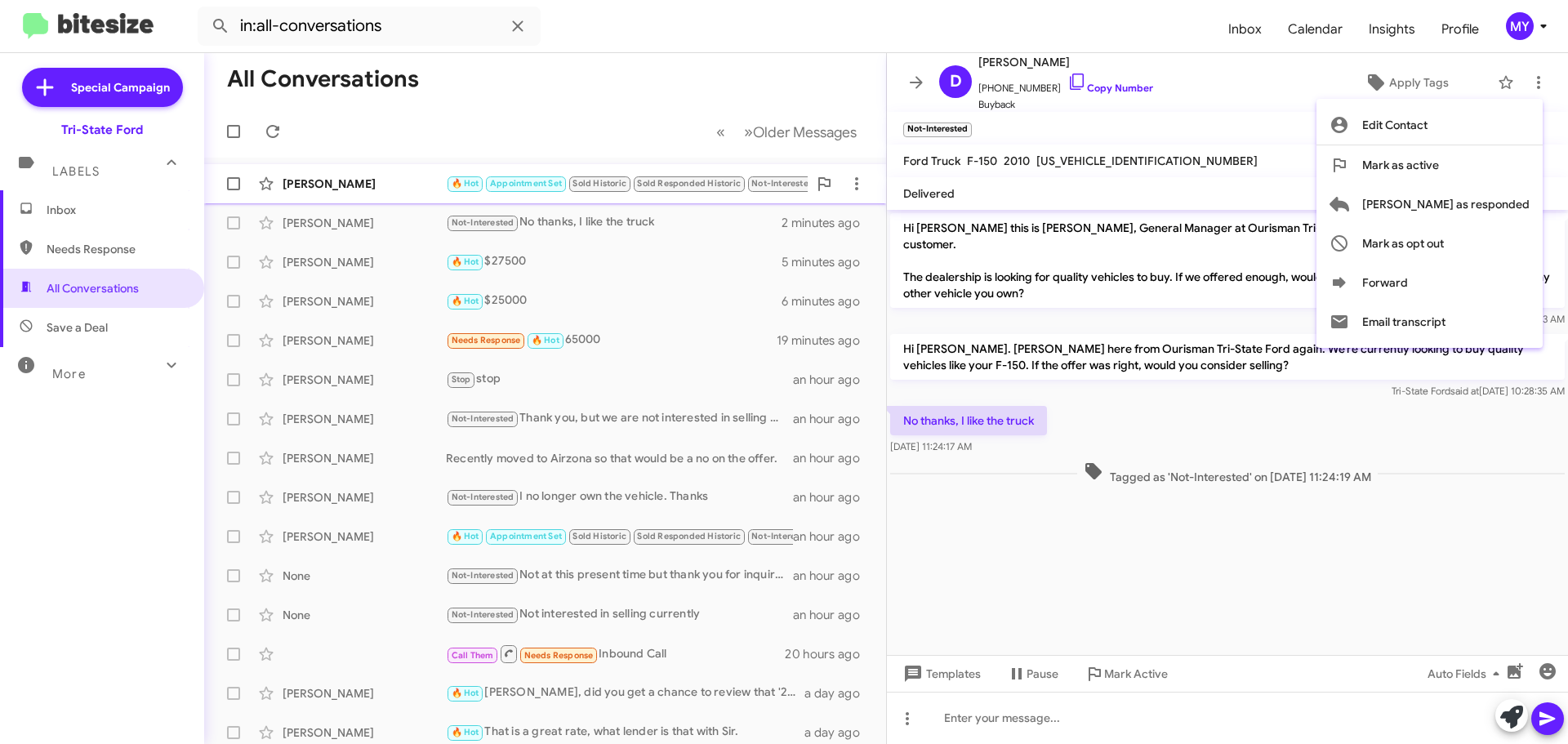
click at [1477, 202] on span "[PERSON_NAME] as responded" at bounding box center [1446, 204] width 167 height 40
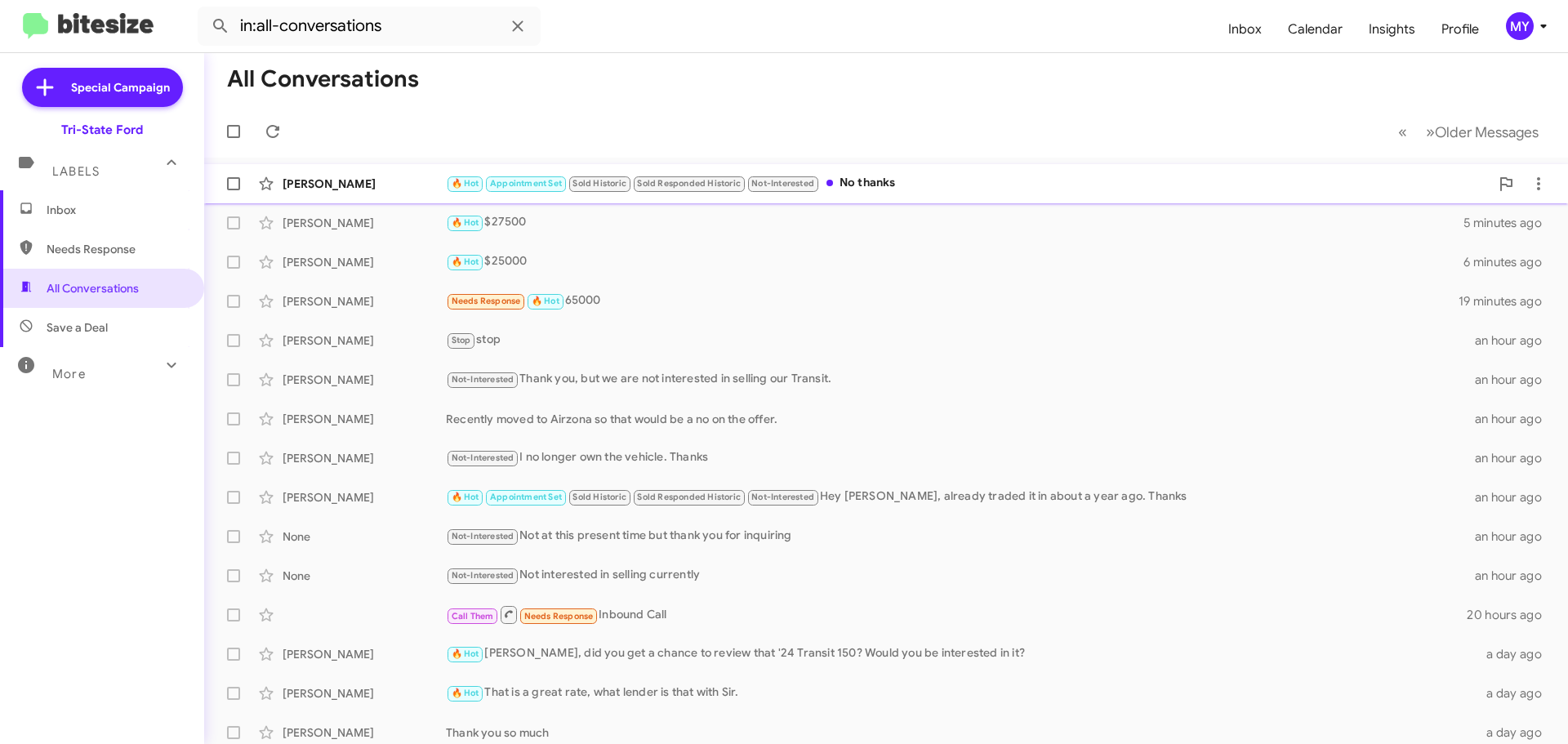
click at [882, 185] on div "🔥 Hot Appointment Set Sold Historic Sold Responded Historic Not-Interested No t…" at bounding box center [967, 183] width 1043 height 18
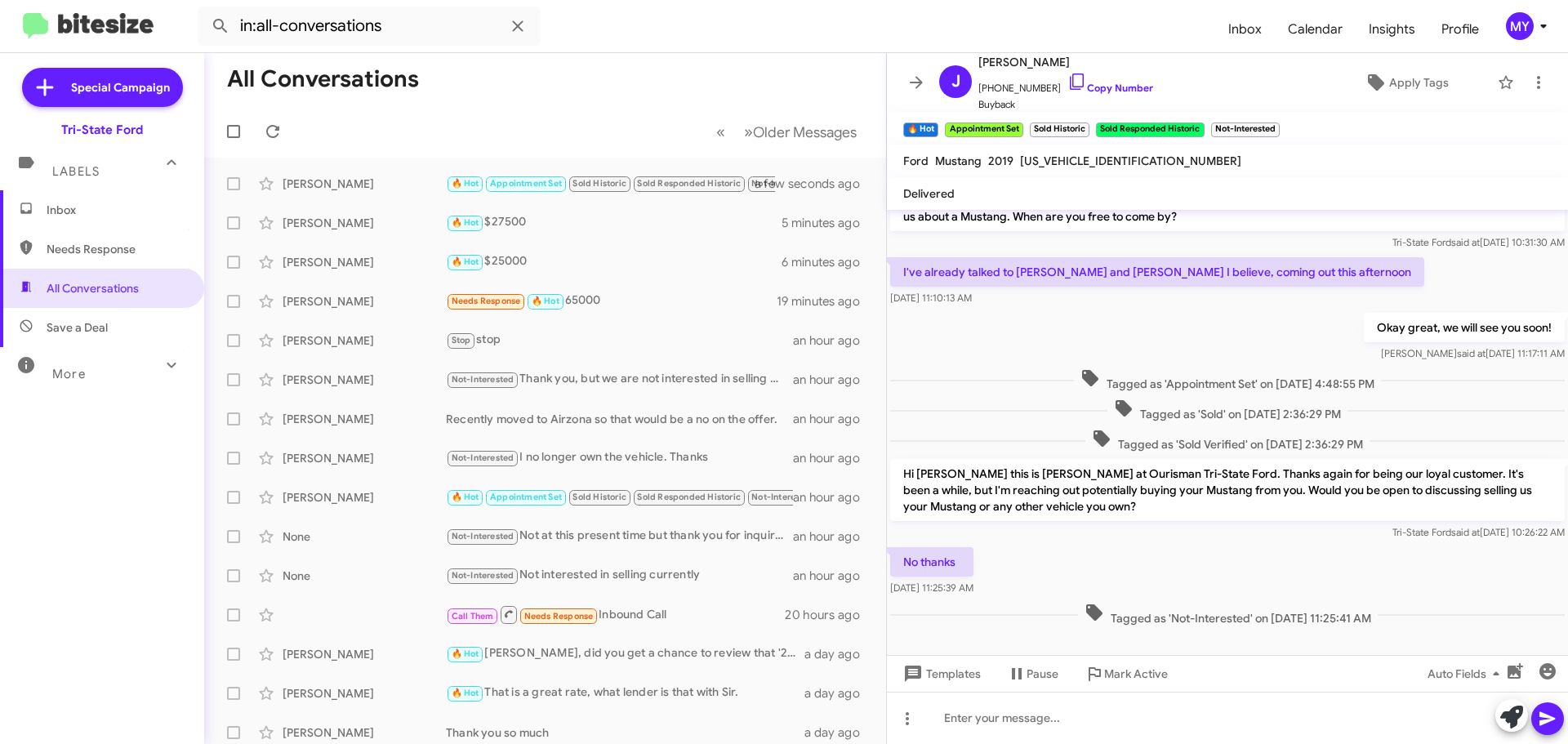
scroll to position [40, 0]
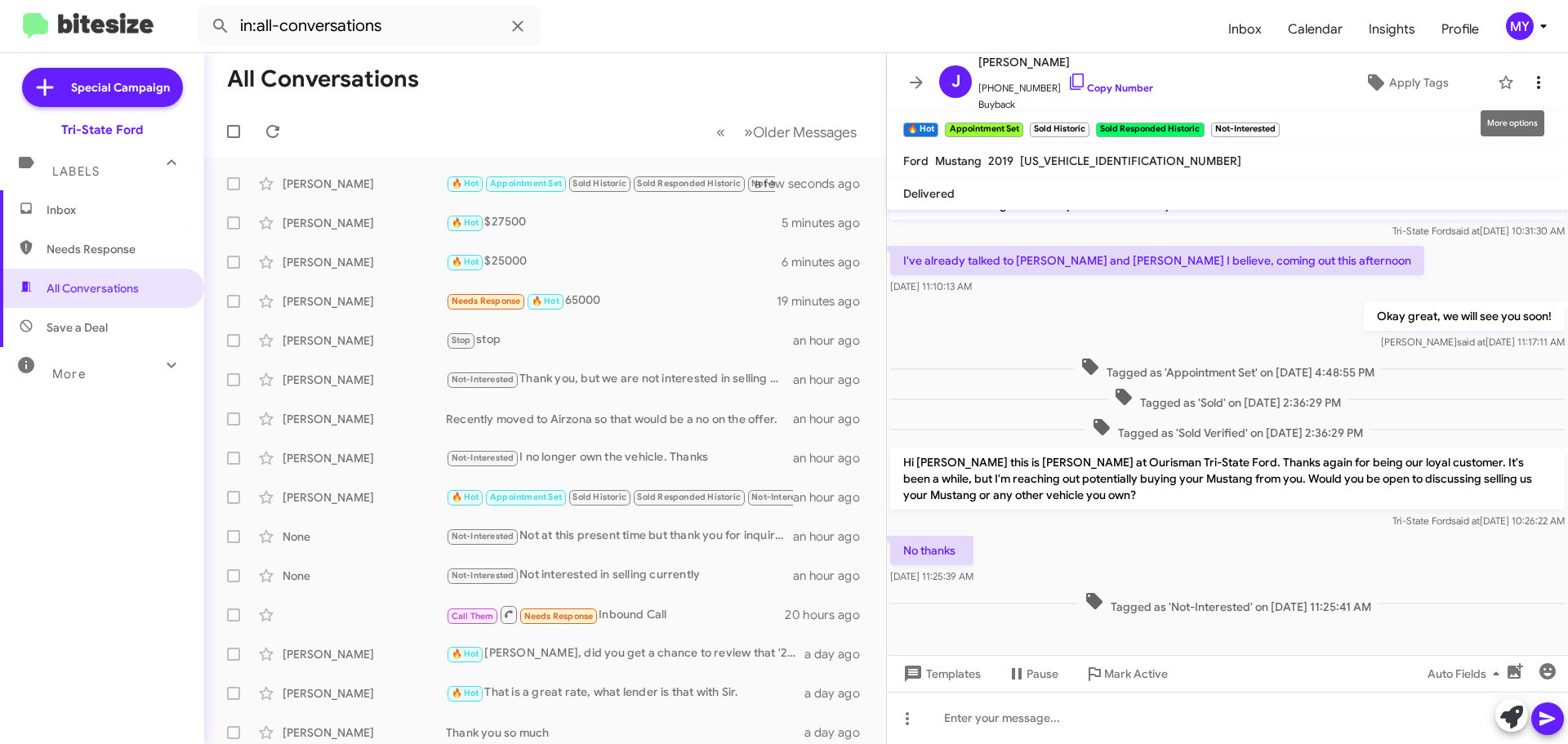
click at [1531, 87] on icon at bounding box center [1538, 83] width 19 height 19
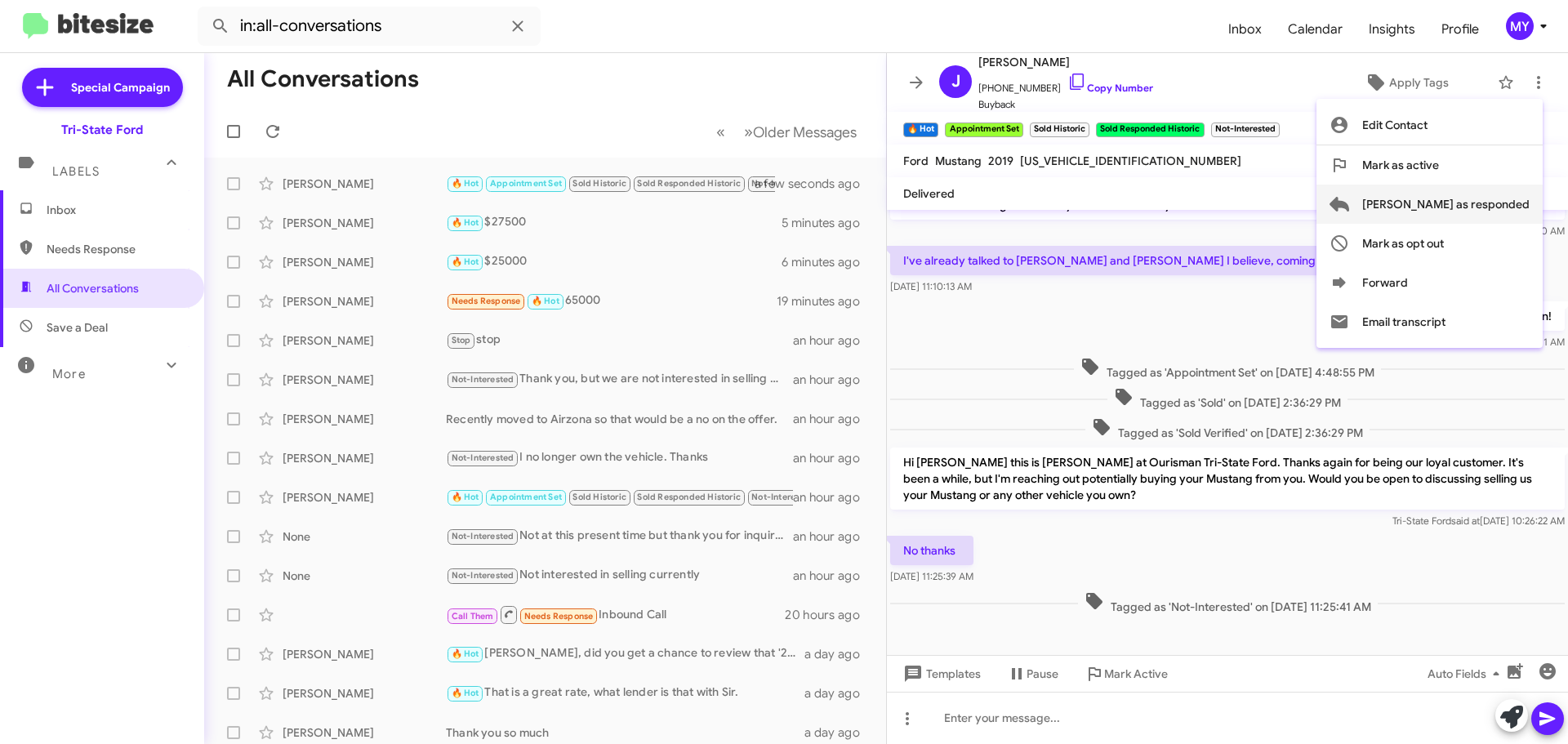
click at [1482, 201] on span "[PERSON_NAME] as responded" at bounding box center [1446, 204] width 167 height 40
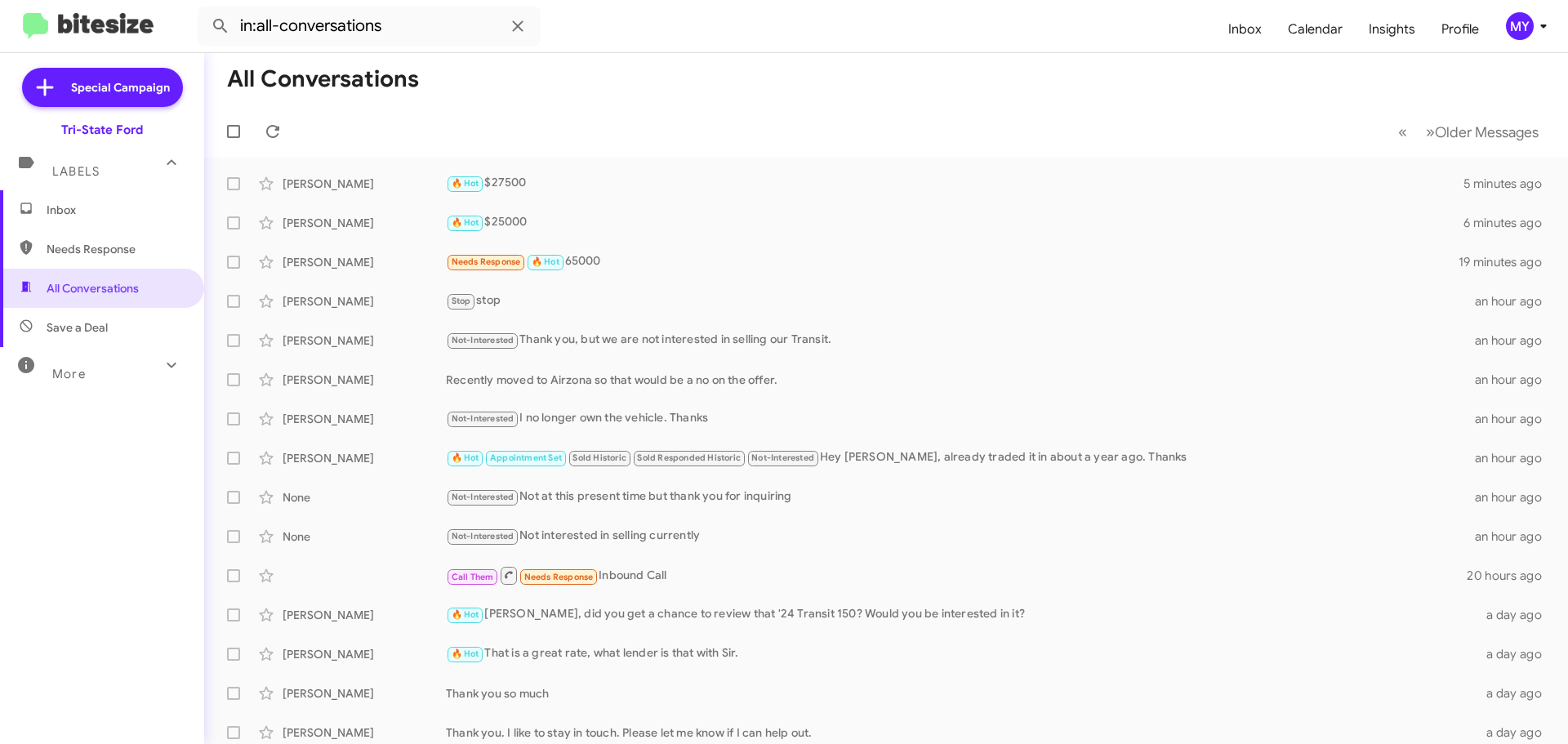
click at [97, 215] on span "Inbox" at bounding box center [116, 209] width 139 height 17
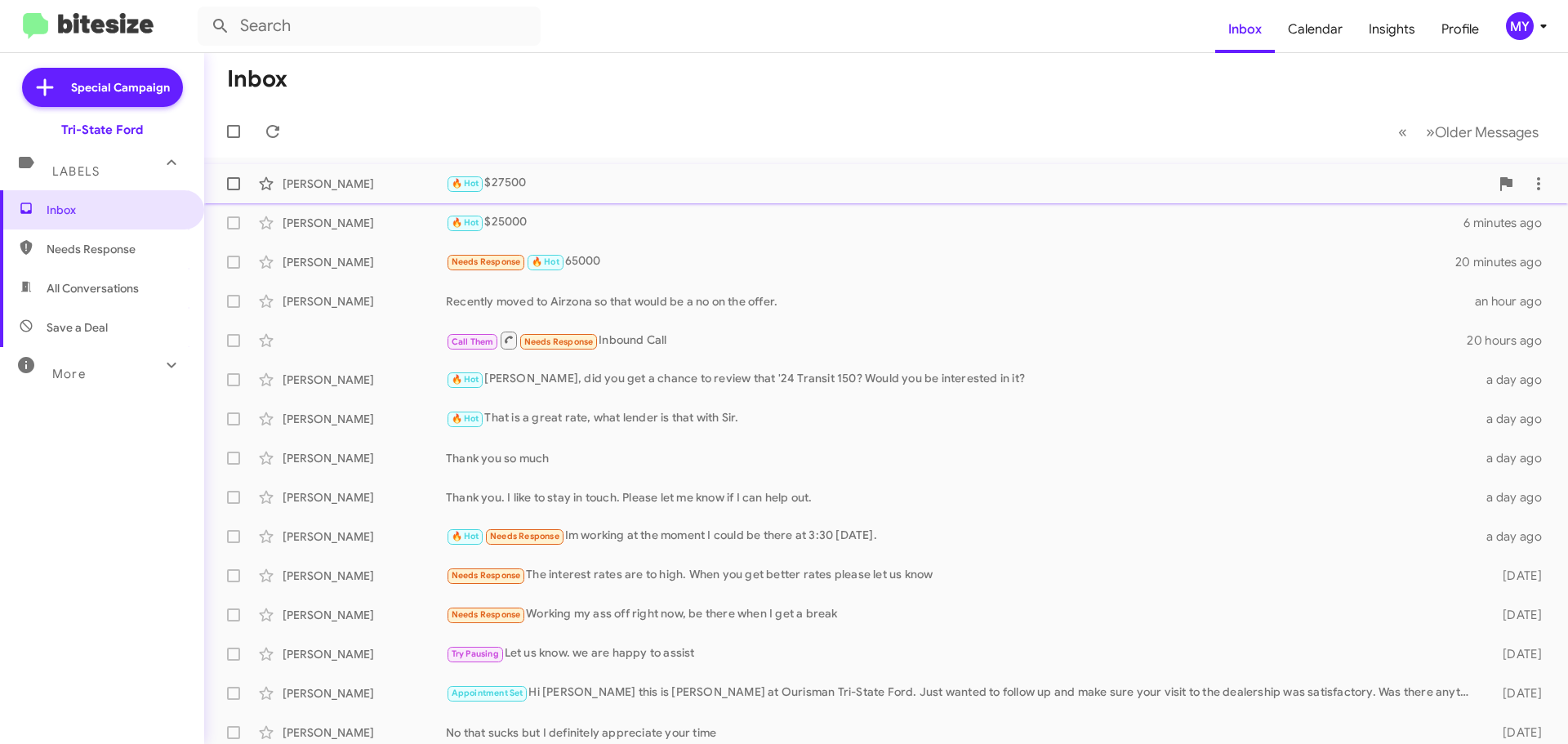
click at [642, 193] on div "[PERSON_NAME] 🔥 Hot $27500 5 minutes ago" at bounding box center [886, 183] width 1338 height 33
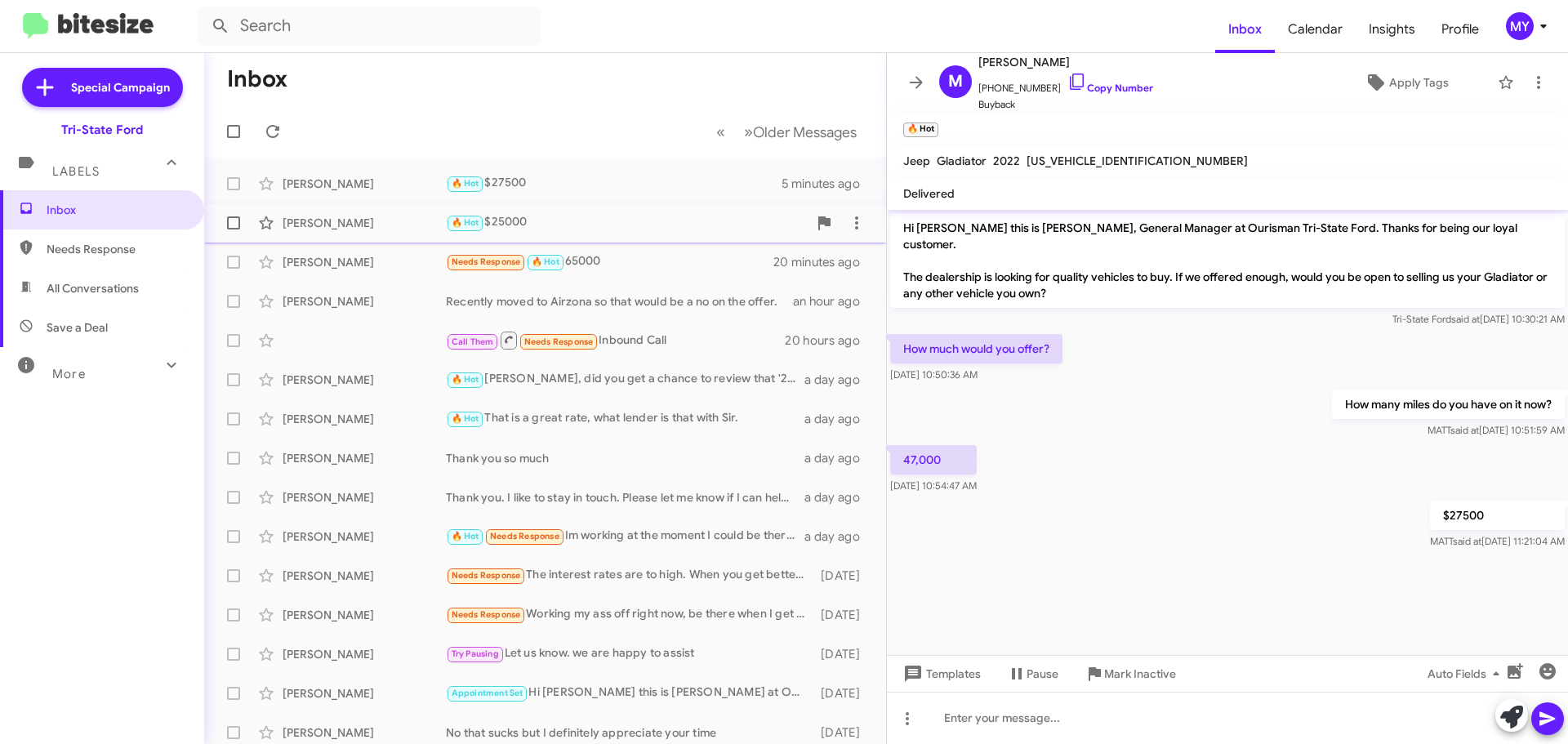
click at [581, 222] on div "🔥 Hot $25000" at bounding box center [627, 222] width 362 height 18
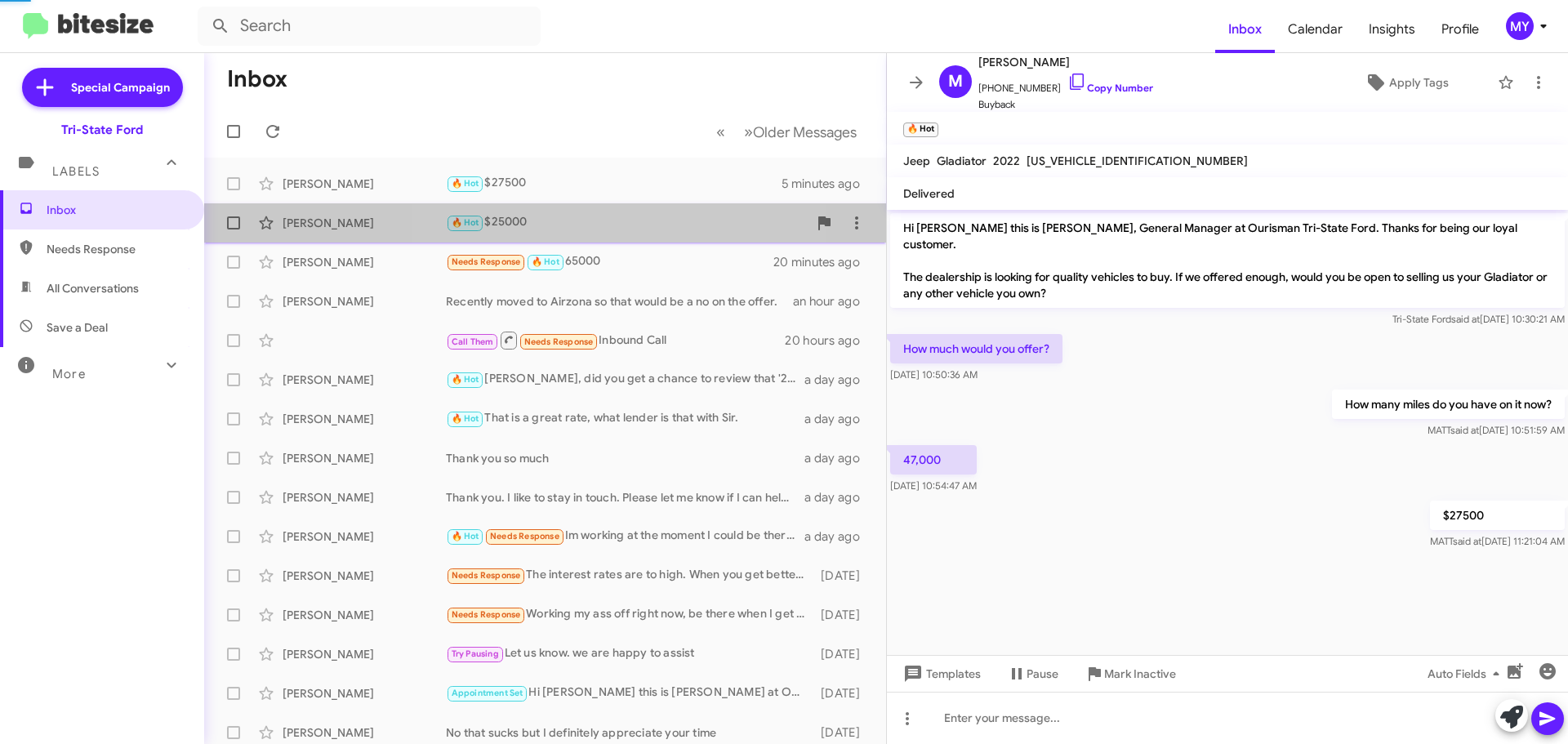
scroll to position [38, 0]
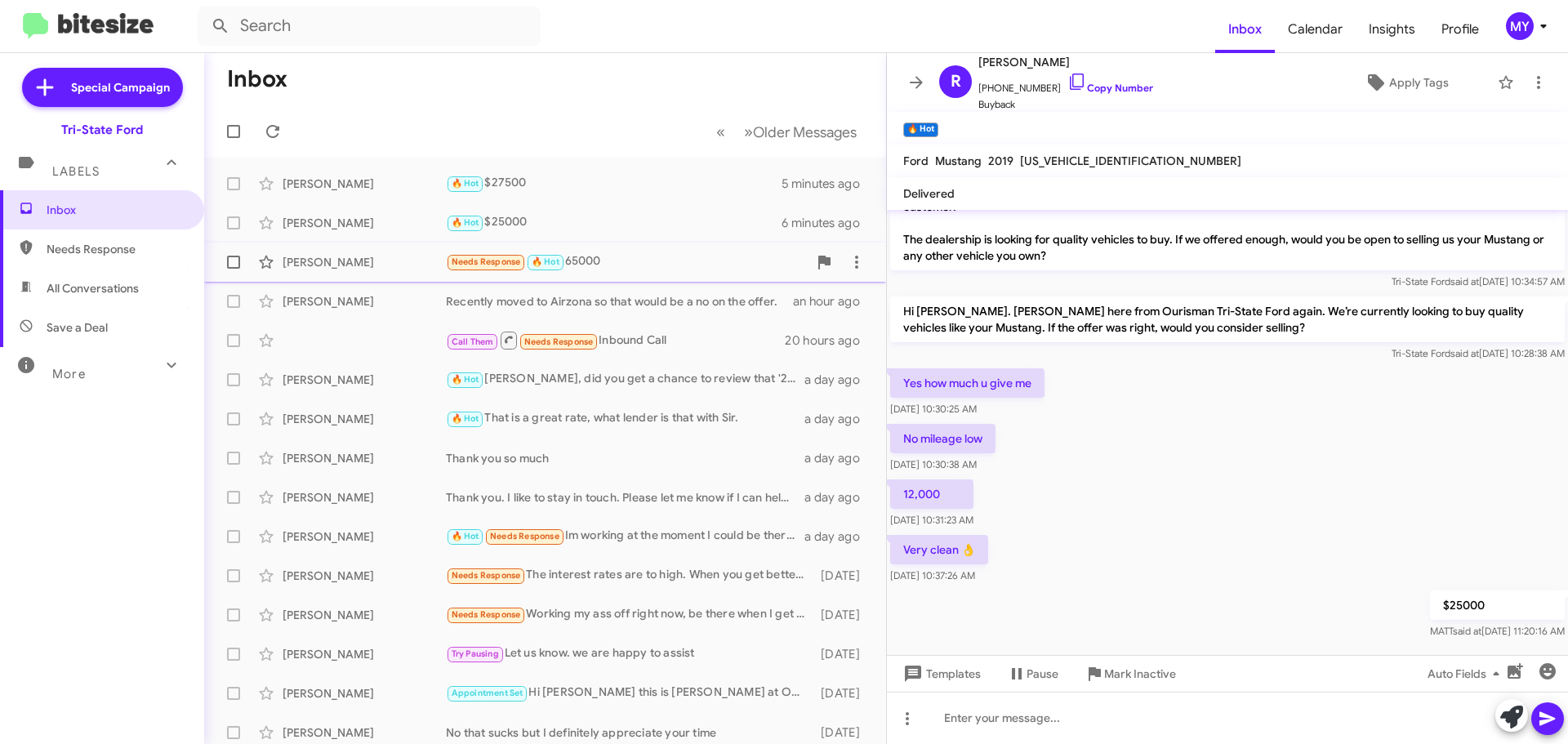
click at [637, 263] on div "Needs Response 🔥 Hot 65000" at bounding box center [627, 261] width 362 height 18
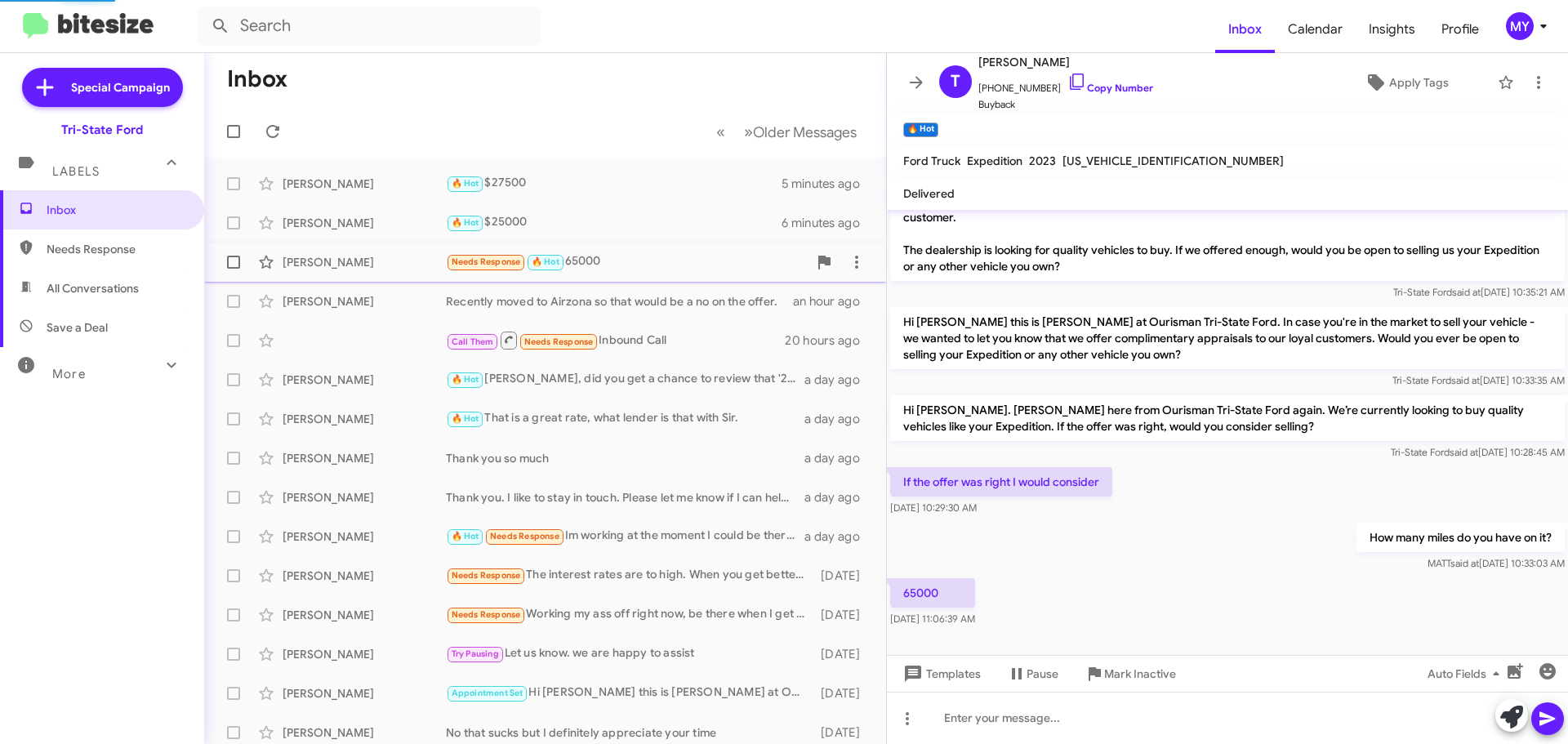
scroll to position [11, 0]
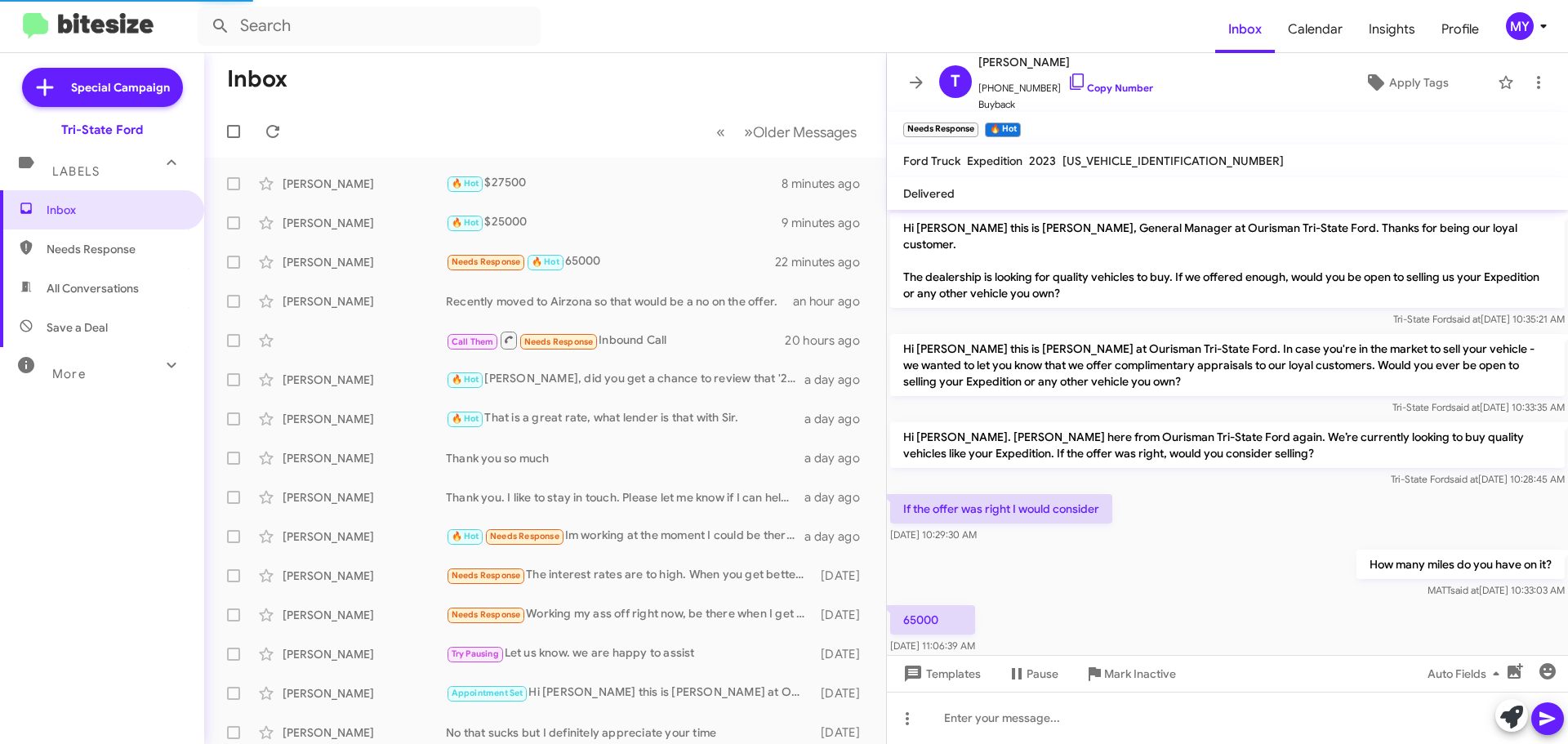
scroll to position [11, 0]
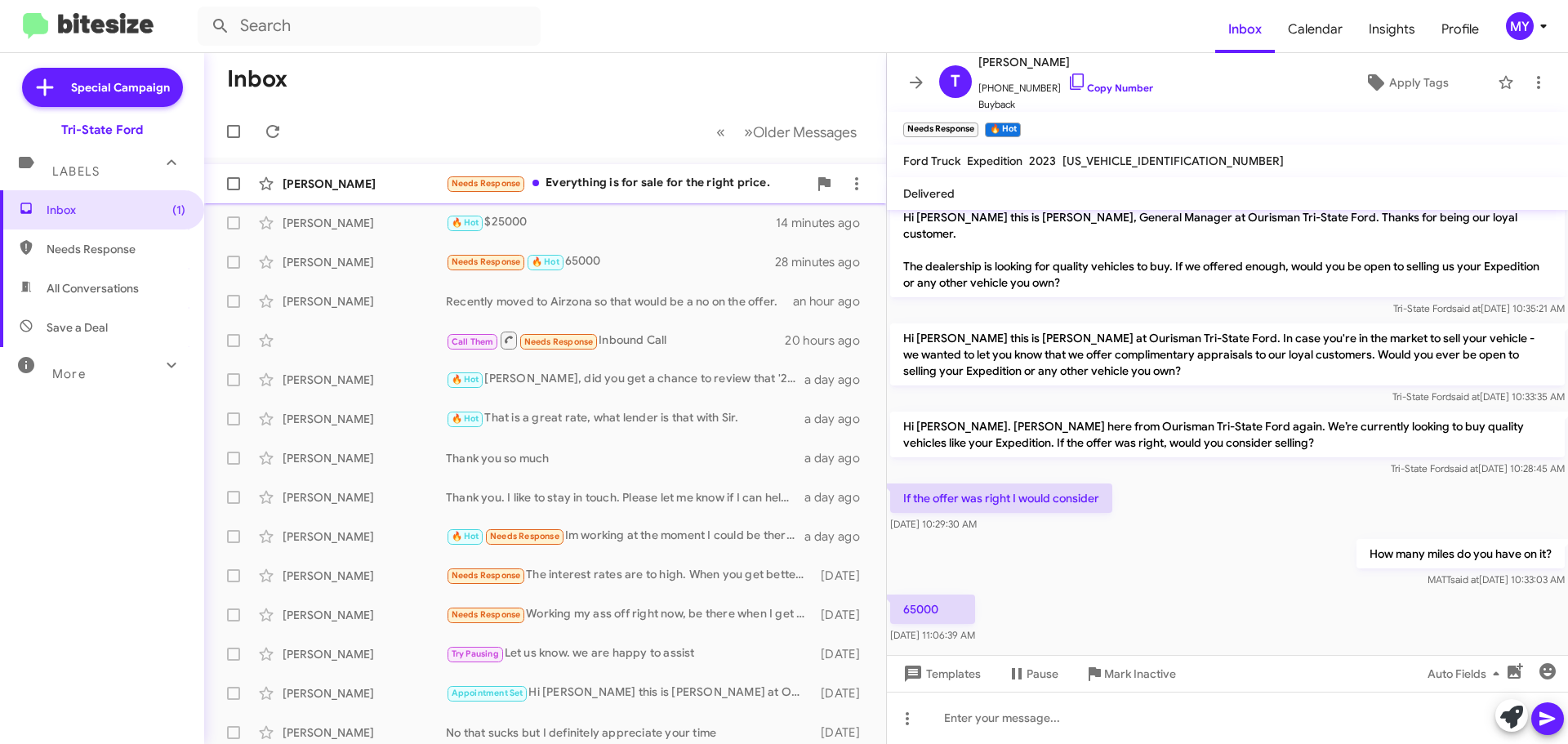
click at [604, 186] on div "Needs Response Everything is for sale for the right price." at bounding box center [627, 183] width 362 height 18
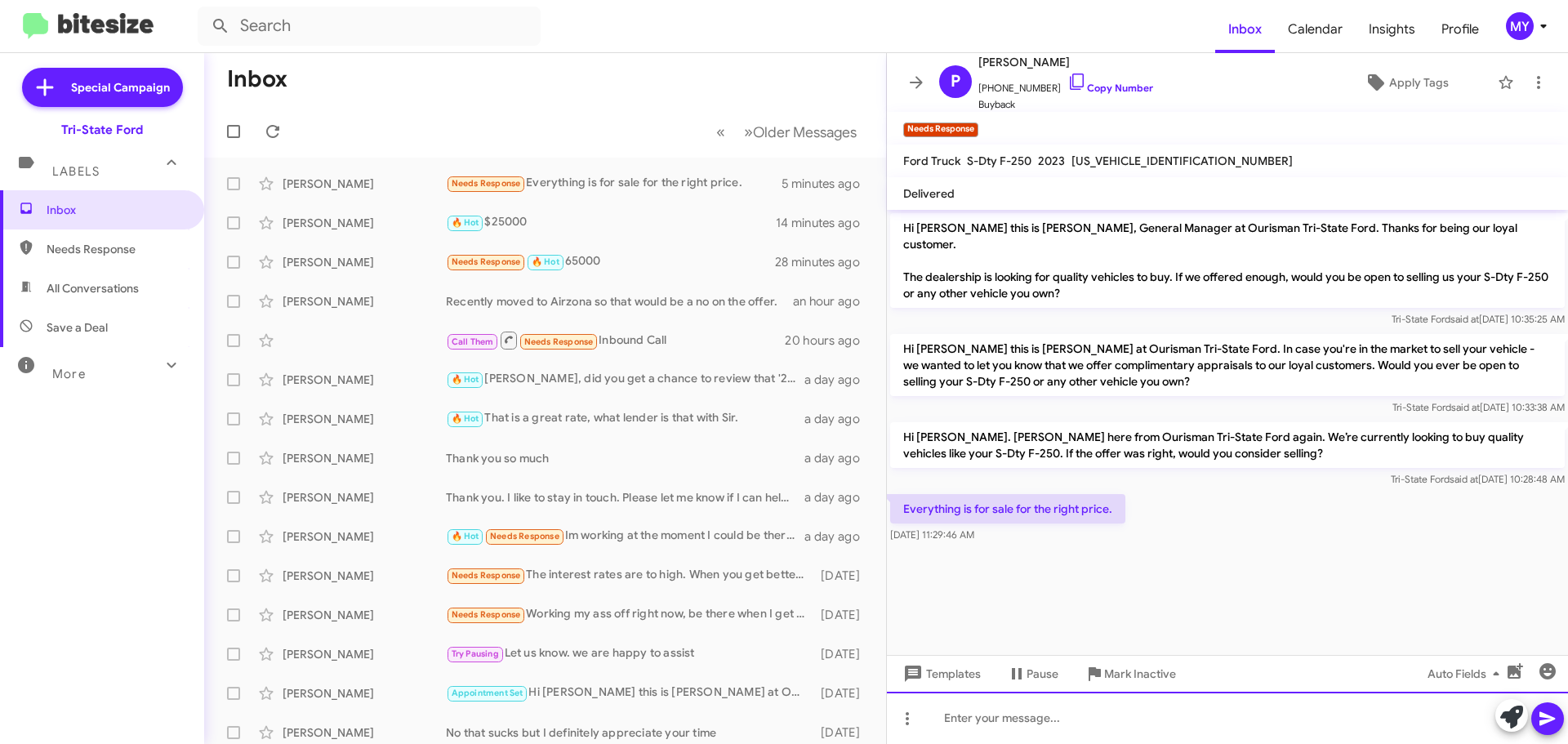
click at [1018, 717] on div at bounding box center [1227, 718] width 681 height 52
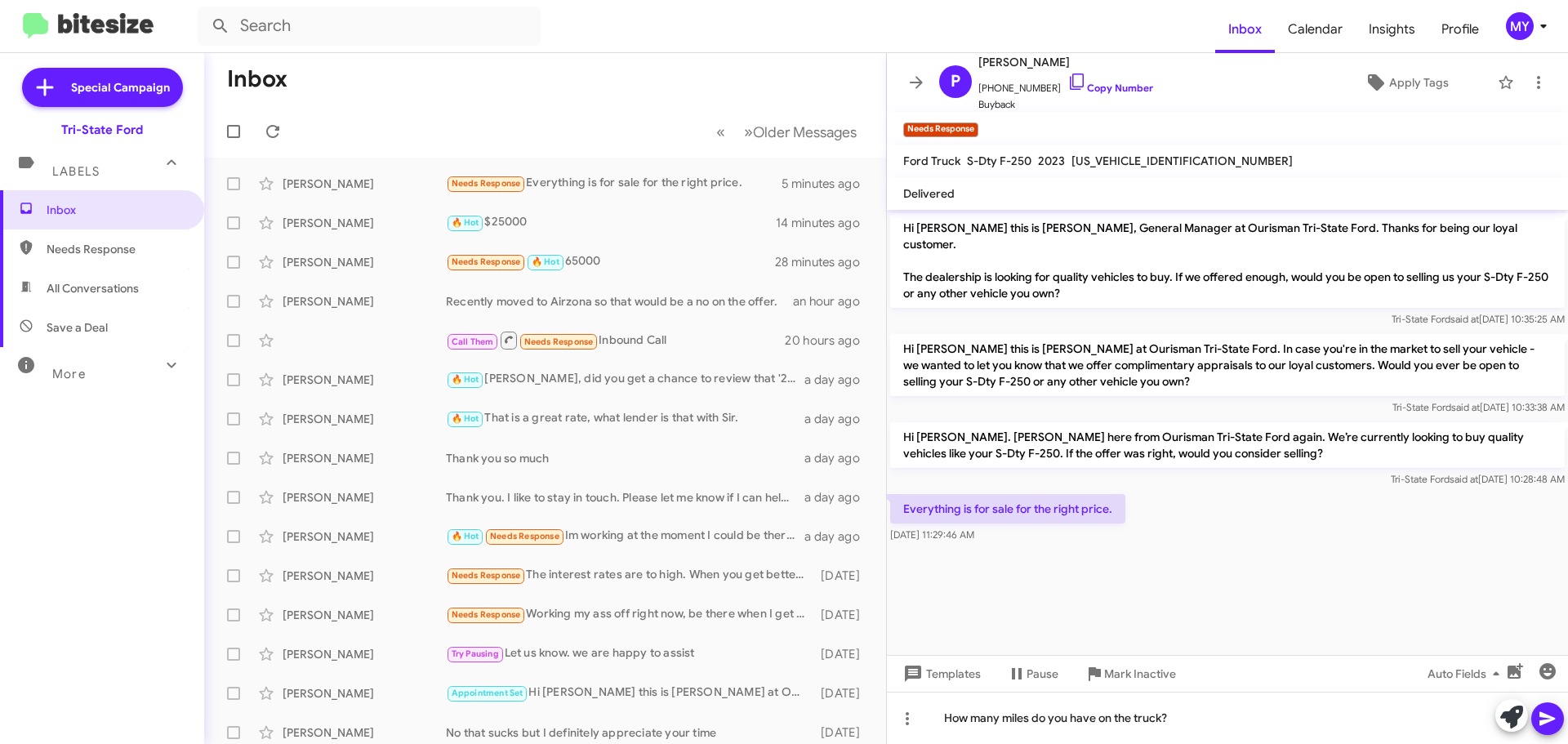
click at [1531, 708] on div at bounding box center [1529, 717] width 69 height 36
click at [1553, 712] on icon at bounding box center [1547, 718] width 19 height 19
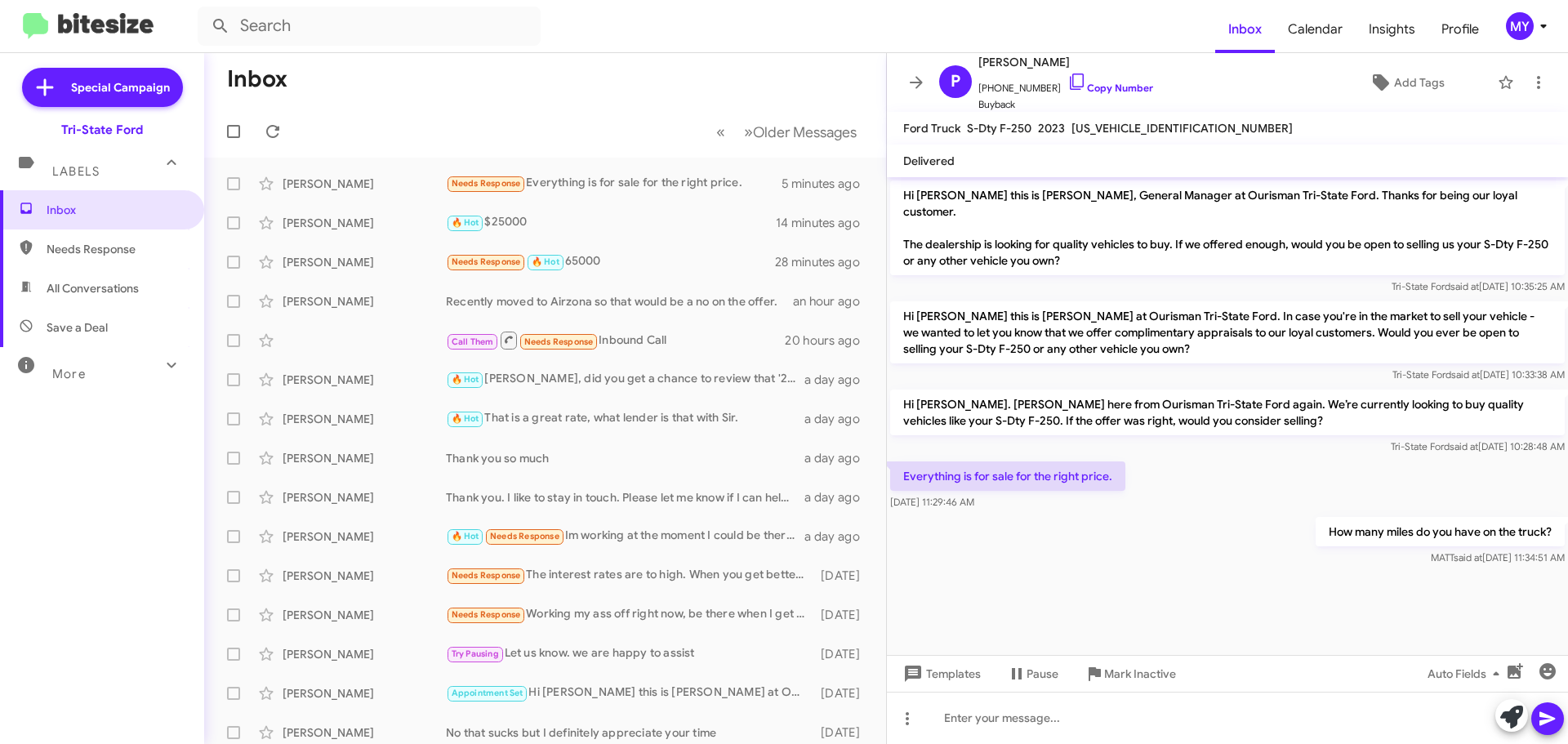
click at [102, 293] on span "All Conversations" at bounding box center [92, 288] width 92 height 17
type input "in:all-conversations"
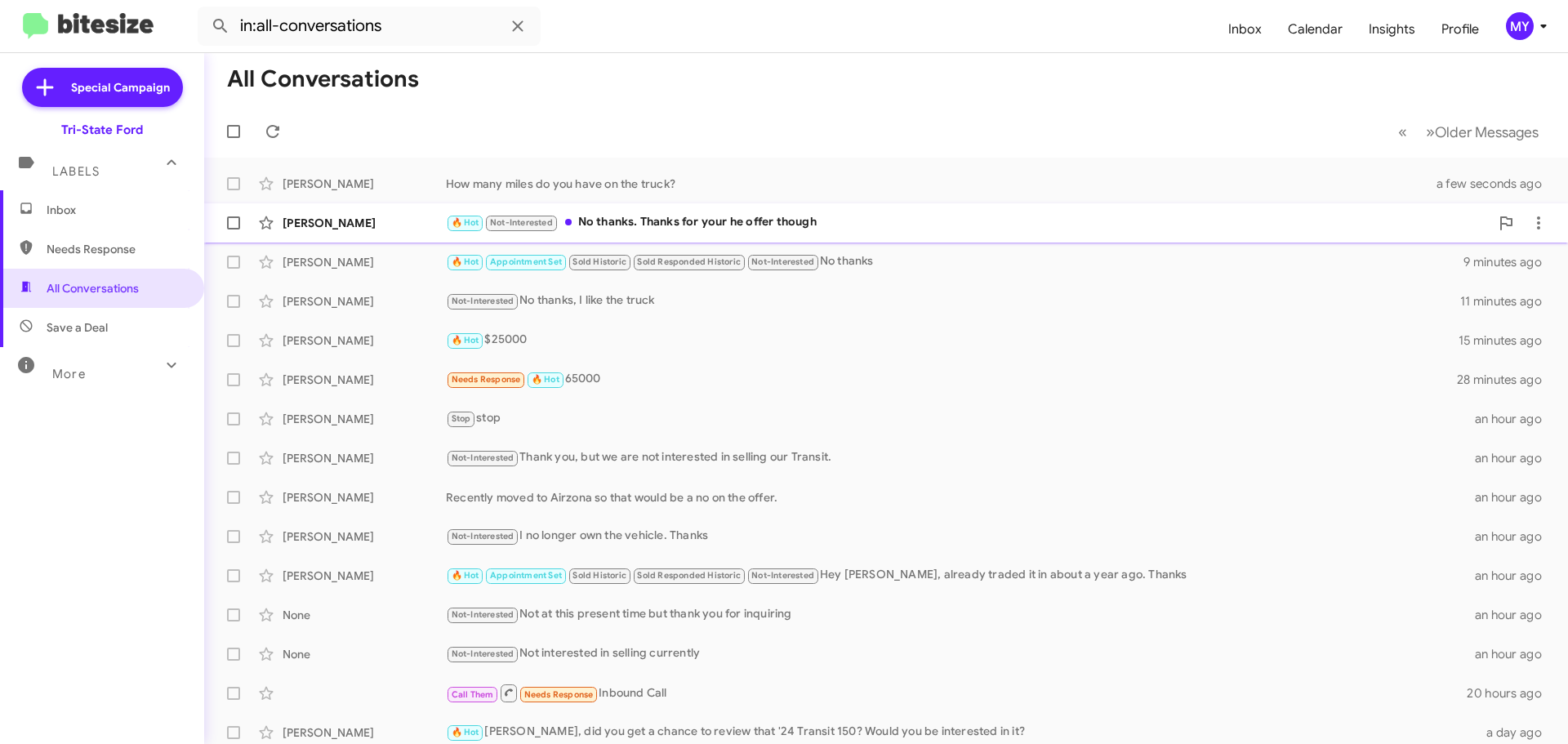
click at [638, 222] on div "🔥 Hot Not-Interested No thanks. Thanks for your he offer though" at bounding box center [967, 222] width 1043 height 18
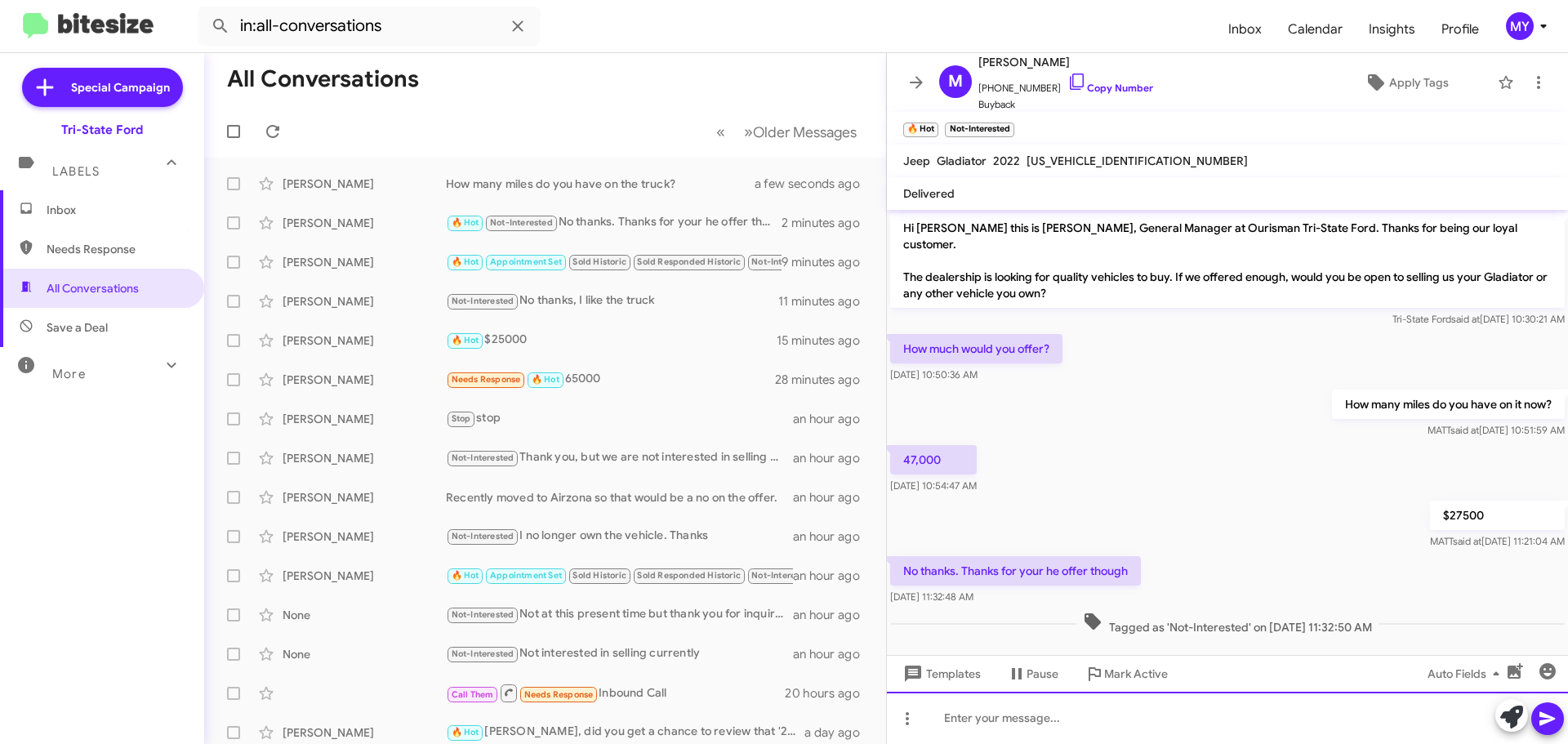
click at [1053, 724] on div at bounding box center [1227, 718] width 681 height 52
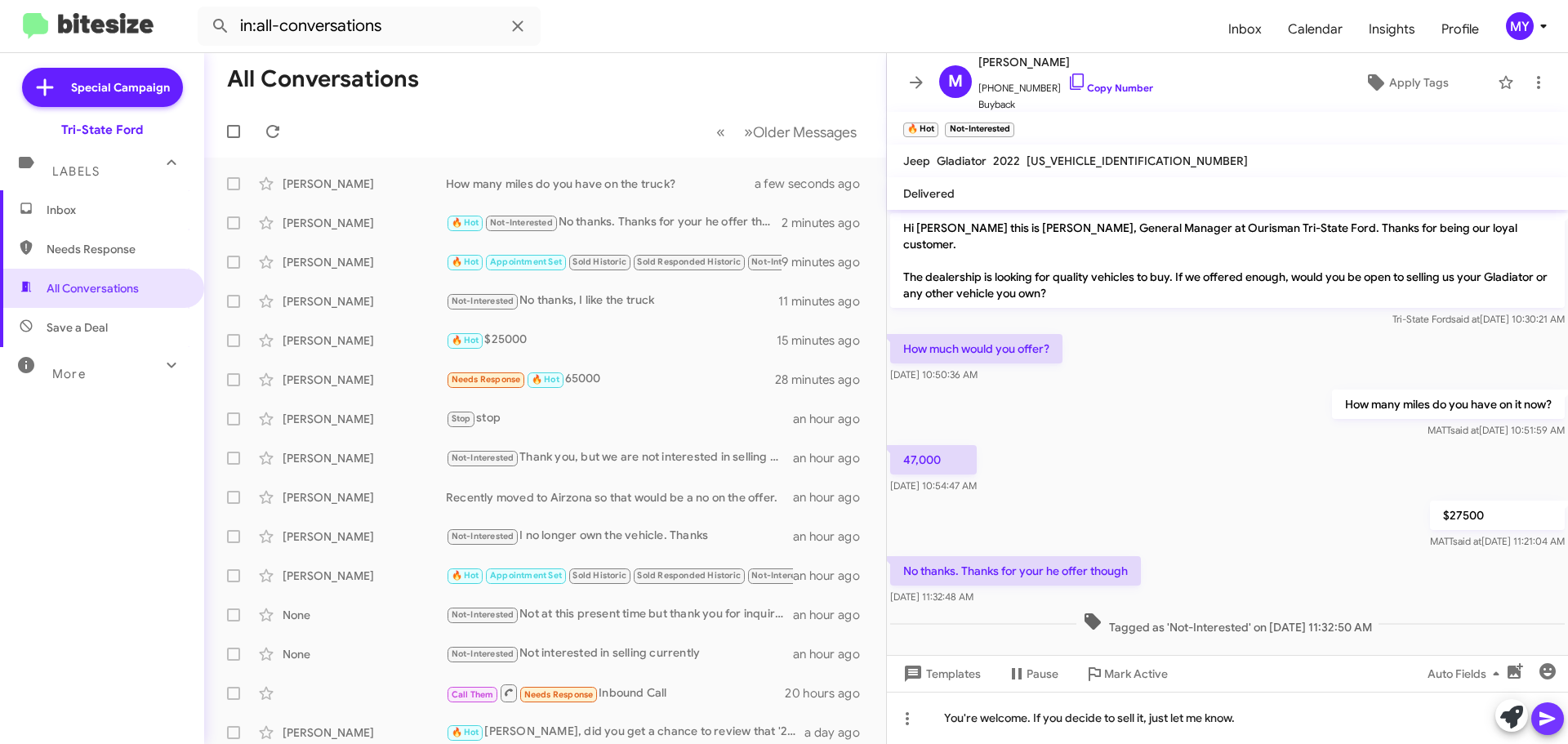
click at [1557, 721] on button at bounding box center [1547, 718] width 33 height 33
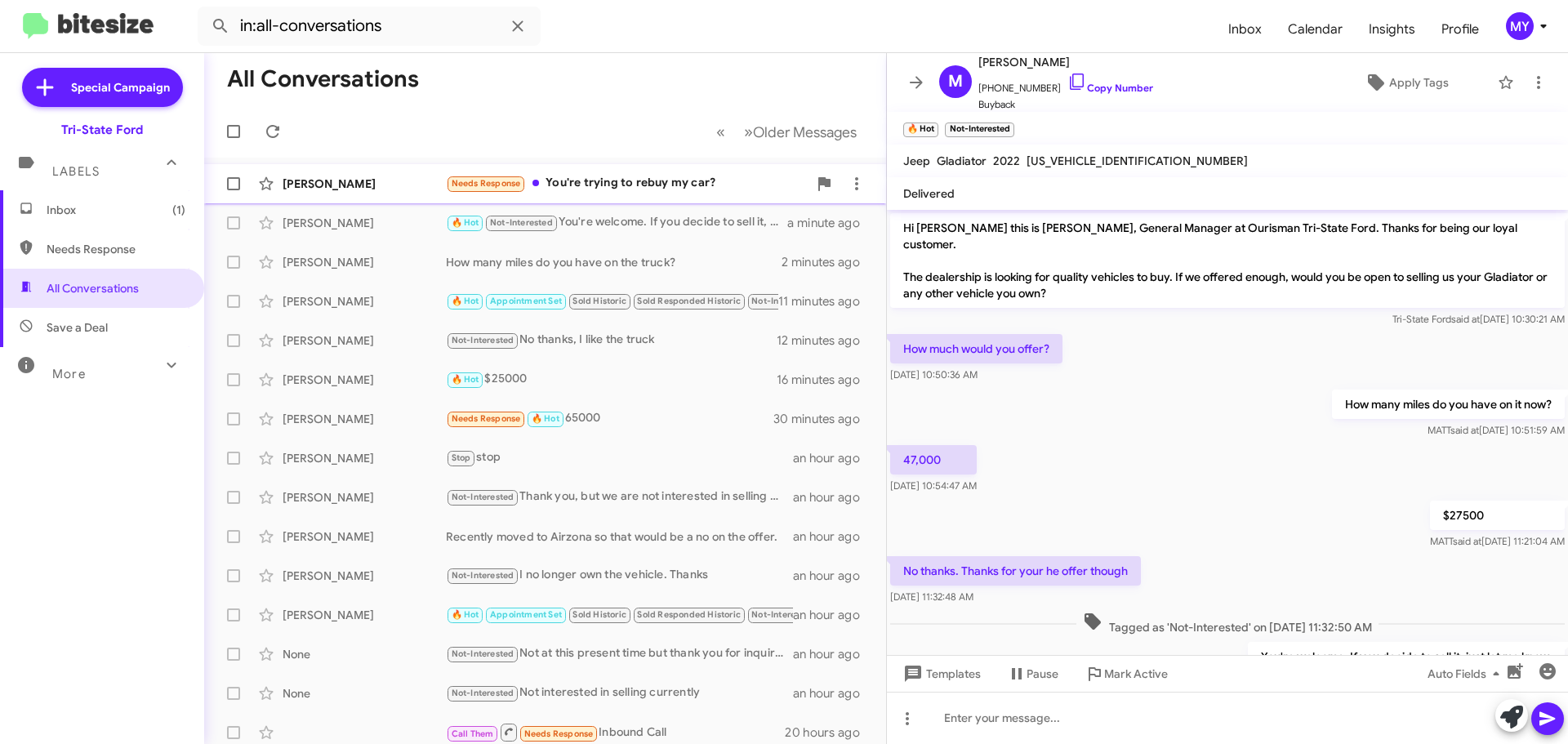
click at [645, 186] on div "Needs Response You're trying to rebuy my car?" at bounding box center [627, 183] width 362 height 18
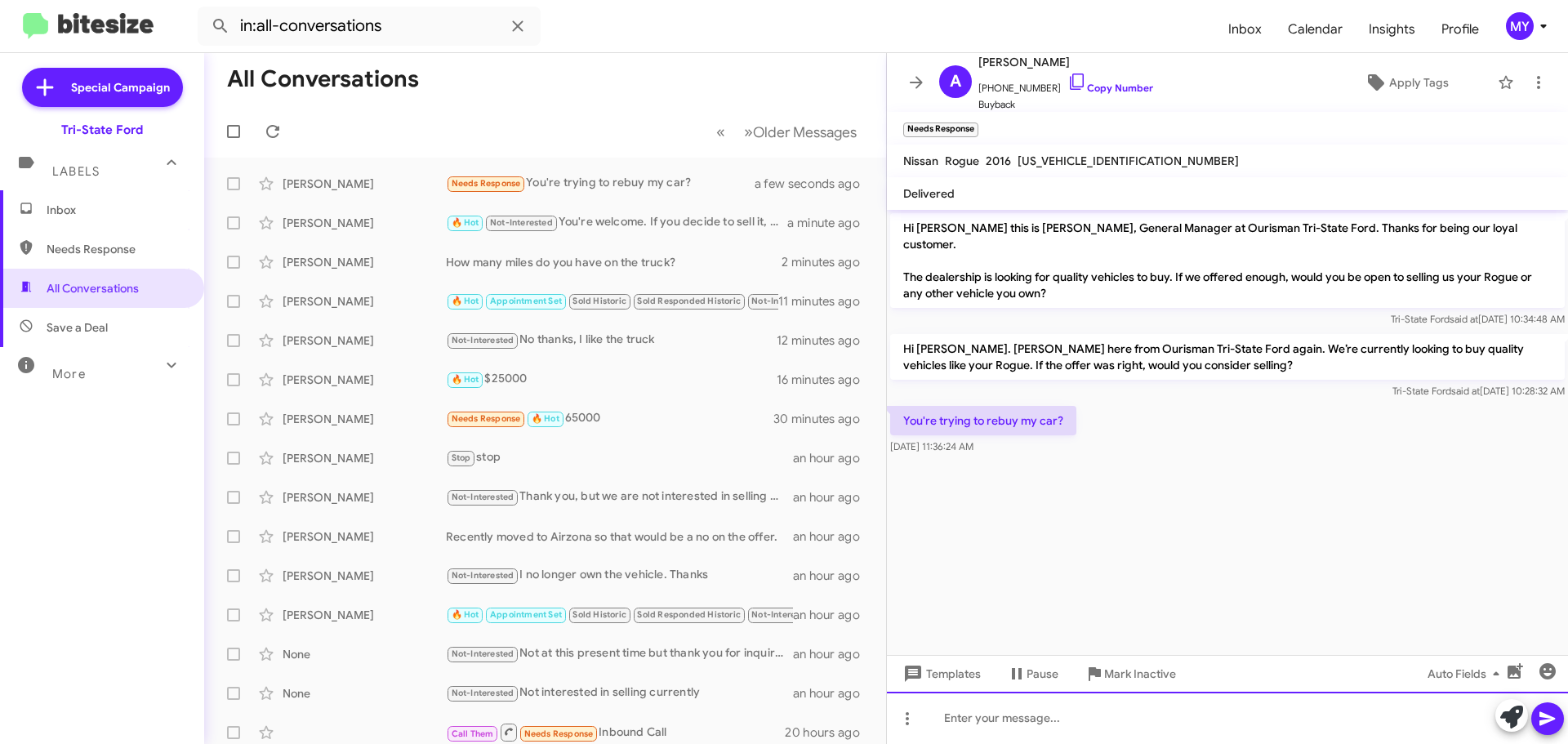
click at [1041, 726] on div at bounding box center [1227, 718] width 681 height 52
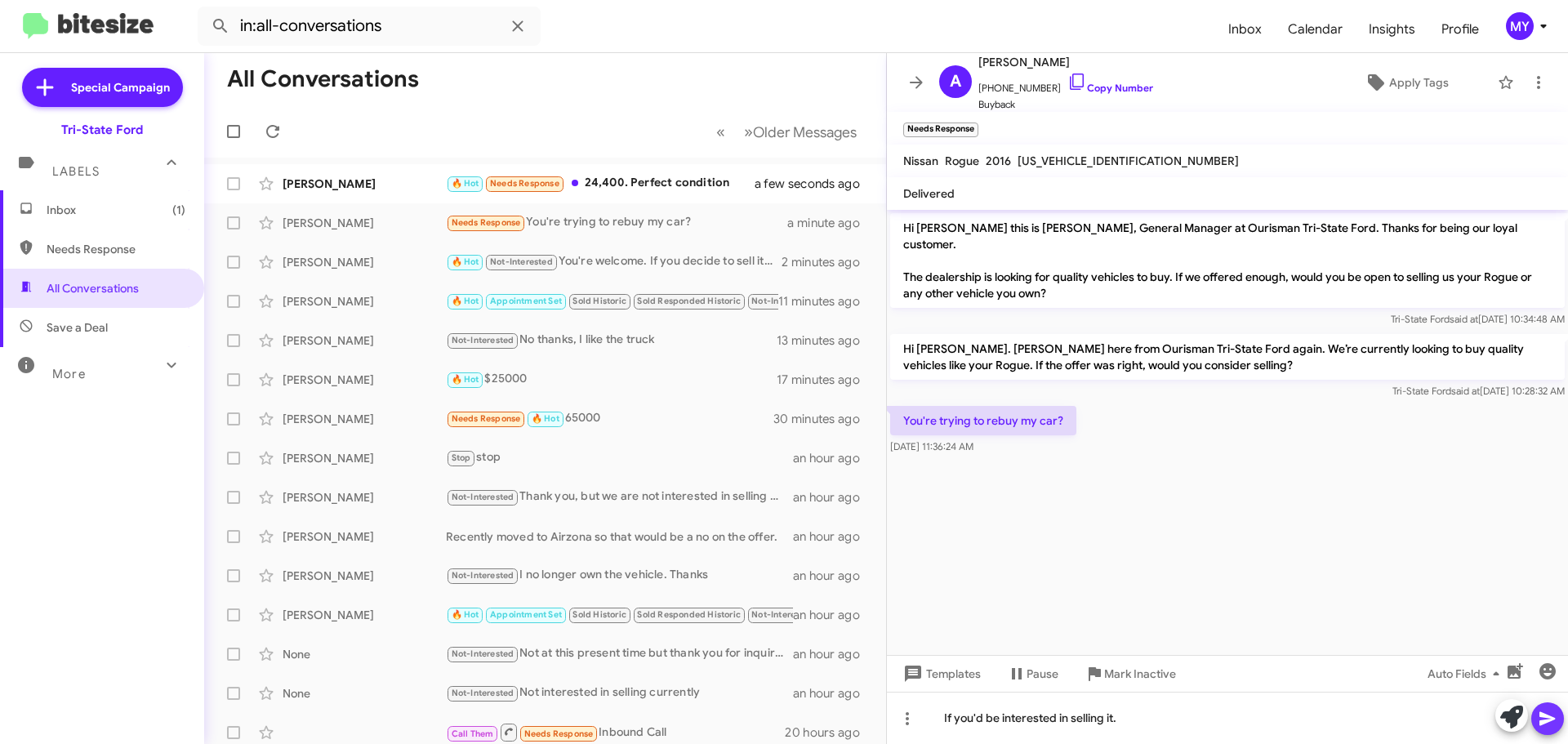
click at [1543, 720] on icon at bounding box center [1547, 719] width 16 height 14
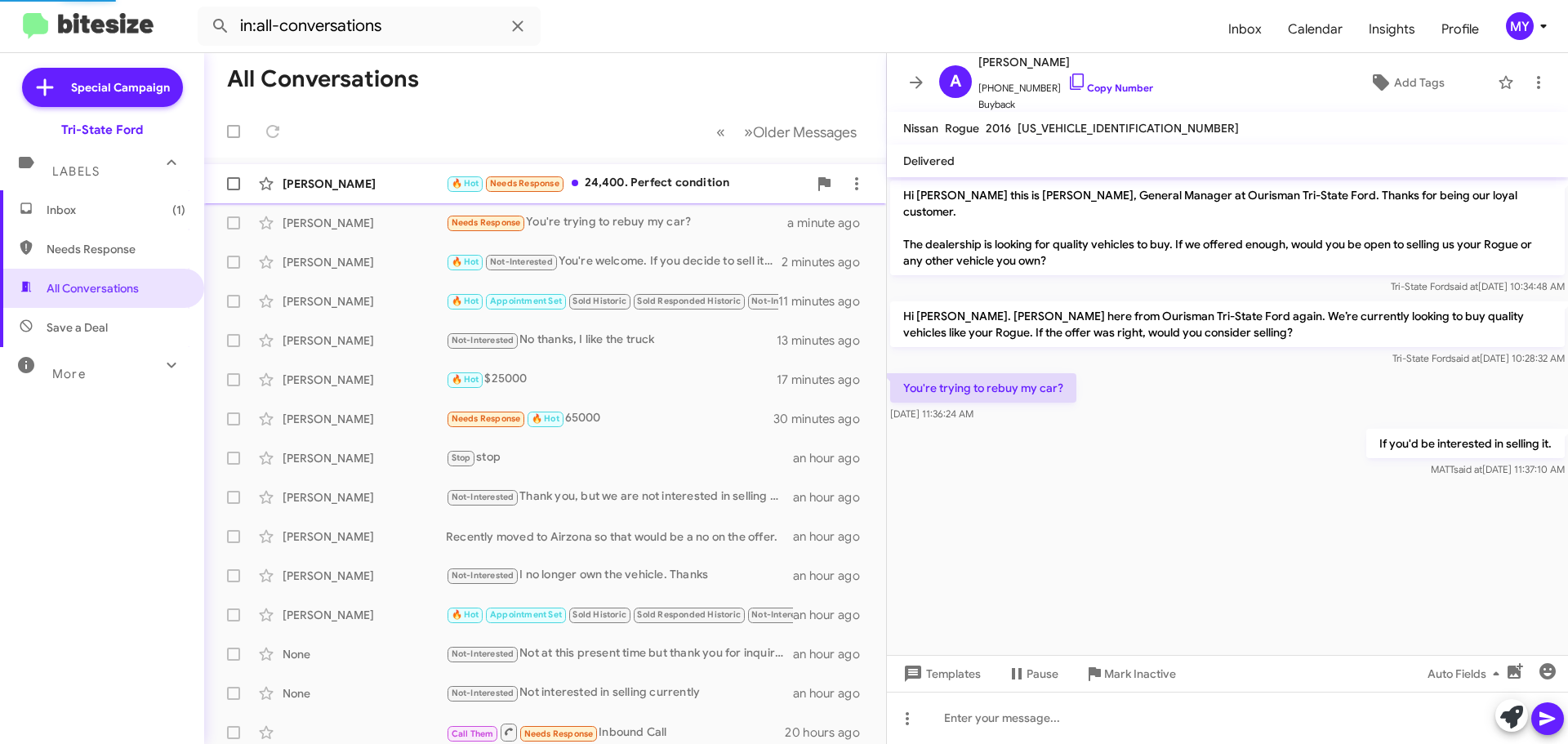
click at [698, 179] on div "🔥 Hot Needs Response 24,400. Perfect condition" at bounding box center [627, 183] width 362 height 18
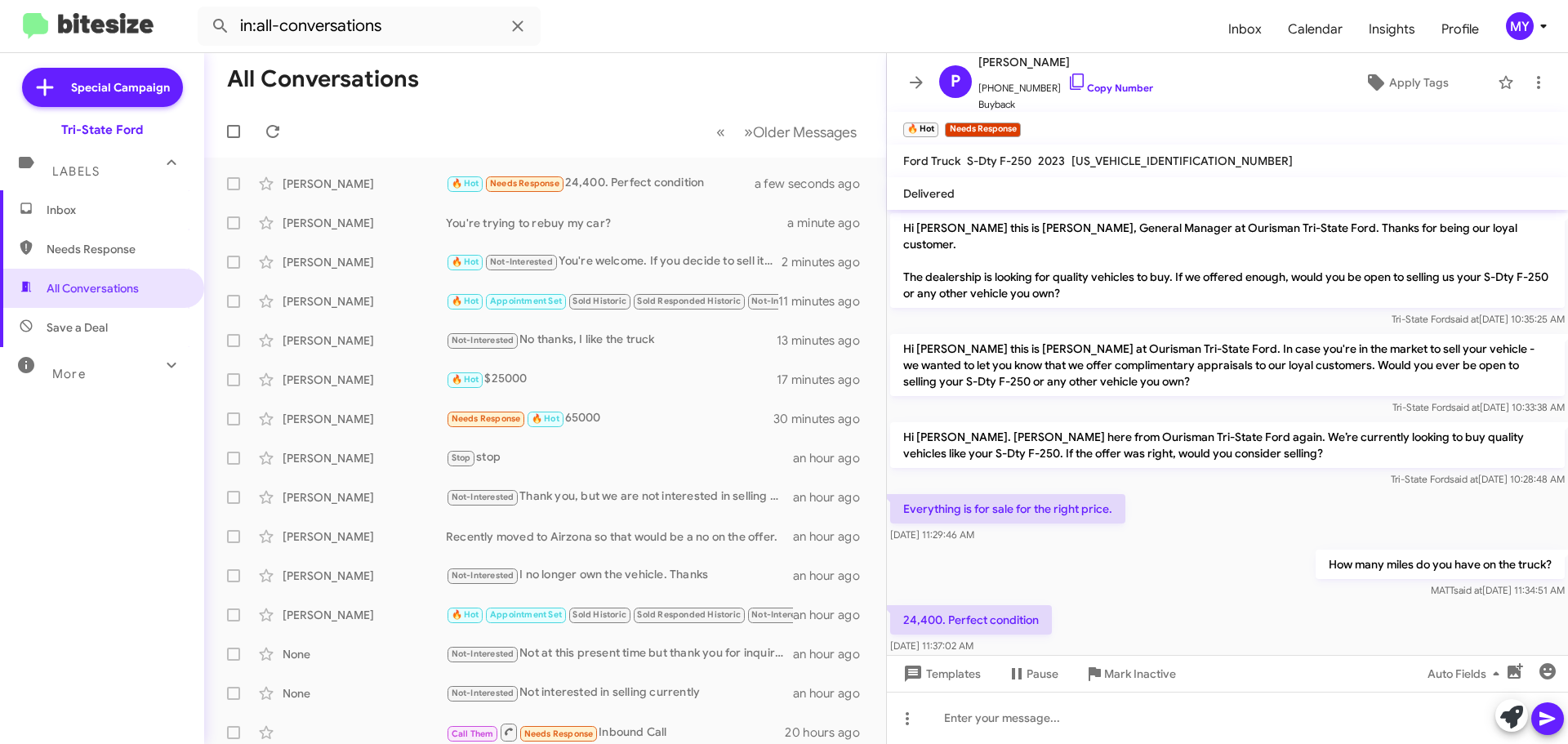
click at [1098, 160] on span "1FT8W2BT5PED33425" at bounding box center [1182, 161] width 221 height 15
click at [1098, 159] on span "1FT8W2BT5PED33425" at bounding box center [1182, 161] width 221 height 15
copy span "1FT8W2BT5PED33425"
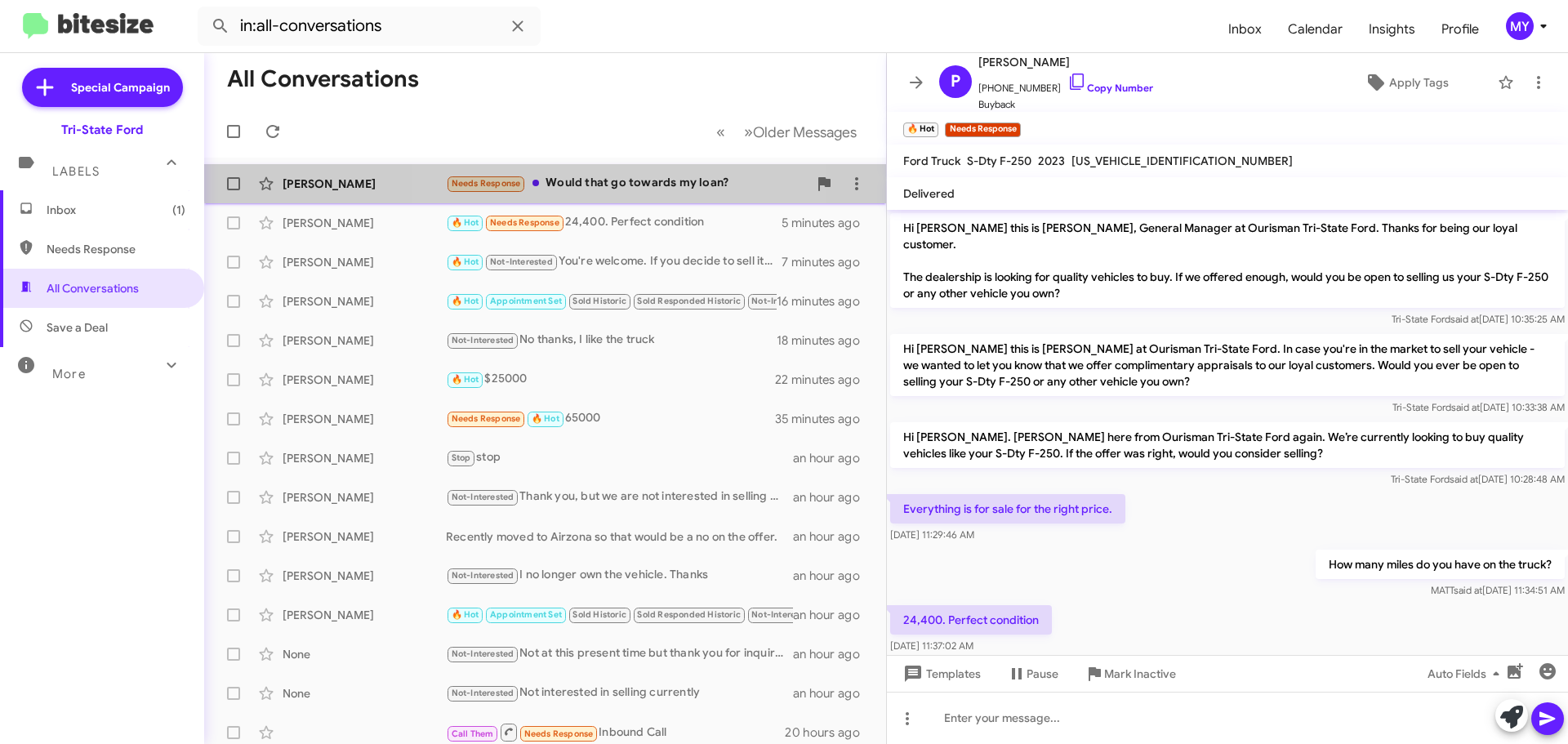
click at [637, 176] on div "Needs Response Would that go towards my loan?" at bounding box center [627, 183] width 362 height 18
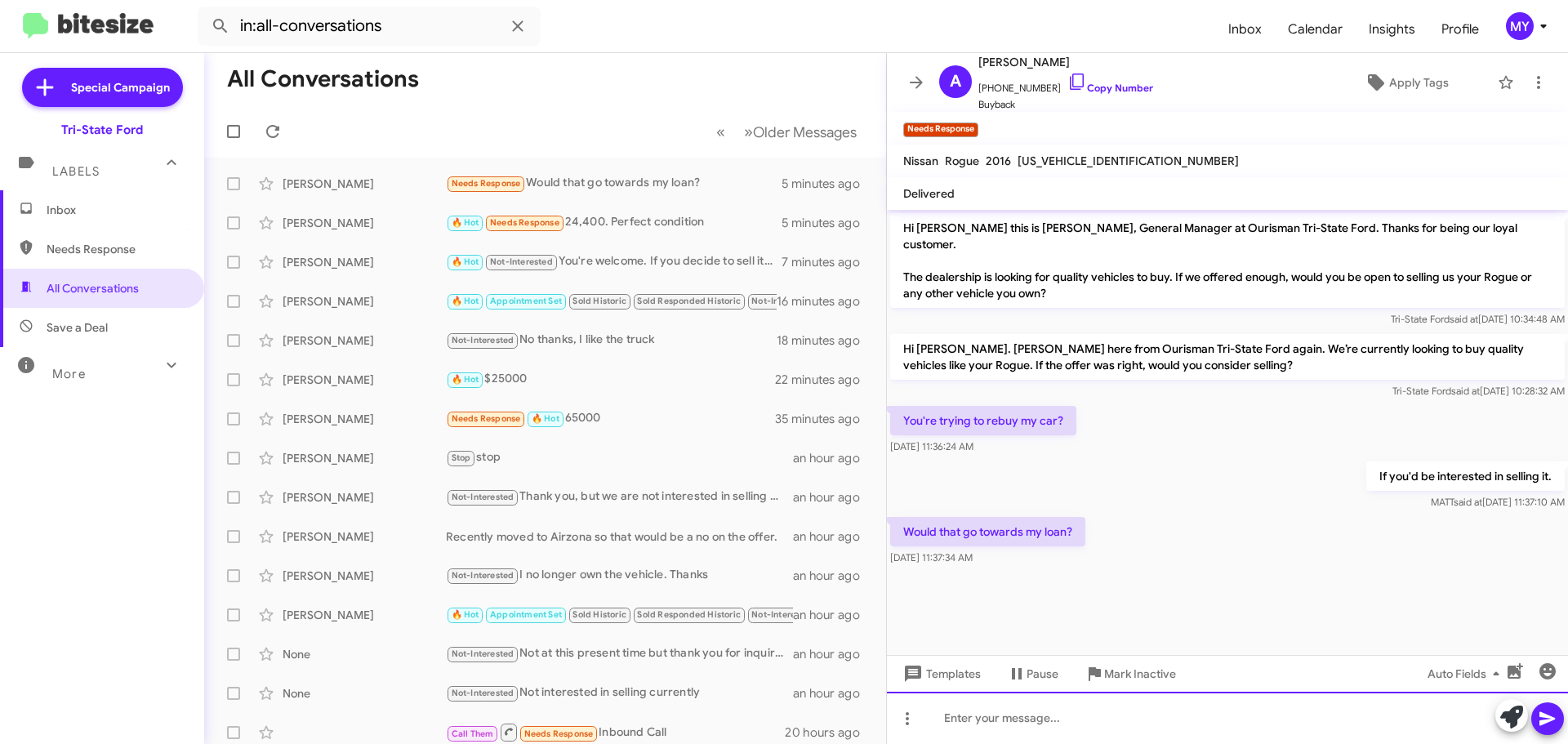
click at [992, 720] on div at bounding box center [1227, 718] width 681 height 52
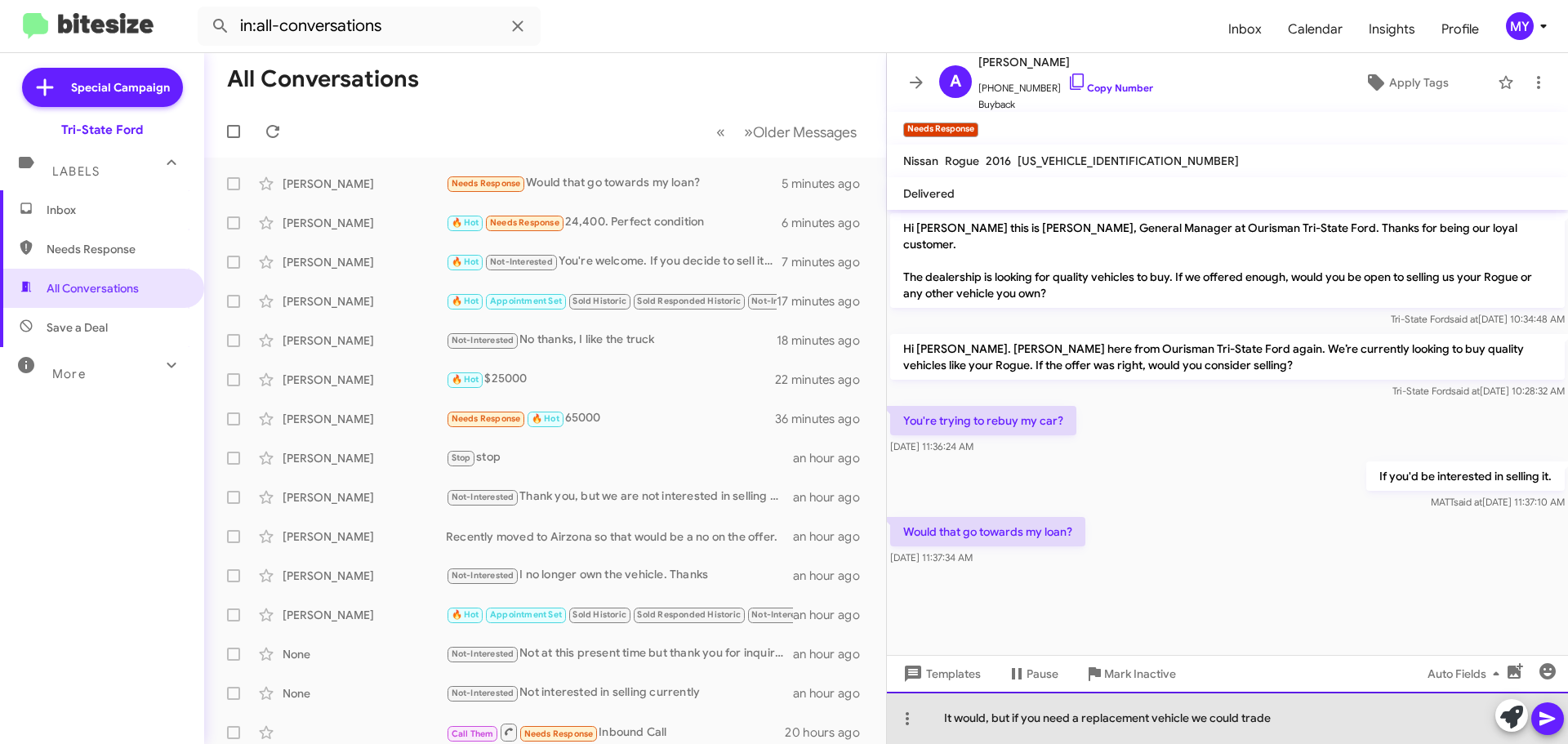
drag, startPoint x: 1347, startPoint y: 727, endPoint x: 1310, endPoint y: 733, distance: 37.5
click at [1345, 727] on div "It would, but if you need a replacement vehicle we could trade" at bounding box center [1227, 718] width 681 height 52
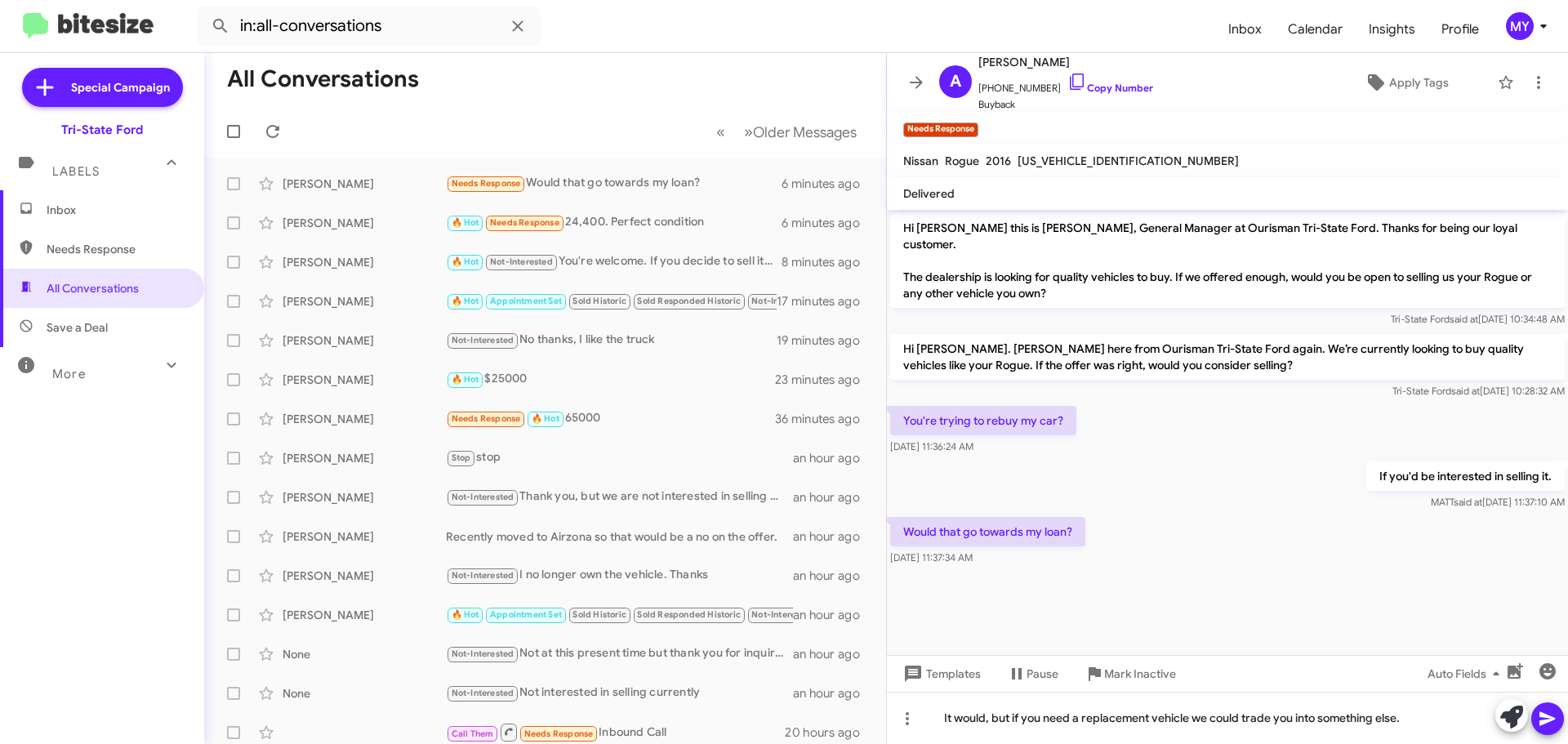
click at [1550, 719] on icon at bounding box center [1547, 718] width 19 height 19
